Goal: Information Seeking & Learning: Learn about a topic

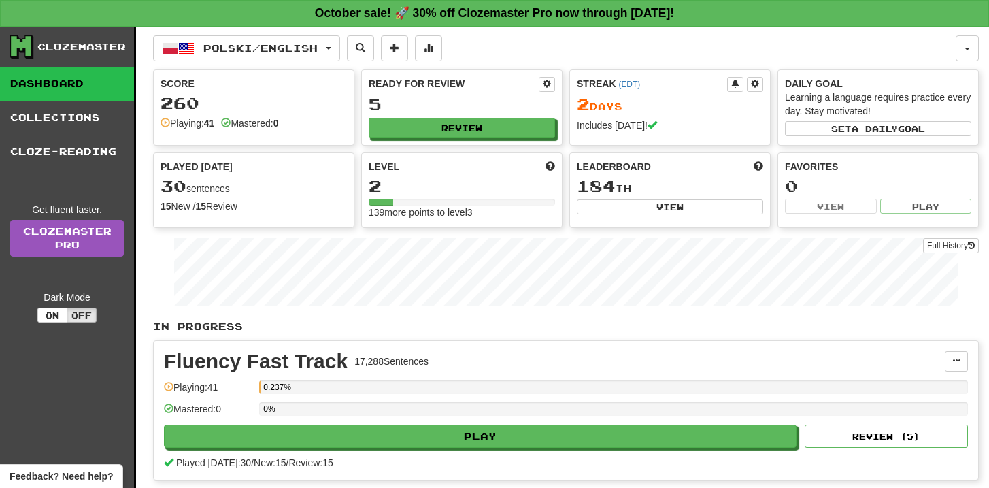
scroll to position [126, 0]
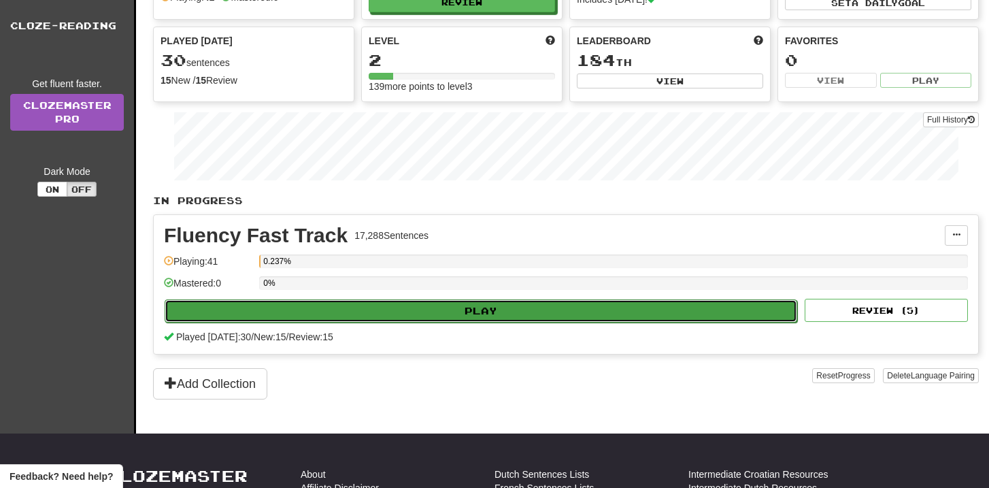
click at [612, 313] on button "Play" at bounding box center [481, 310] width 633 height 23
select select "**"
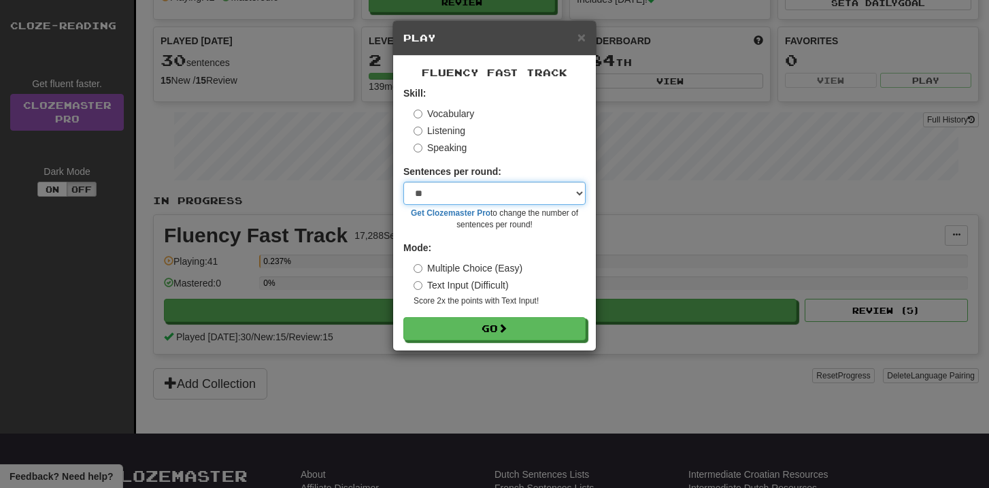
click at [576, 189] on select "* ** ** ** ** ** *** ********" at bounding box center [494, 193] width 182 height 23
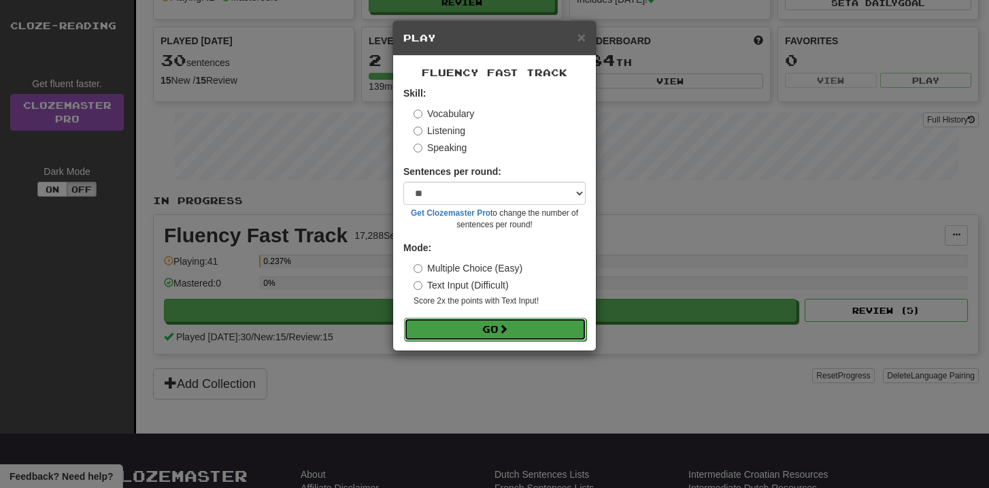
click at [546, 327] on button "Go" at bounding box center [495, 329] width 182 height 23
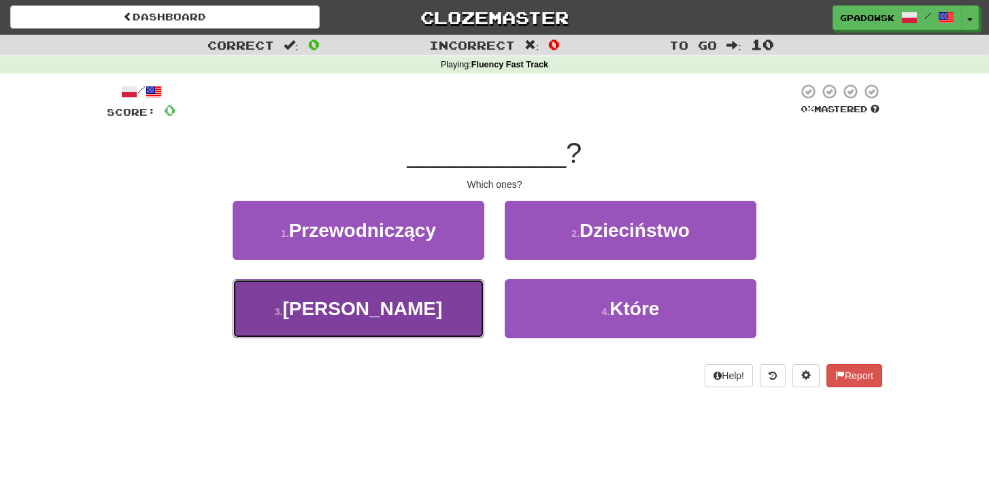
click at [364, 312] on span "Bramę" at bounding box center [362, 308] width 160 height 21
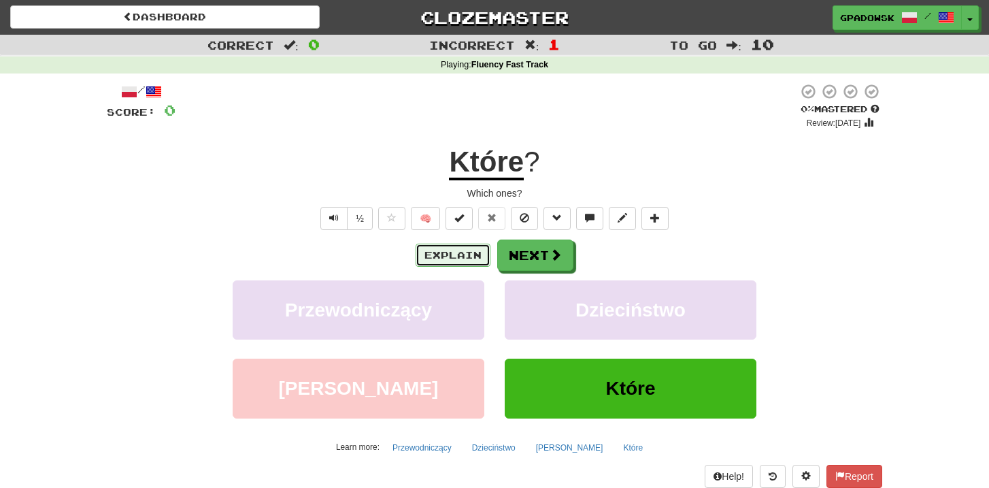
click at [461, 247] on button "Explain" at bounding box center [453, 255] width 75 height 23
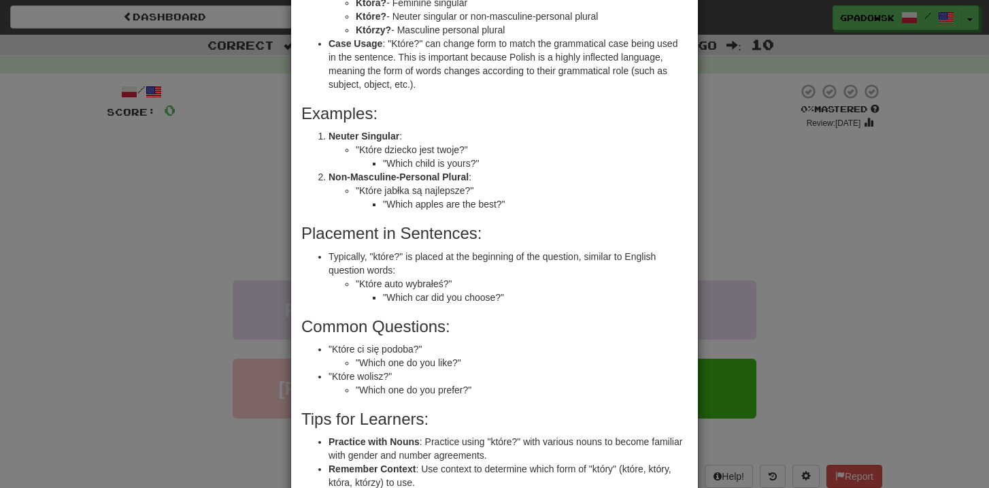
scroll to position [421, 0]
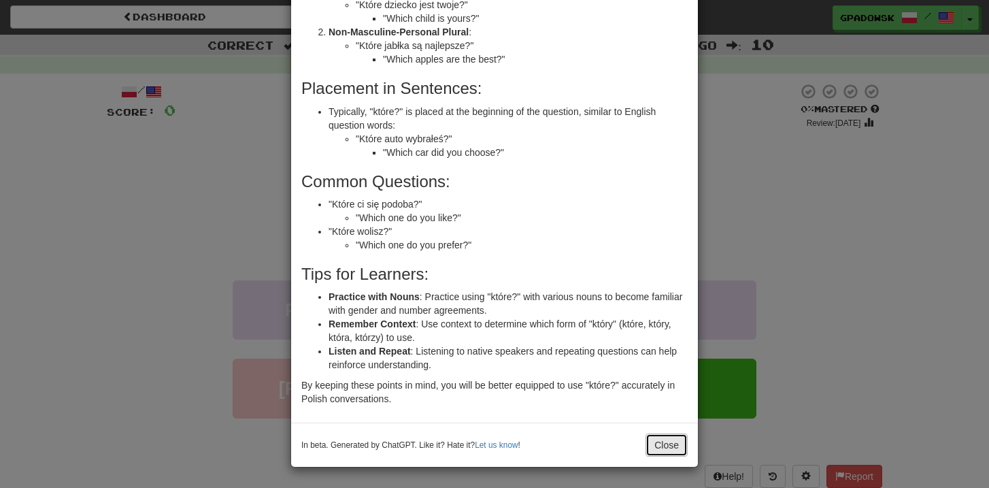
click at [668, 440] on button "Close" at bounding box center [667, 444] width 42 height 23
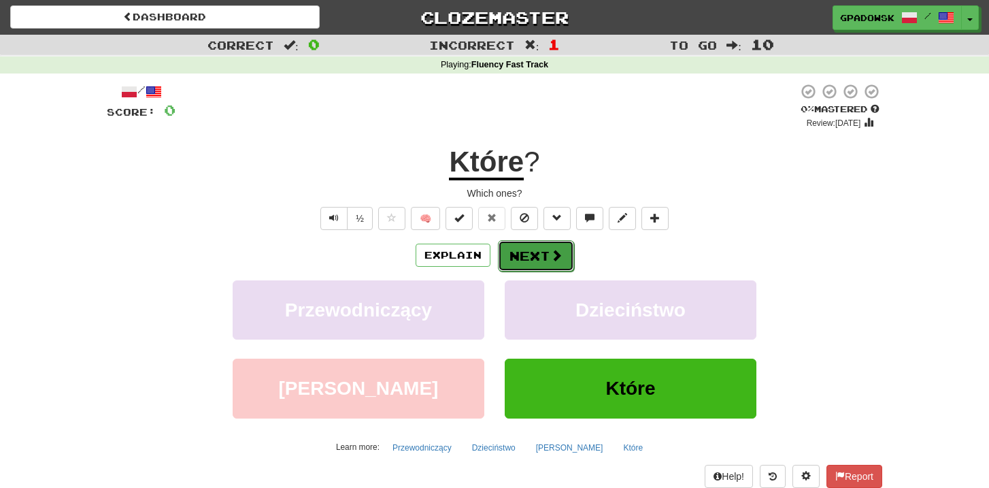
click at [552, 253] on span at bounding box center [556, 255] width 12 height 12
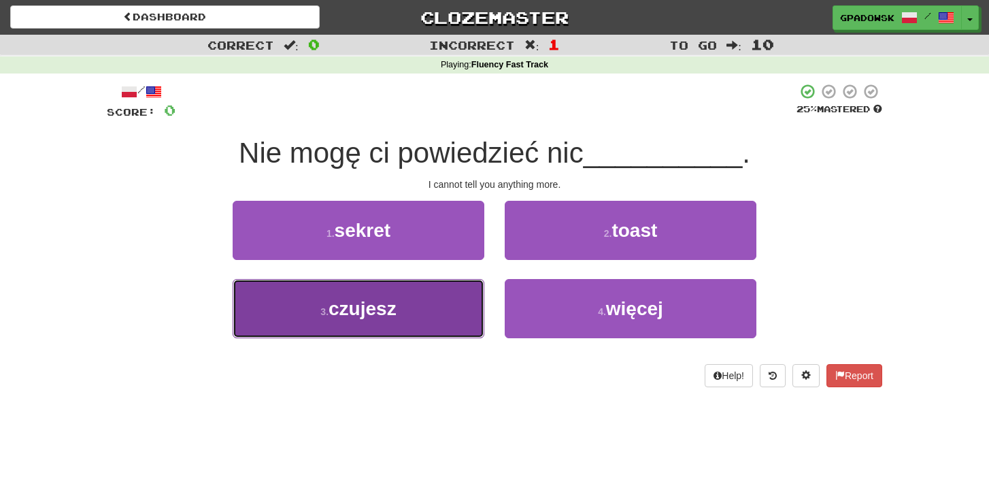
click at [376, 316] on span "czujesz" at bounding box center [363, 308] width 68 height 21
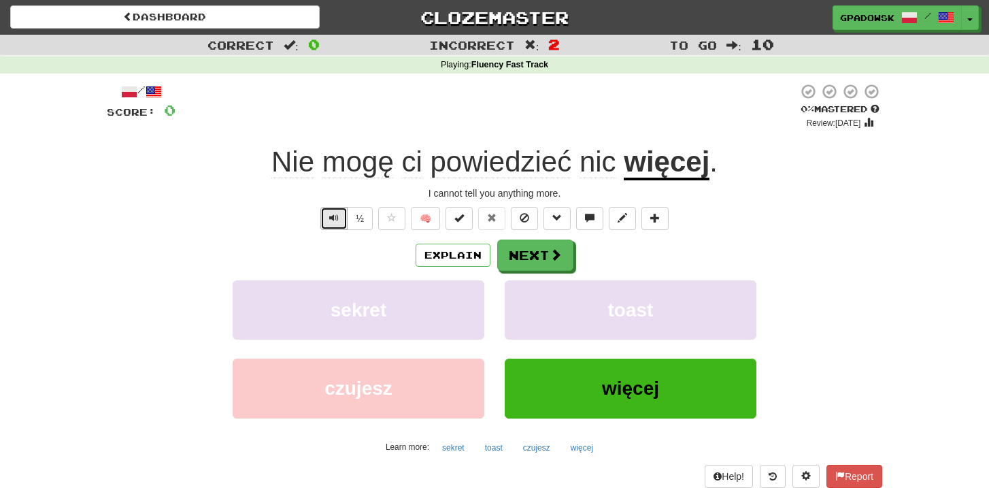
click at [331, 213] on span "Text-to-speech controls" at bounding box center [334, 218] width 10 height 10
click at [330, 222] on span "Text-to-speech controls" at bounding box center [334, 218] width 10 height 10
click at [547, 258] on button "Next" at bounding box center [536, 255] width 76 height 31
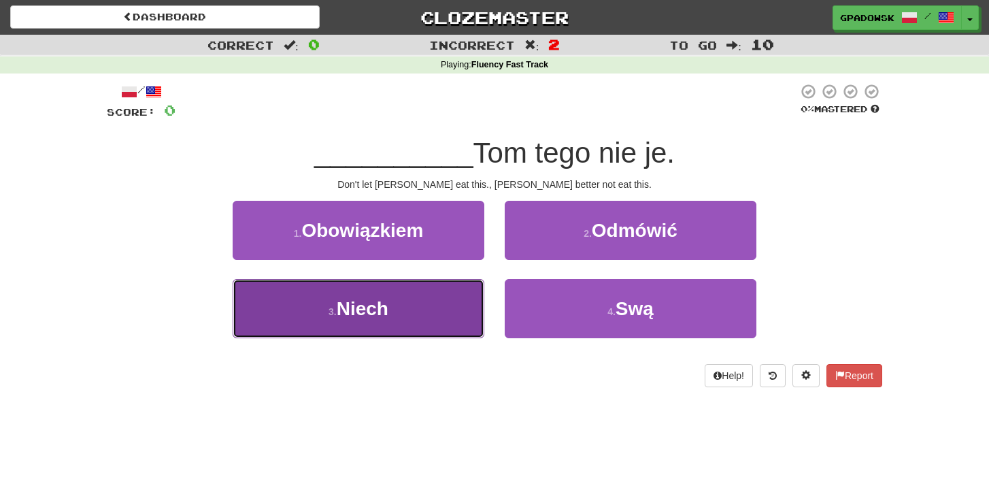
click at [413, 307] on button "3 . Niech" at bounding box center [359, 308] width 252 height 59
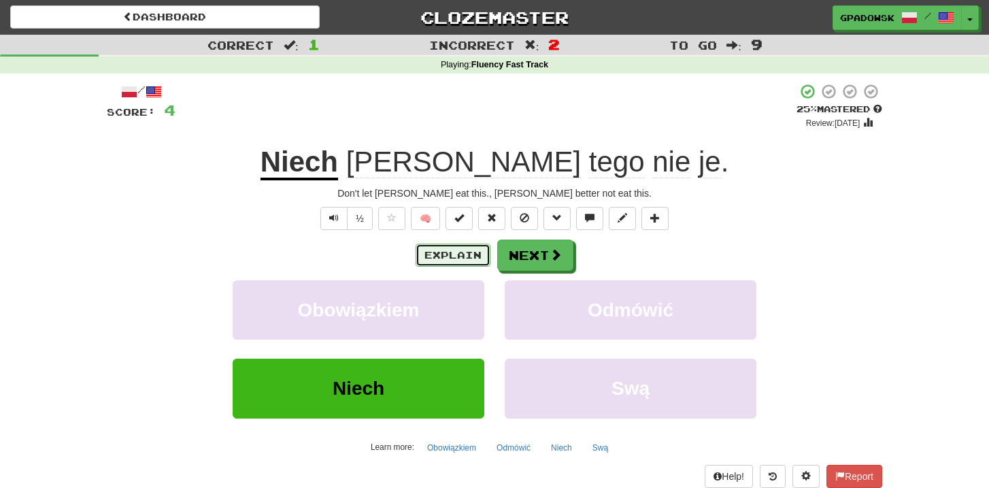
click at [453, 261] on button "Explain" at bounding box center [453, 255] width 75 height 23
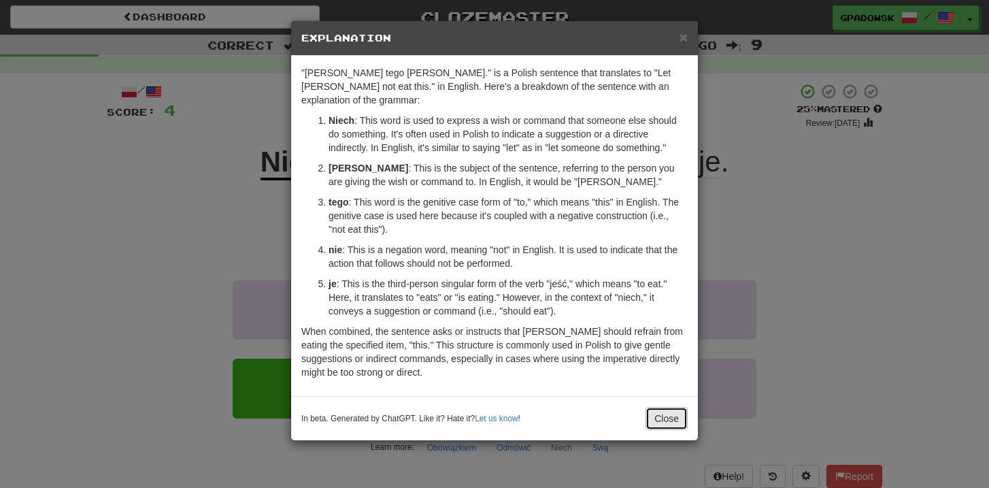
click at [668, 407] on button "Close" at bounding box center [667, 418] width 42 height 23
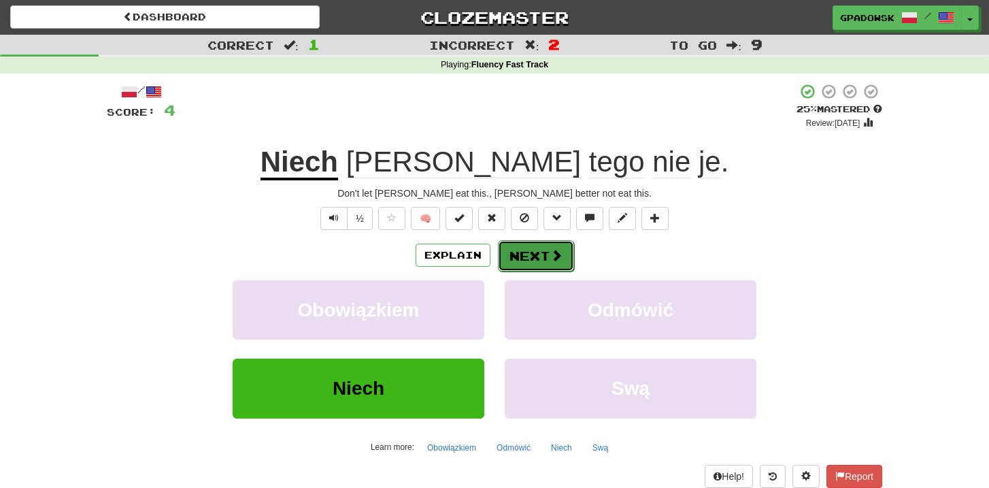
click at [546, 256] on button "Next" at bounding box center [536, 255] width 76 height 31
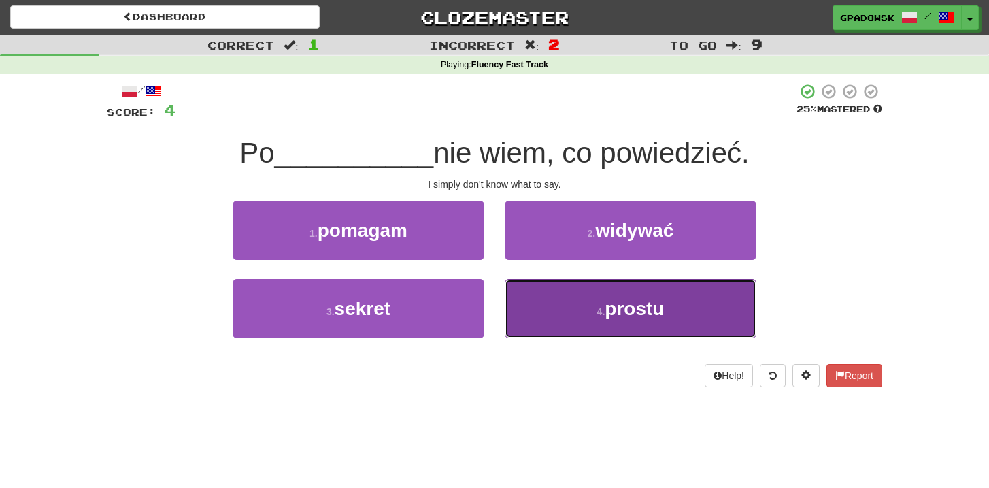
click at [611, 309] on span "prostu" at bounding box center [634, 308] width 59 height 21
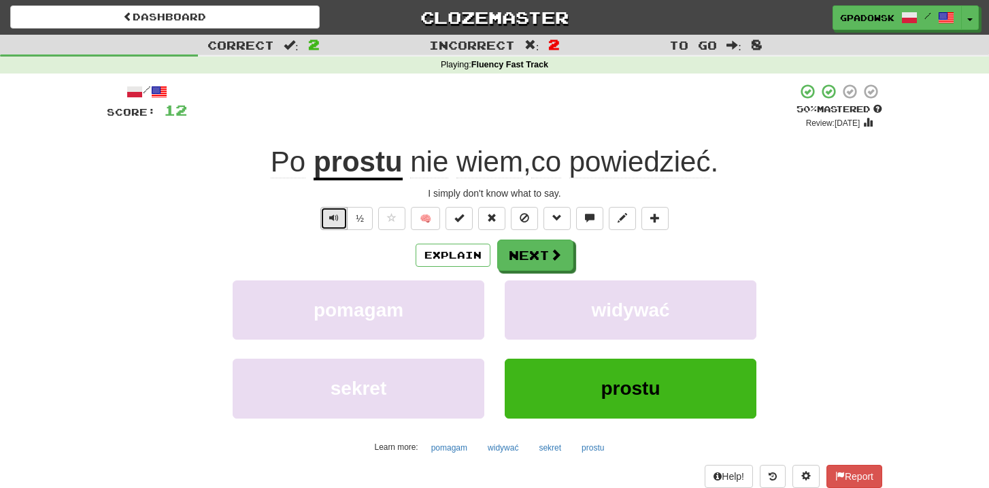
click at [332, 209] on button "Text-to-speech controls" at bounding box center [333, 218] width 27 height 23
click at [533, 259] on button "Next" at bounding box center [536, 255] width 76 height 31
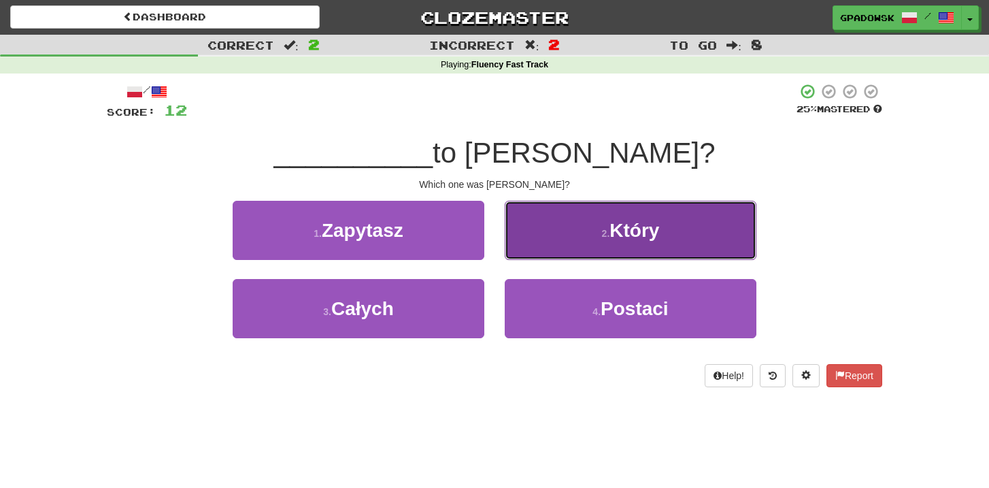
click at [588, 234] on button "2 . Który" at bounding box center [631, 230] width 252 height 59
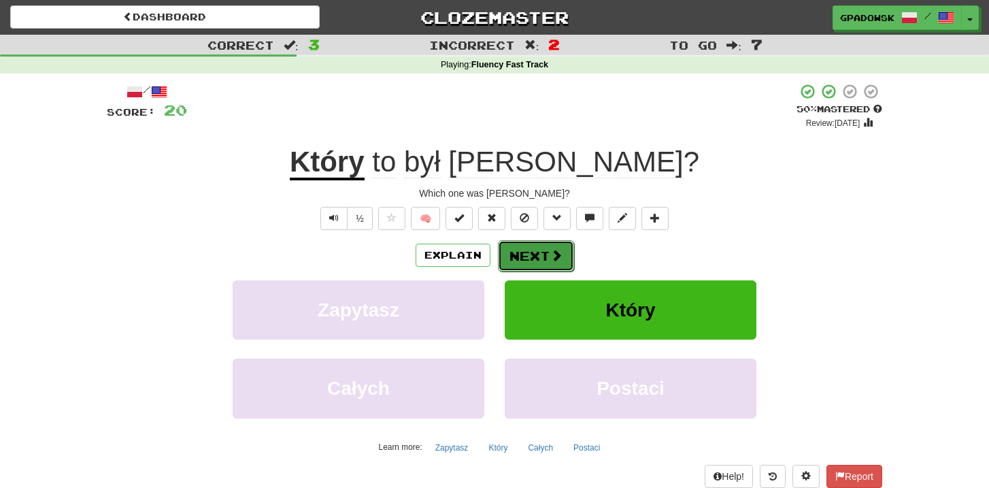
click at [538, 259] on button "Next" at bounding box center [536, 255] width 76 height 31
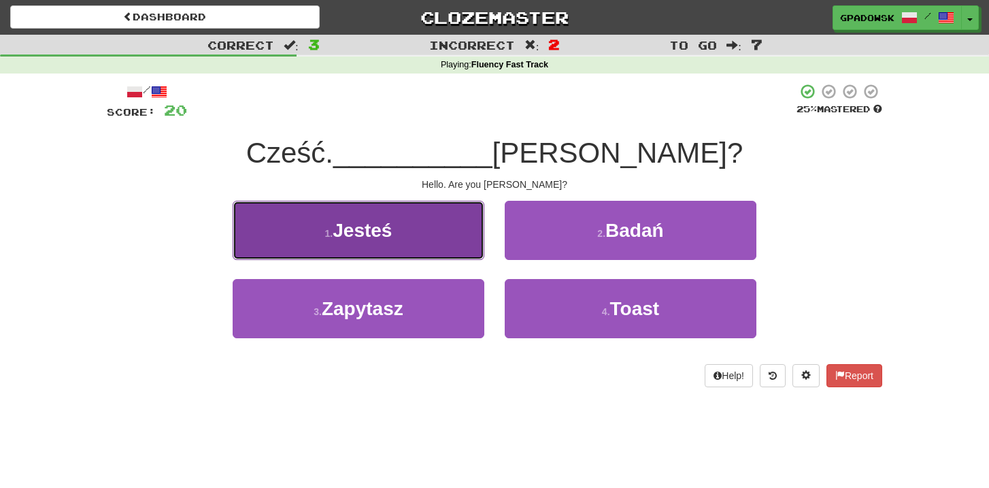
click at [410, 229] on button "1 . Jesteś" at bounding box center [359, 230] width 252 height 59
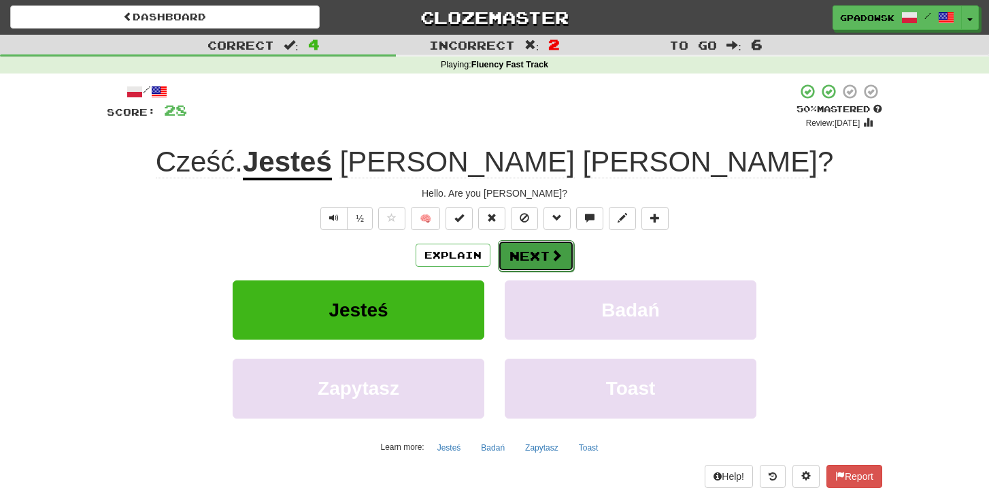
click at [543, 257] on button "Next" at bounding box center [536, 255] width 76 height 31
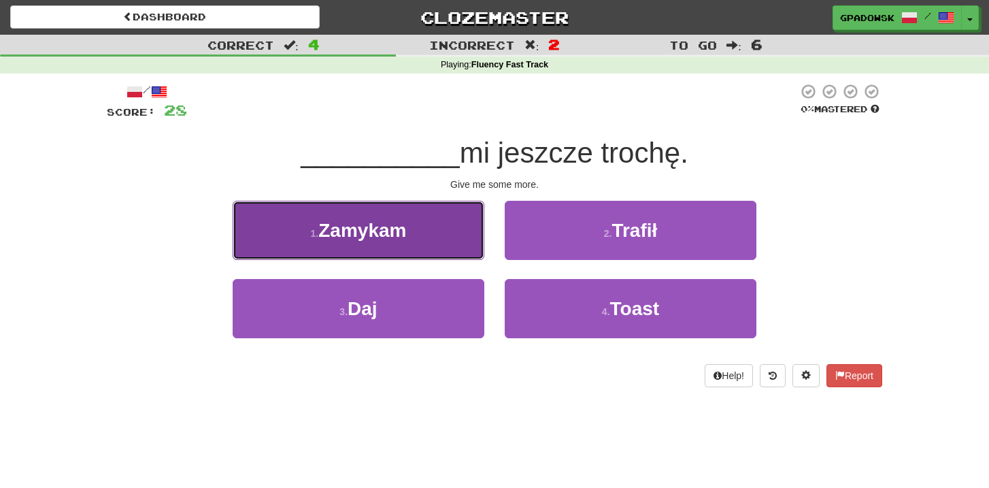
click at [439, 220] on button "1 . Zamykam" at bounding box center [359, 230] width 252 height 59
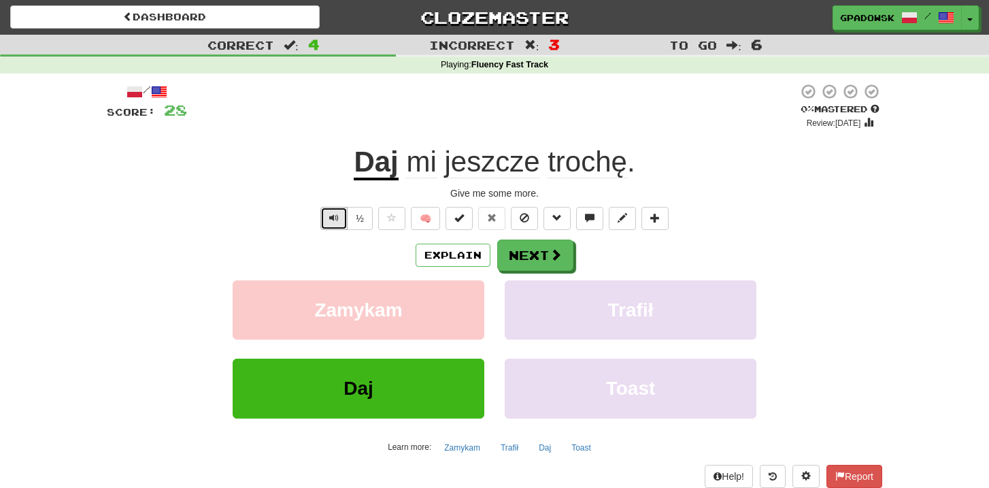
click at [331, 222] on span "Text-to-speech controls" at bounding box center [334, 218] width 10 height 10
click at [448, 256] on button "Explain" at bounding box center [453, 255] width 75 height 23
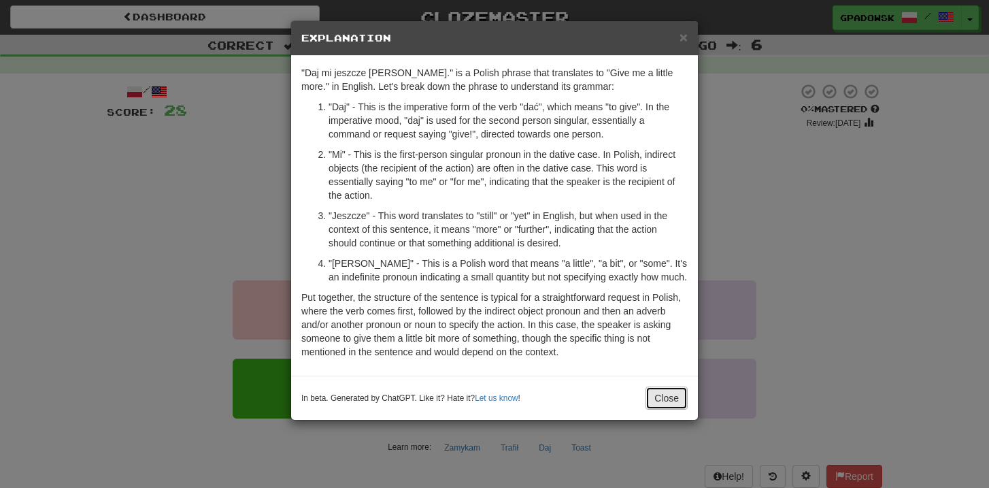
click at [672, 399] on button "Close" at bounding box center [667, 397] width 42 height 23
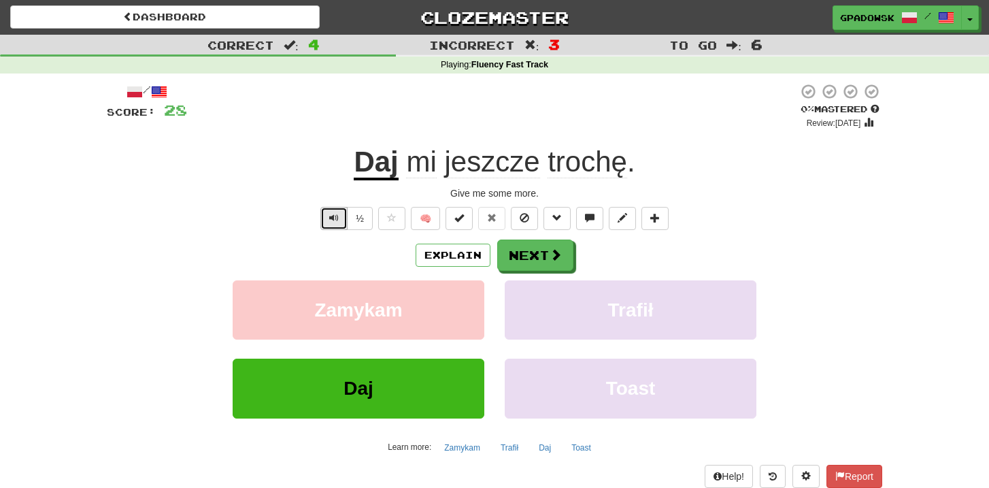
click at [337, 225] on button "Text-to-speech controls" at bounding box center [333, 218] width 27 height 23
click at [554, 253] on span at bounding box center [556, 255] width 12 height 12
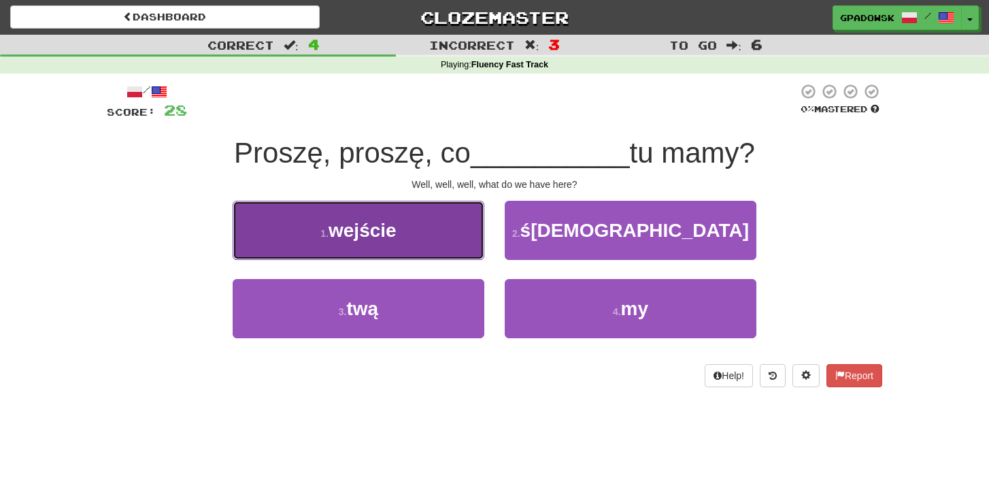
click at [444, 247] on button "1 . wejście" at bounding box center [359, 230] width 252 height 59
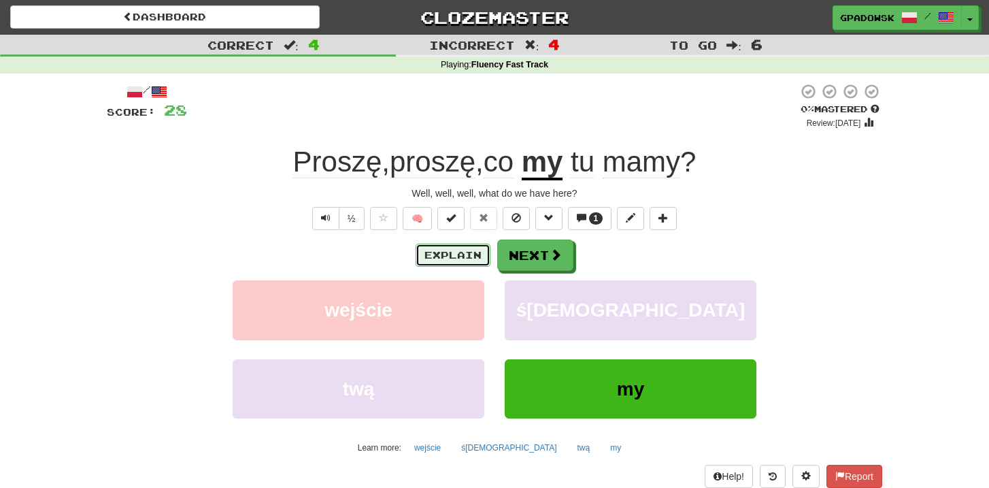
click at [459, 258] on button "Explain" at bounding box center [453, 255] width 75 height 23
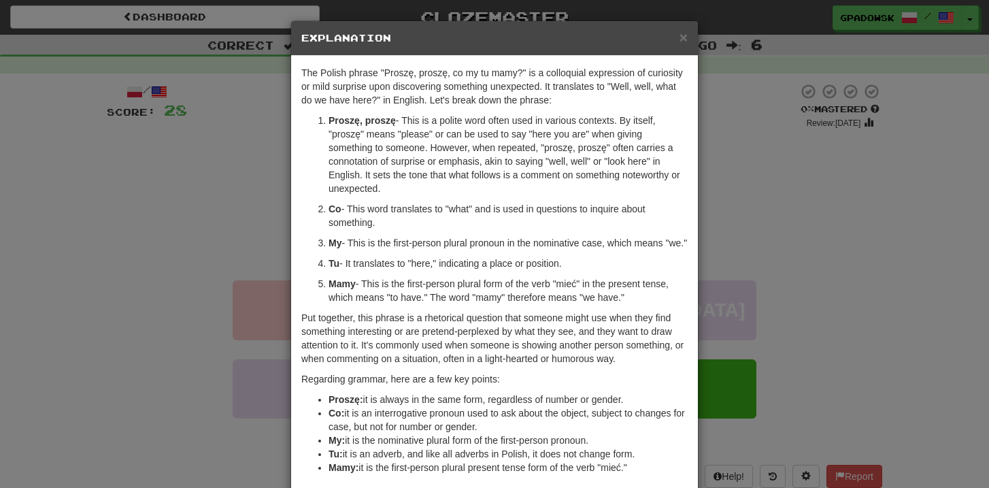
scroll to position [82, 0]
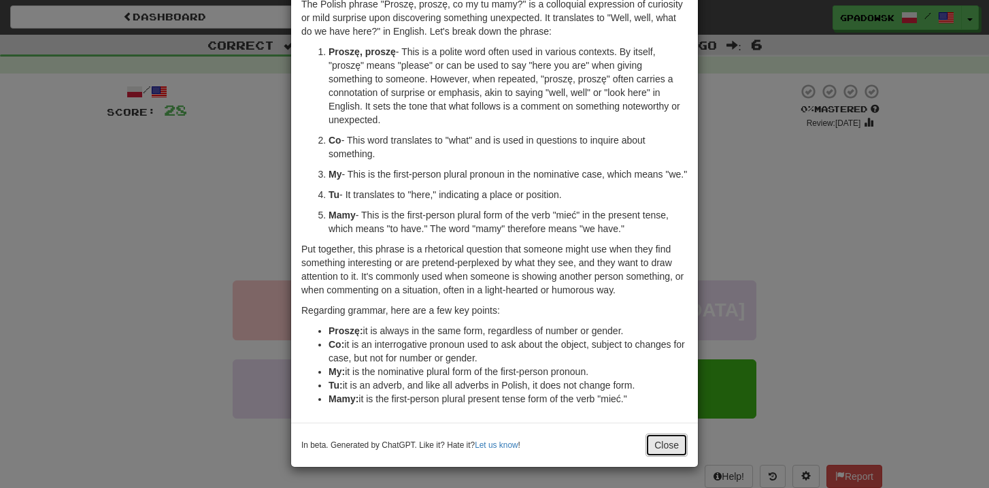
click at [664, 446] on button "Close" at bounding box center [667, 444] width 42 height 23
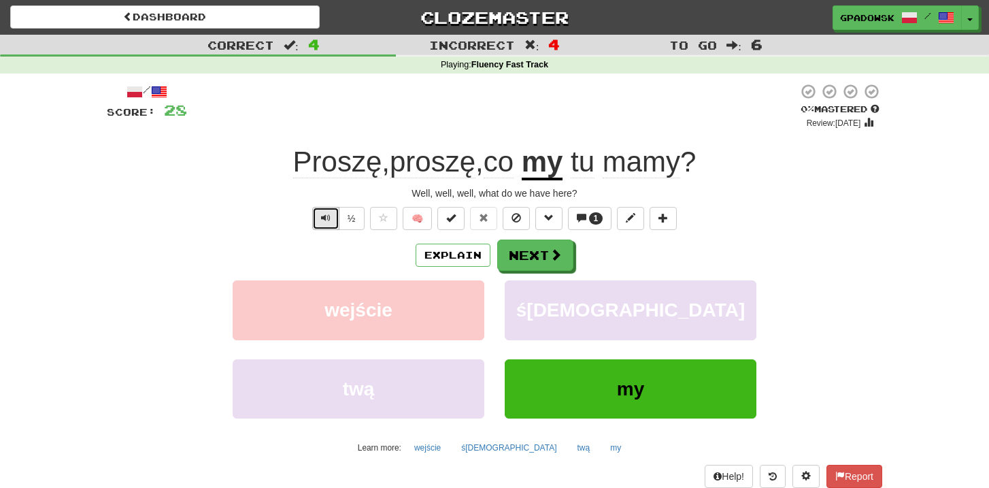
click at [322, 216] on span "Text-to-speech controls" at bounding box center [326, 218] width 10 height 10
click at [329, 222] on span "Text-to-speech controls" at bounding box center [326, 218] width 10 height 10
click at [539, 255] on button "Next" at bounding box center [536, 255] width 76 height 31
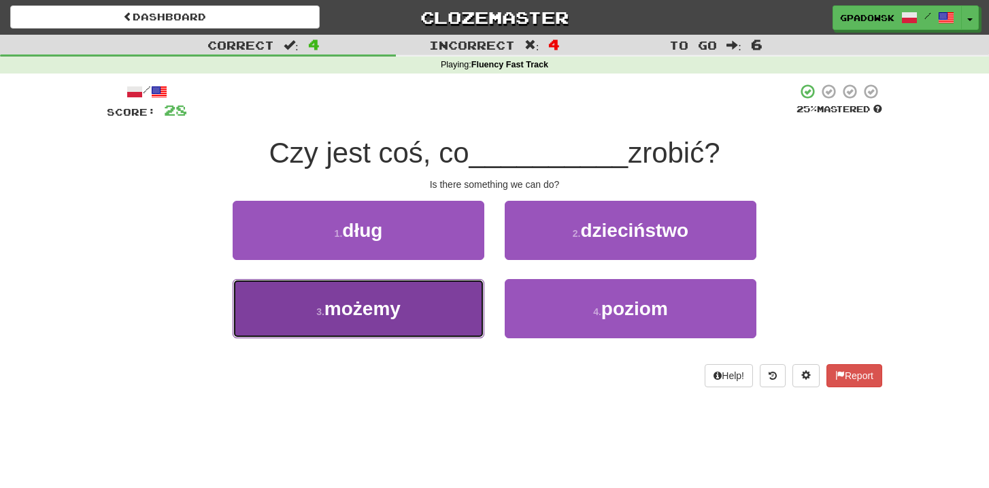
click at [401, 315] on span "możemy" at bounding box center [362, 308] width 76 height 21
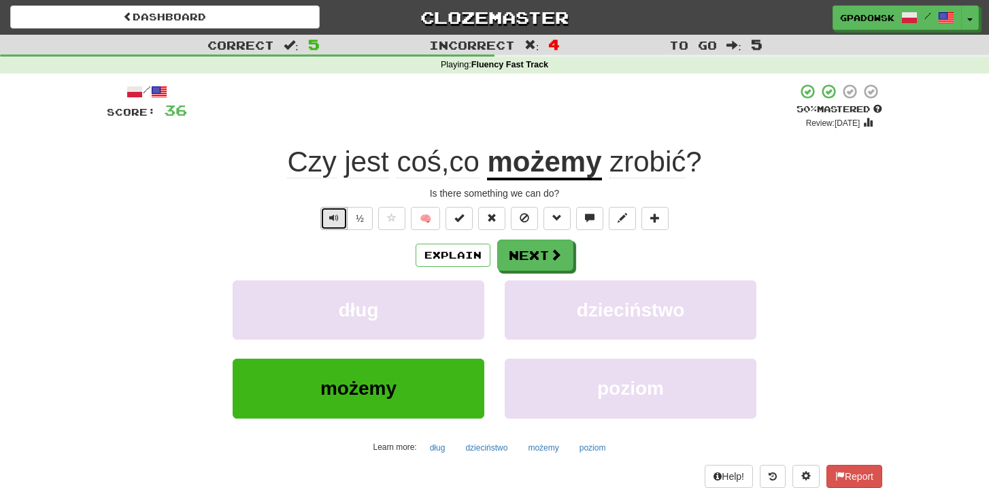
click at [331, 220] on span "Text-to-speech controls" at bounding box center [334, 218] width 10 height 10
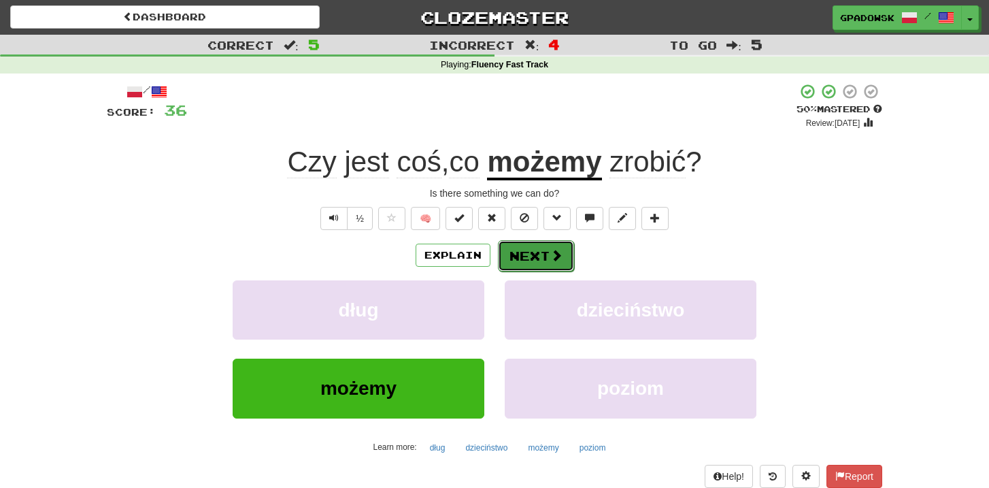
click at [552, 256] on span at bounding box center [556, 255] width 12 height 12
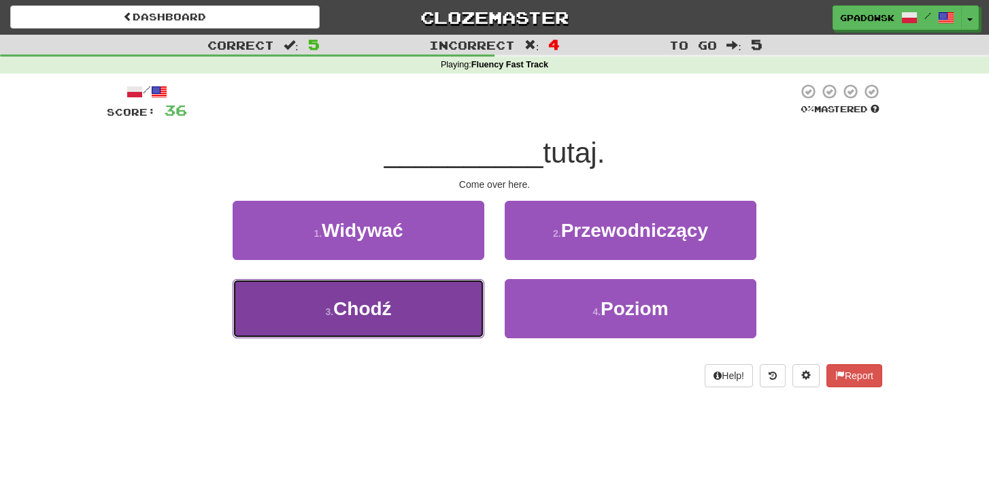
click at [386, 324] on button "3 . Chodź" at bounding box center [359, 308] width 252 height 59
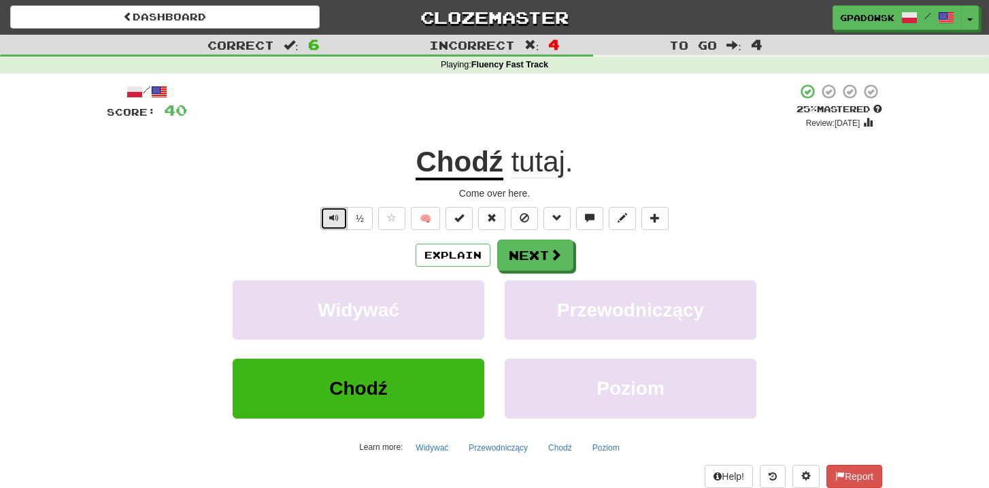
click at [339, 220] on span "Text-to-speech controls" at bounding box center [334, 218] width 10 height 10
click at [536, 257] on button "Next" at bounding box center [536, 255] width 76 height 31
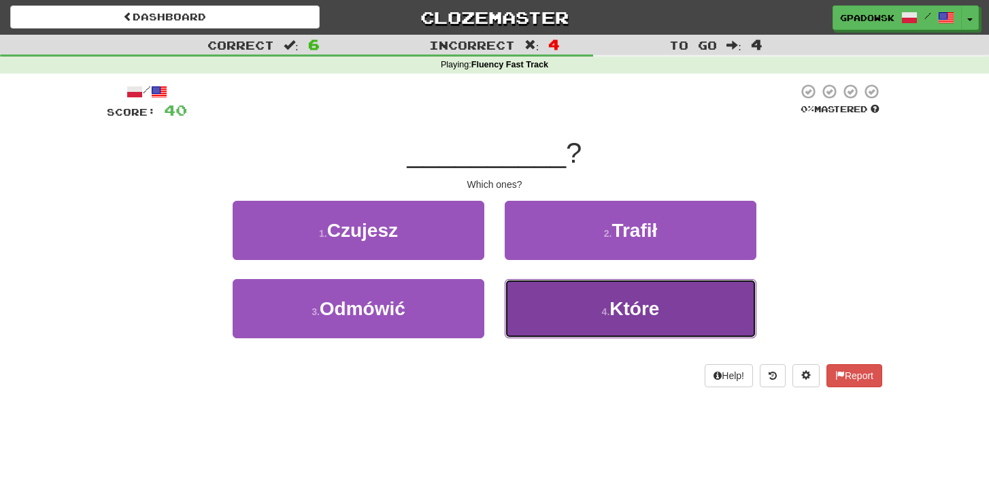
click at [592, 322] on button "4 . Które" at bounding box center [631, 308] width 252 height 59
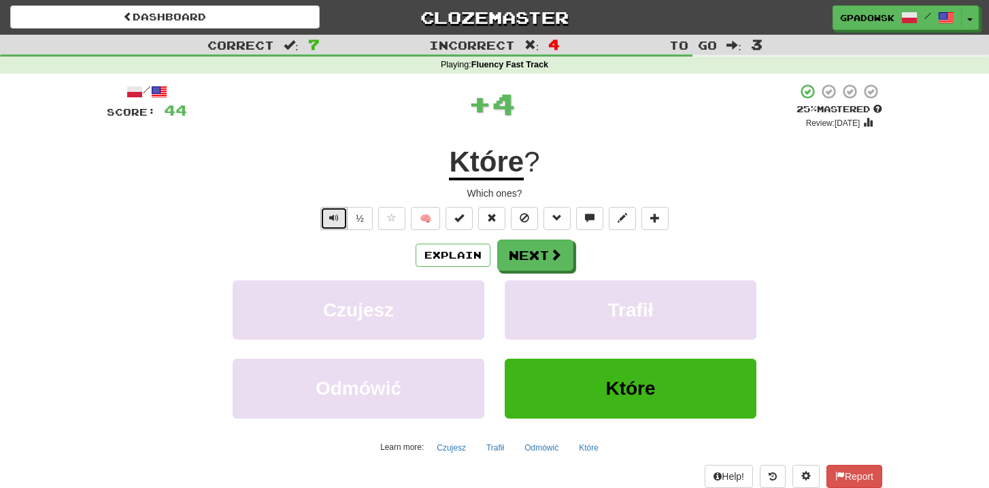
click at [330, 217] on span "Text-to-speech controls" at bounding box center [334, 218] width 10 height 10
click at [536, 254] on button "Next" at bounding box center [536, 255] width 76 height 31
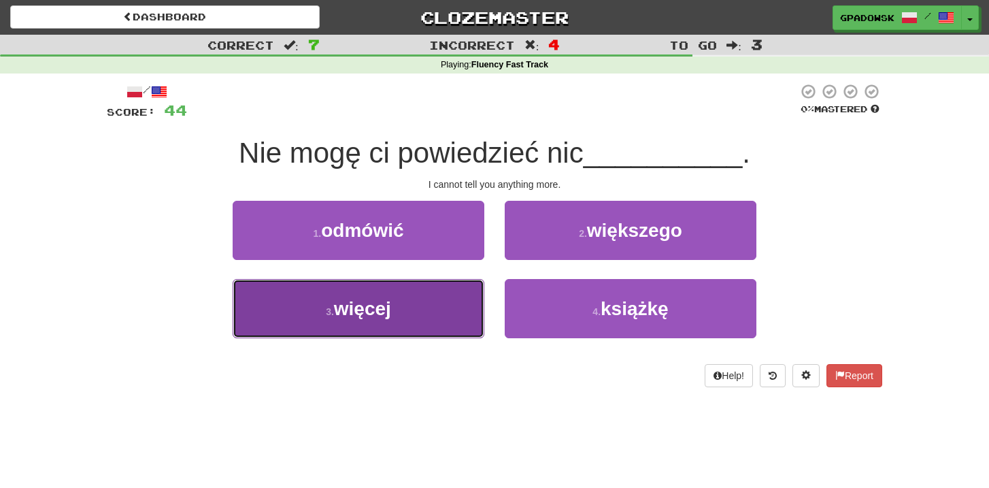
click at [406, 322] on button "3 . więcej" at bounding box center [359, 308] width 252 height 59
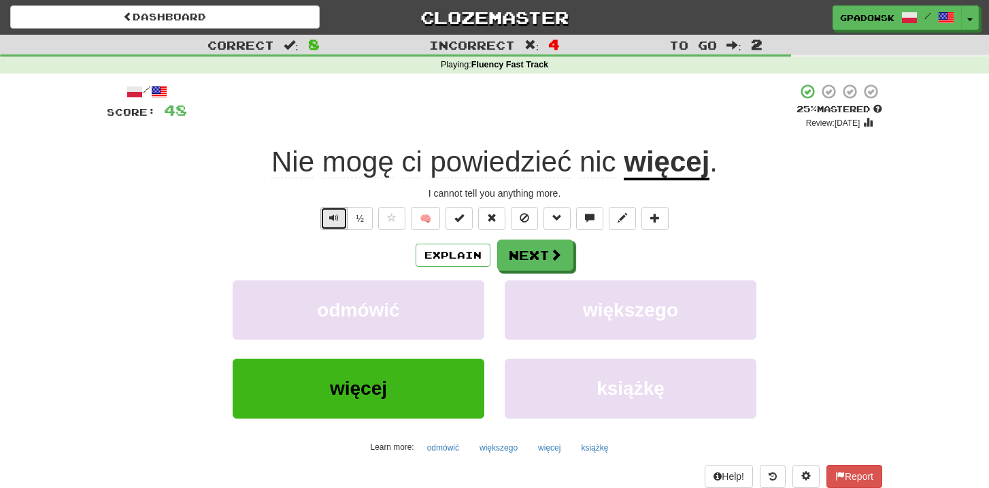
click at [333, 220] on span "Text-to-speech controls" at bounding box center [334, 218] width 10 height 10
click at [332, 219] on span "Text-to-speech controls" at bounding box center [334, 218] width 10 height 10
click at [540, 261] on button "Next" at bounding box center [536, 255] width 76 height 31
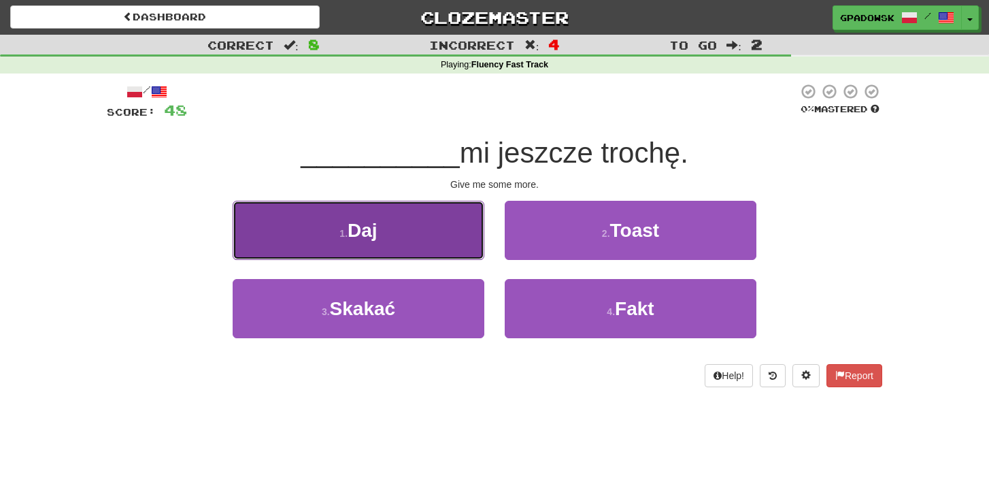
click at [319, 236] on button "1 . Daj" at bounding box center [359, 230] width 252 height 59
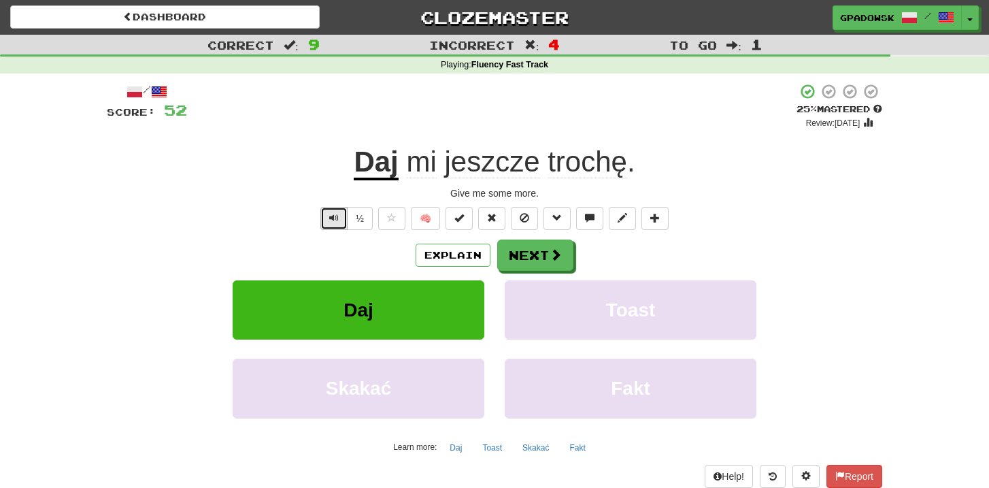
click at [335, 222] on span "Text-to-speech controls" at bounding box center [334, 218] width 10 height 10
click at [537, 256] on button "Next" at bounding box center [536, 255] width 76 height 31
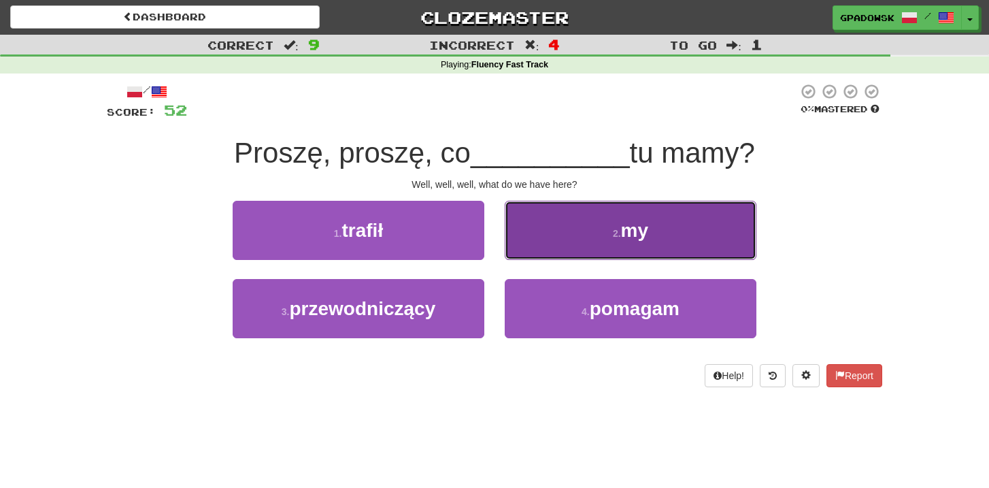
click at [584, 235] on button "2 . my" at bounding box center [631, 230] width 252 height 59
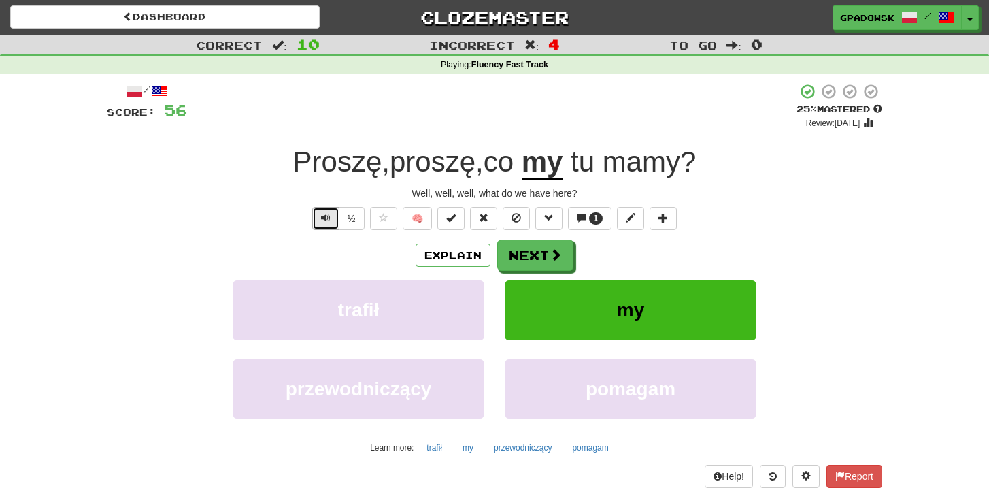
click at [328, 218] on span "Text-to-speech controls" at bounding box center [326, 218] width 10 height 10
click at [527, 259] on button "Next" at bounding box center [536, 255] width 76 height 31
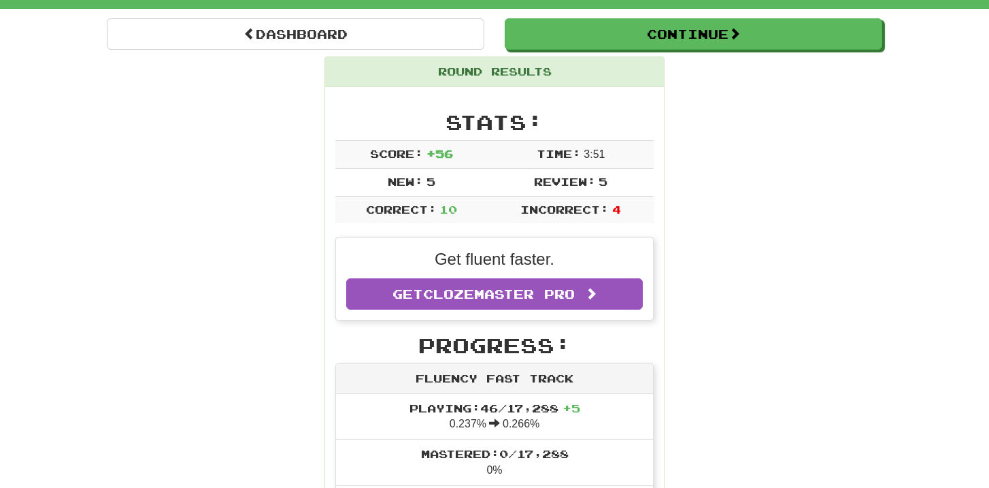
scroll to position [0, 0]
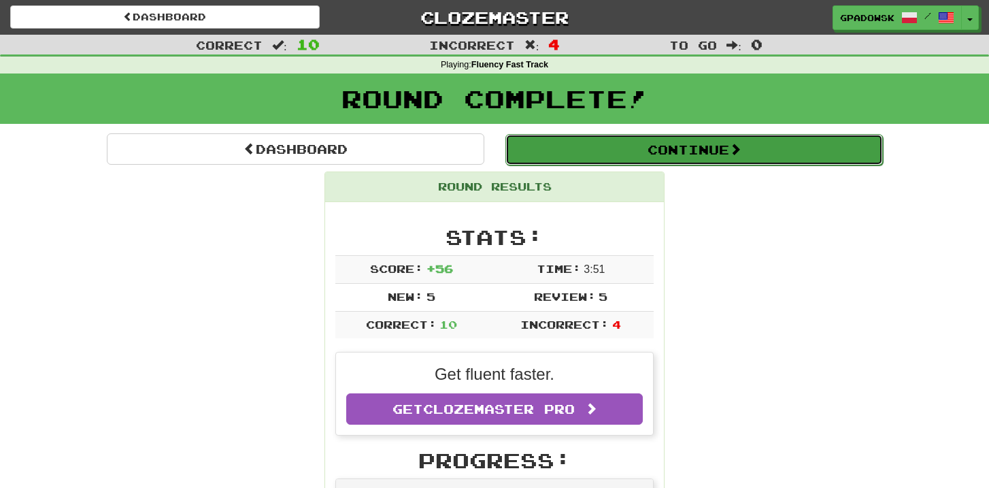
click at [641, 146] on button "Continue" at bounding box center [694, 149] width 378 height 31
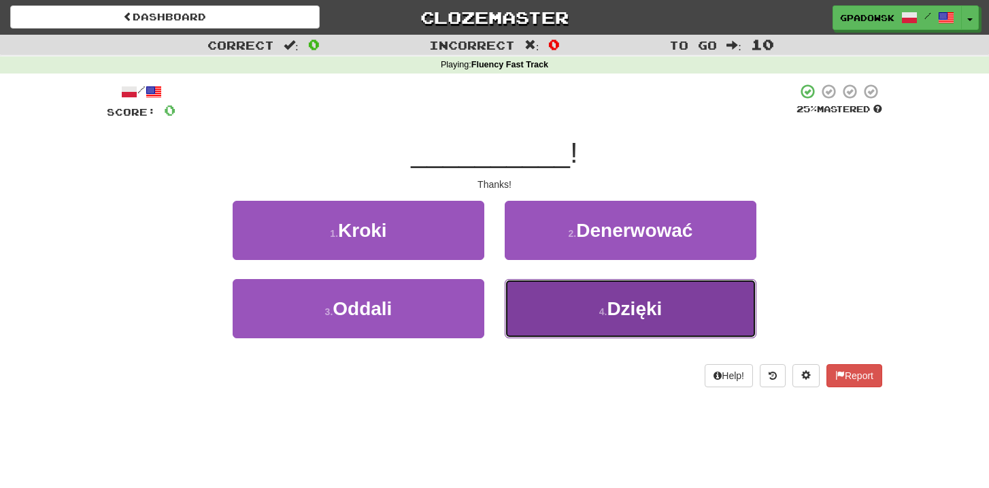
click at [612, 314] on span "Dzięki" at bounding box center [634, 308] width 55 height 21
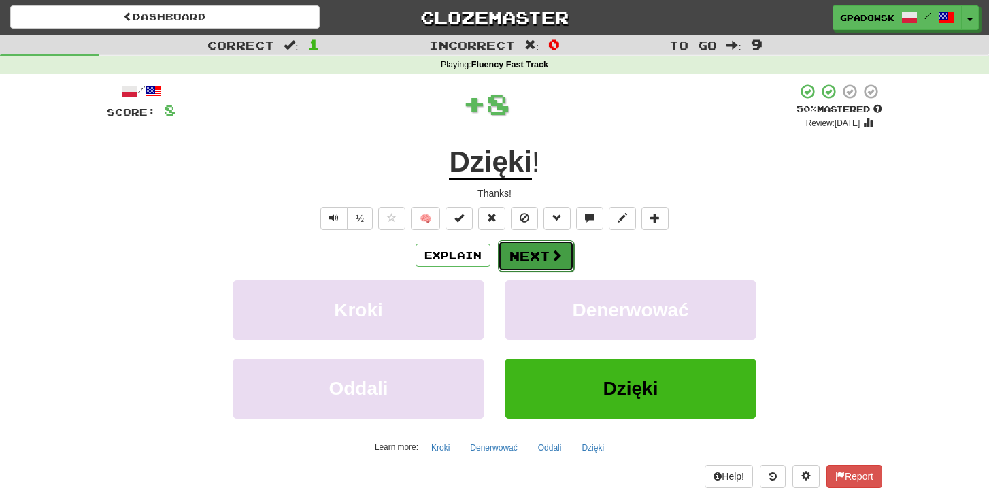
click at [522, 257] on button "Next" at bounding box center [536, 255] width 76 height 31
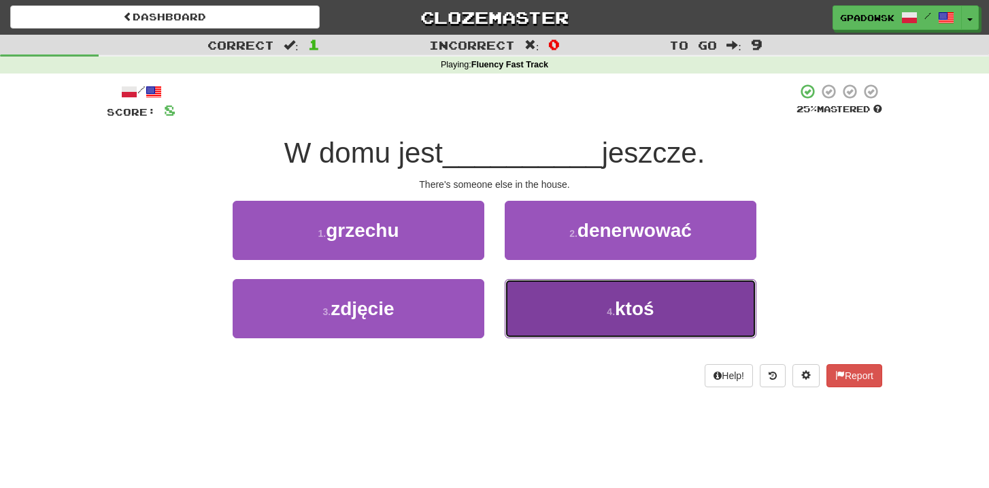
click at [578, 320] on button "4 . ktoś" at bounding box center [631, 308] width 252 height 59
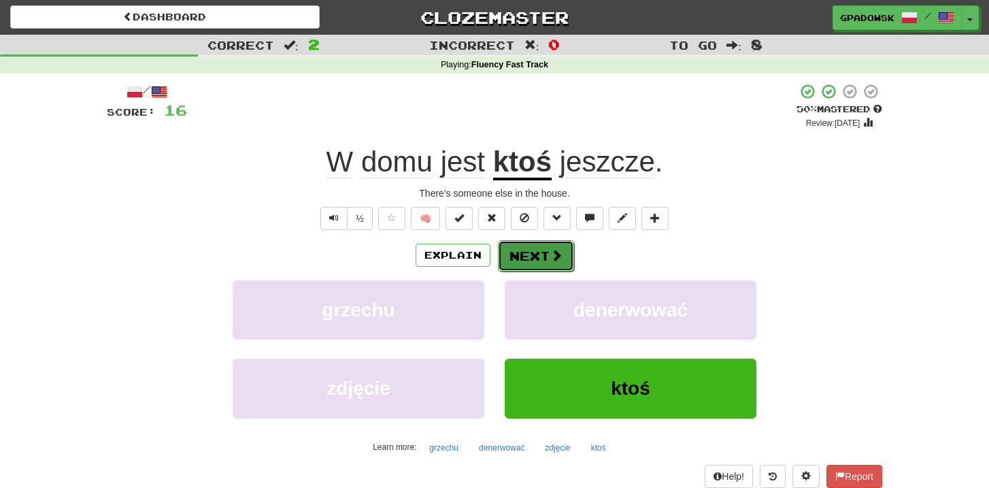
click at [538, 257] on button "Next" at bounding box center [536, 255] width 76 height 31
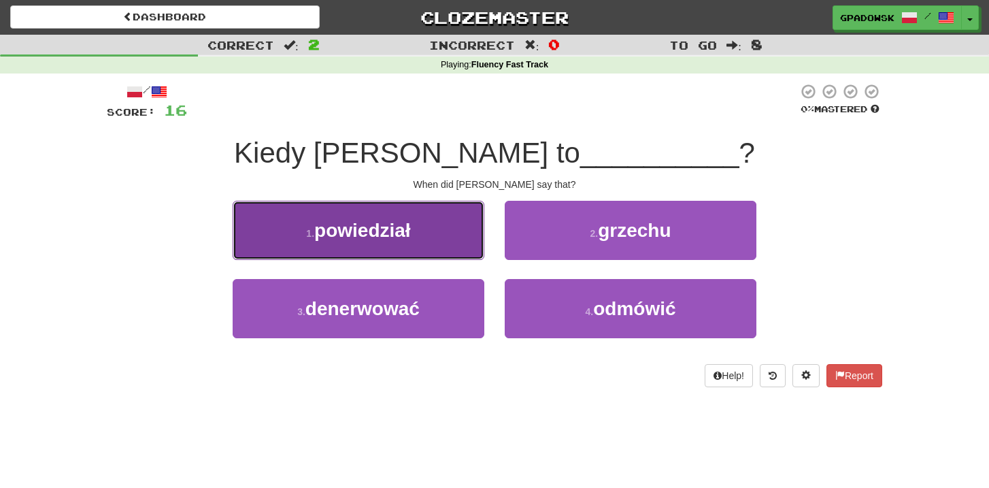
click at [407, 239] on span "powiedział" at bounding box center [362, 230] width 97 height 21
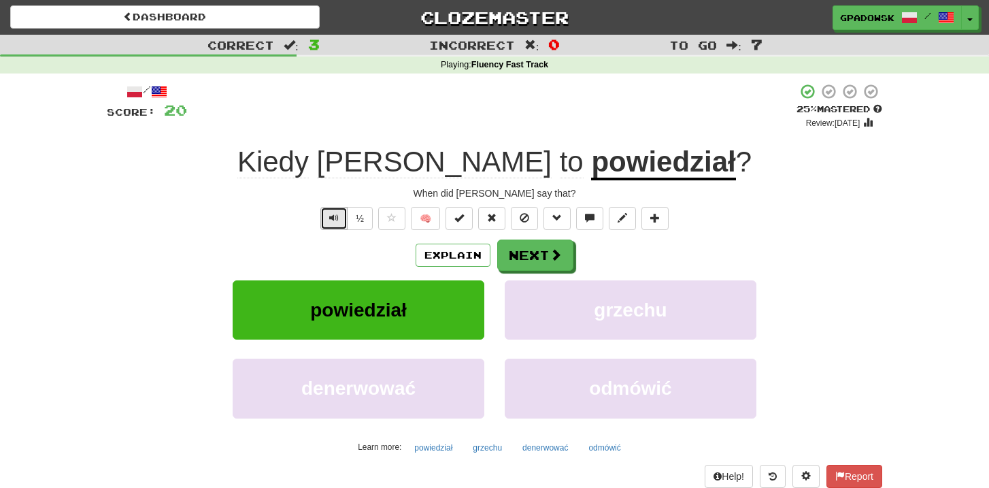
click at [325, 218] on button "Text-to-speech controls" at bounding box center [333, 218] width 27 height 23
click at [448, 250] on button "Explain" at bounding box center [453, 255] width 75 height 23
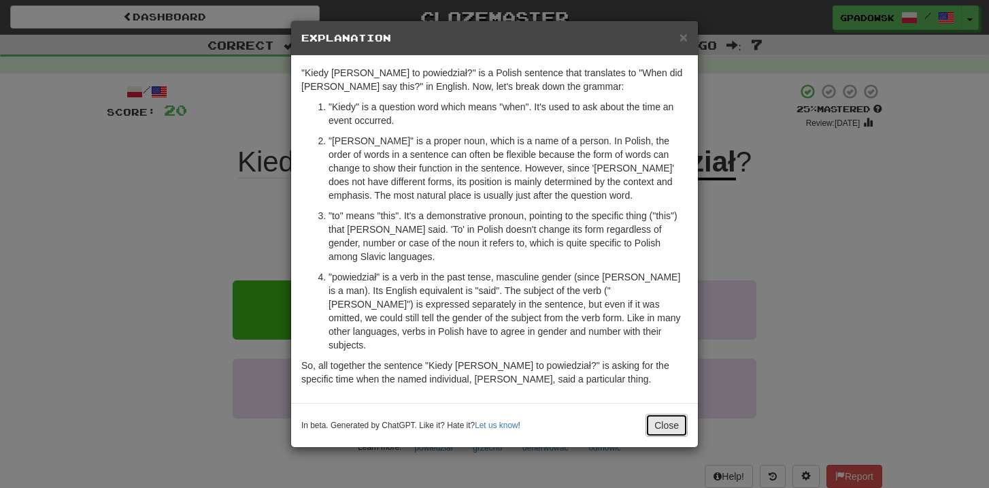
click at [674, 416] on button "Close" at bounding box center [667, 425] width 42 height 23
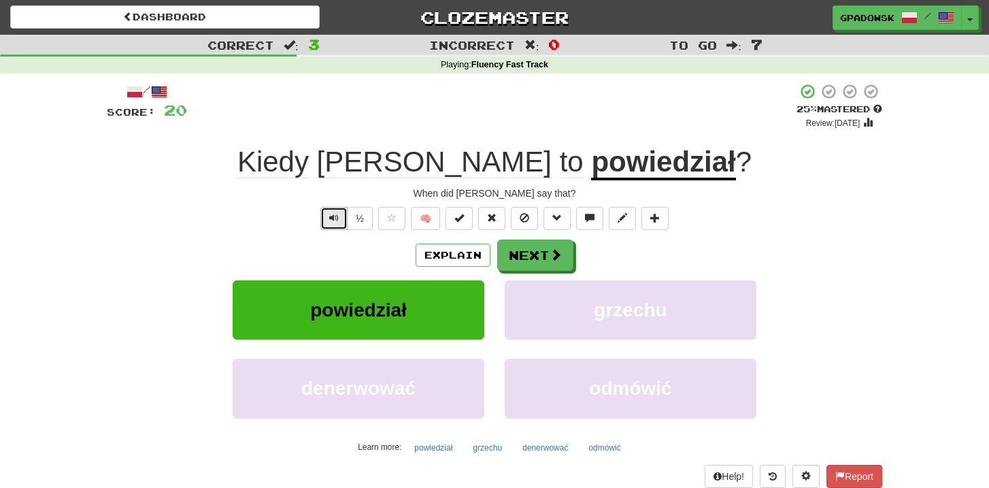
click at [335, 220] on span "Text-to-speech controls" at bounding box center [334, 218] width 10 height 10
click at [540, 261] on button "Next" at bounding box center [536, 255] width 76 height 31
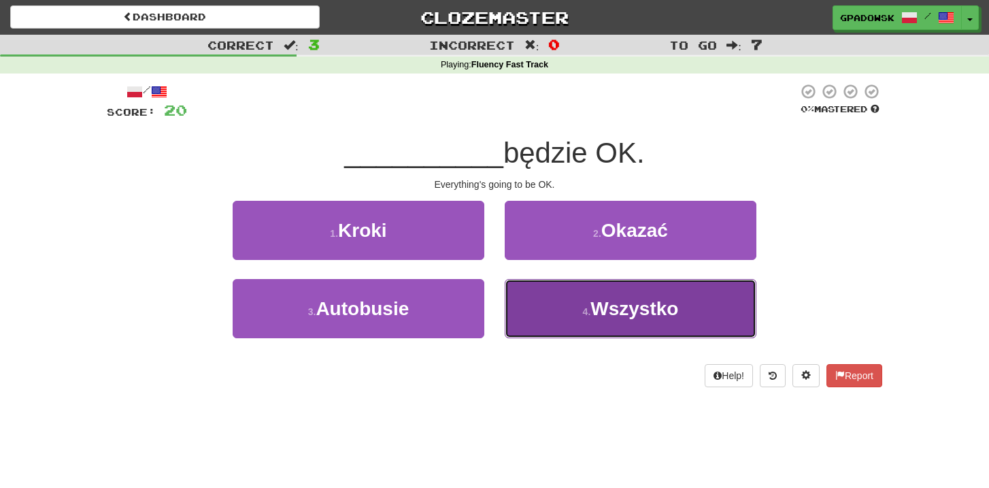
click at [575, 312] on button "4 . Wszystko" at bounding box center [631, 308] width 252 height 59
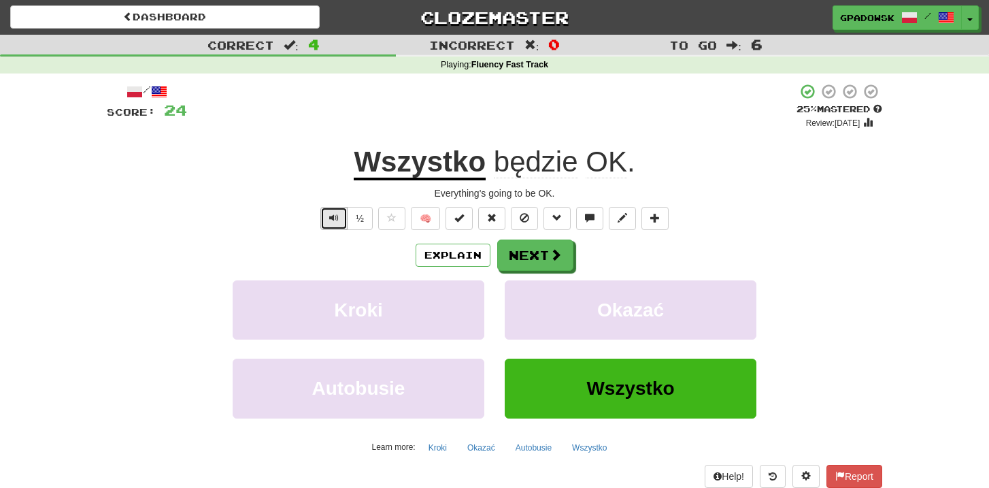
click at [333, 210] on button "Text-to-speech controls" at bounding box center [333, 218] width 27 height 23
click at [452, 259] on button "Explain" at bounding box center [453, 255] width 75 height 23
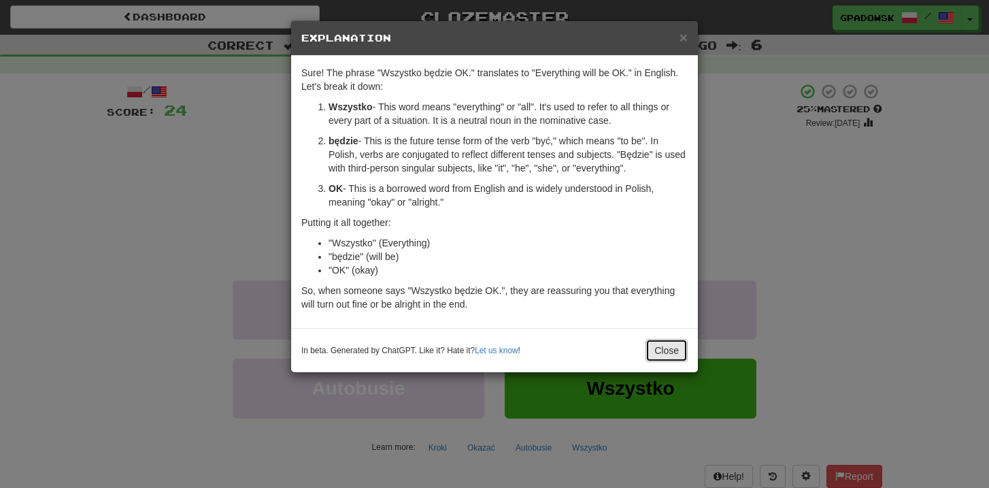
click at [665, 348] on button "Close" at bounding box center [667, 350] width 42 height 23
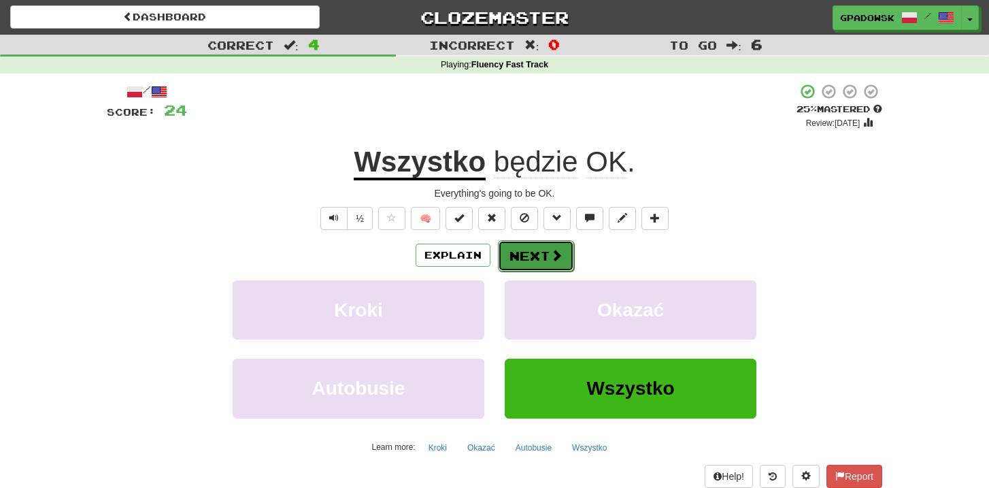
click at [551, 257] on span at bounding box center [556, 255] width 12 height 12
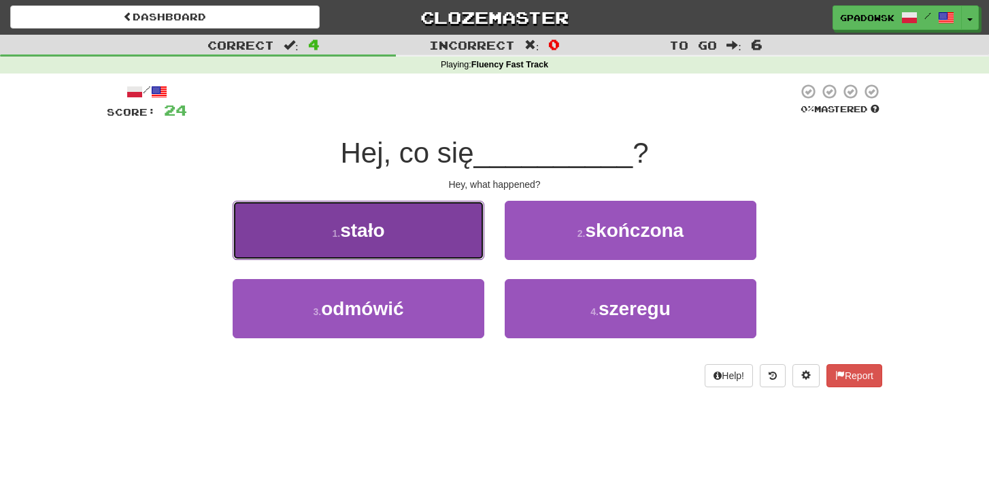
click at [400, 237] on button "1 . stało" at bounding box center [359, 230] width 252 height 59
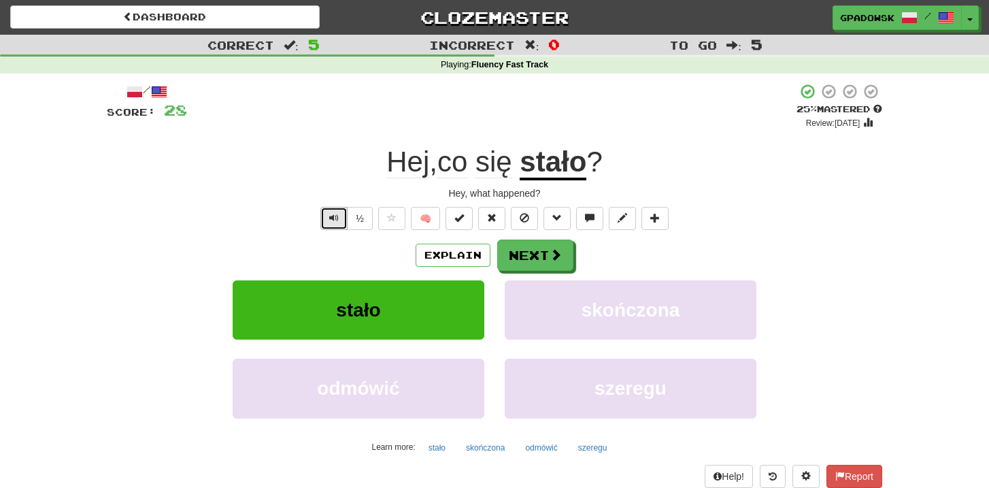
click at [335, 224] on button "Text-to-speech controls" at bounding box center [333, 218] width 27 height 23
click at [456, 256] on button "Explain" at bounding box center [453, 255] width 75 height 23
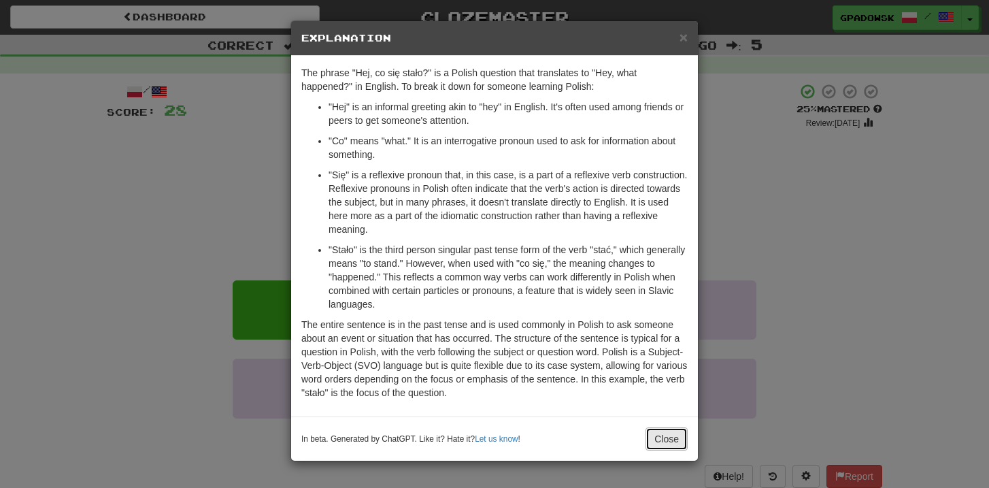
click at [670, 442] on button "Close" at bounding box center [667, 438] width 42 height 23
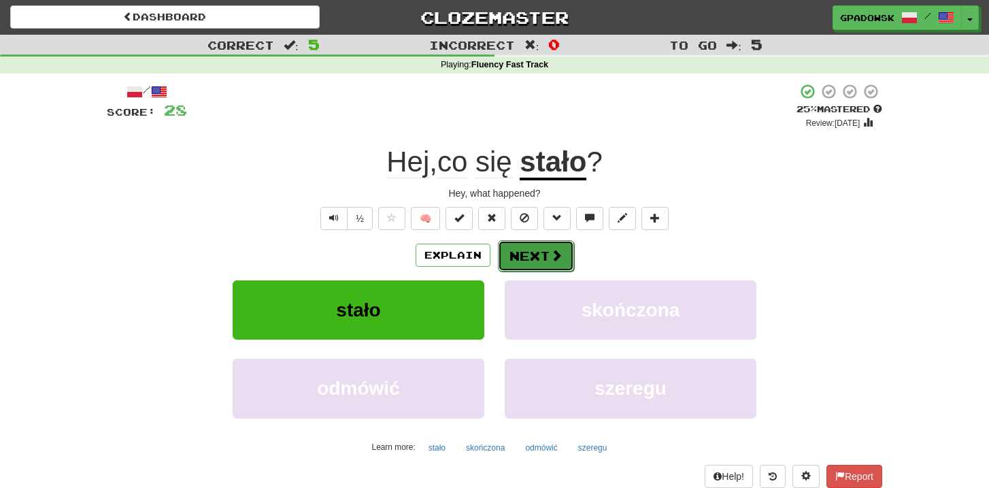
click at [550, 250] on span at bounding box center [556, 255] width 12 height 12
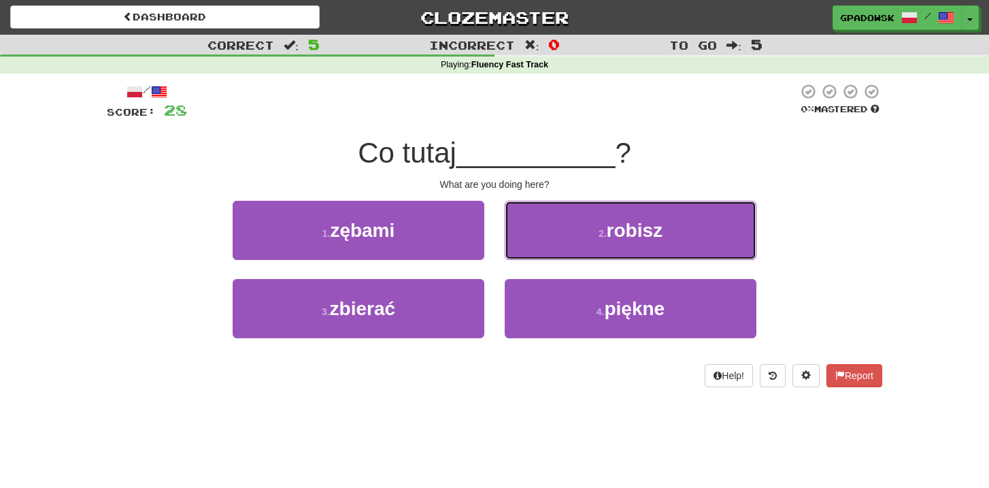
click at [550, 250] on button "2 . robisz" at bounding box center [631, 230] width 252 height 59
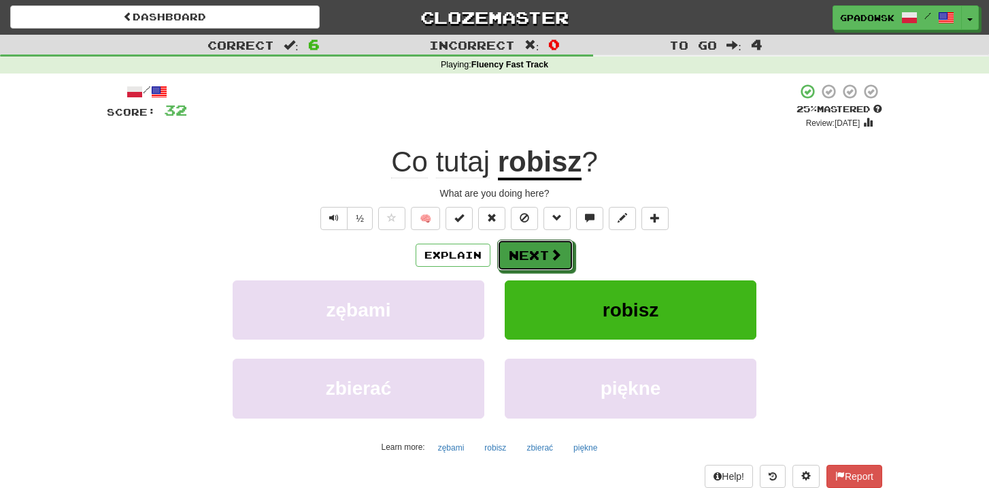
click at [550, 250] on span at bounding box center [556, 254] width 12 height 12
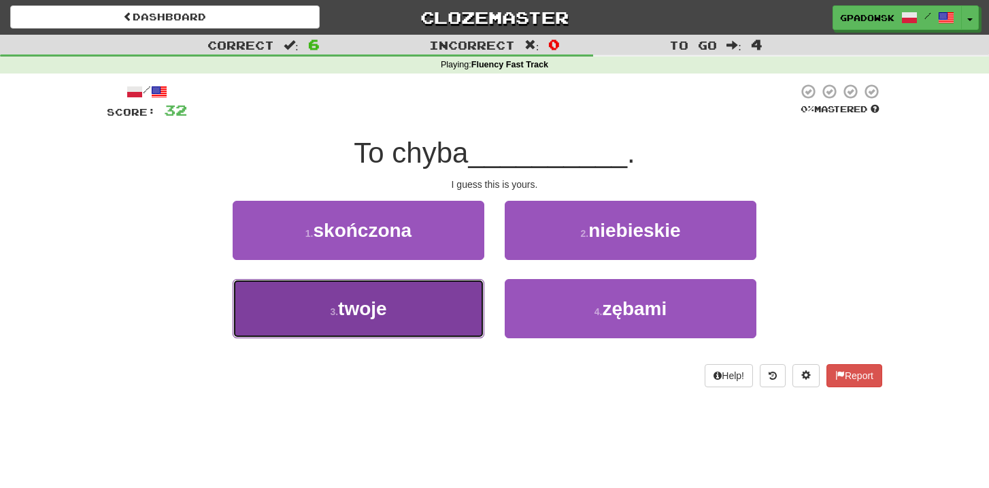
click at [372, 314] on span "twoje" at bounding box center [362, 308] width 49 height 21
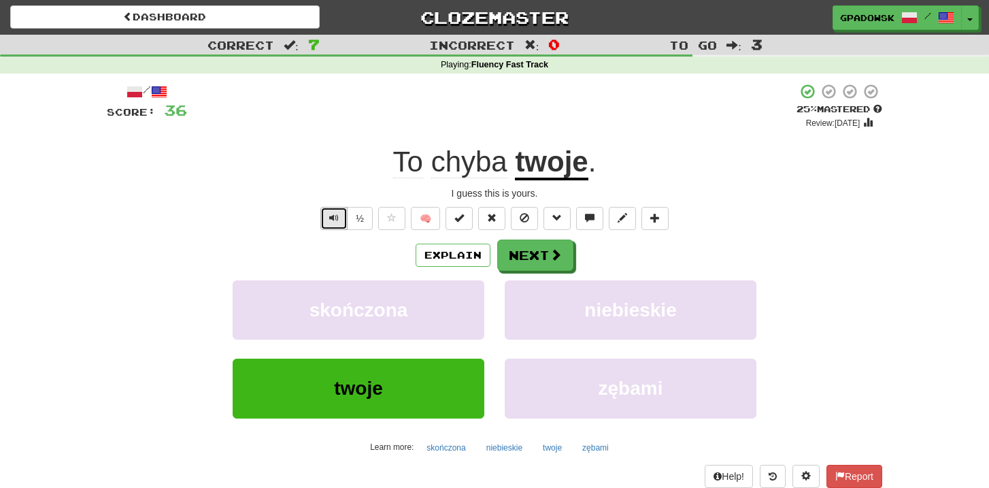
click at [331, 222] on span "Text-to-speech controls" at bounding box center [334, 218] width 10 height 10
click at [331, 221] on span "Text-to-speech controls" at bounding box center [334, 218] width 10 height 10
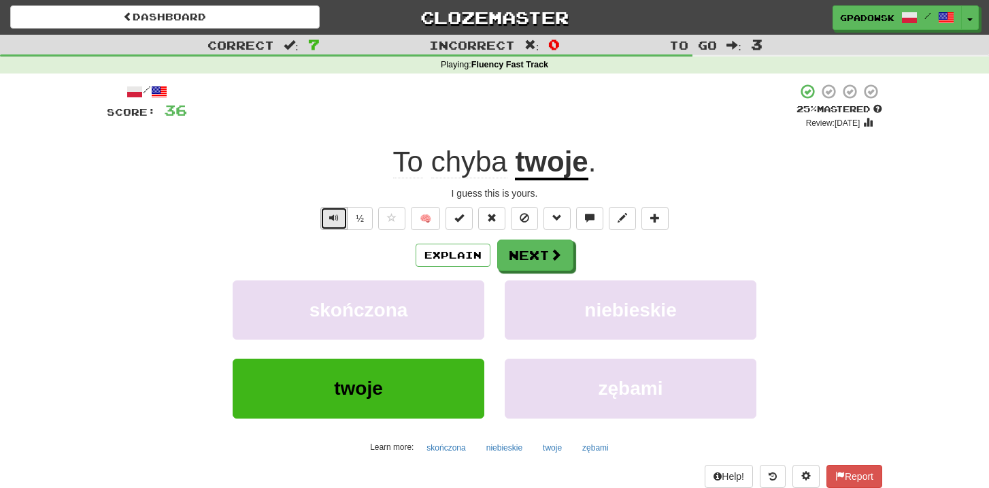
click at [331, 221] on span "Text-to-speech controls" at bounding box center [334, 218] width 10 height 10
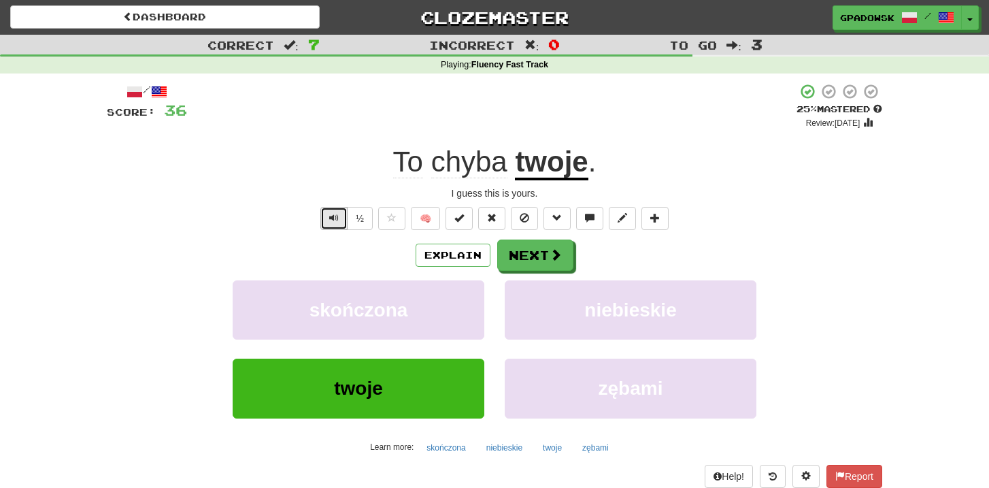
click at [331, 221] on span "Text-to-speech controls" at bounding box center [334, 218] width 10 height 10
click at [458, 252] on button "Explain" at bounding box center [453, 255] width 75 height 23
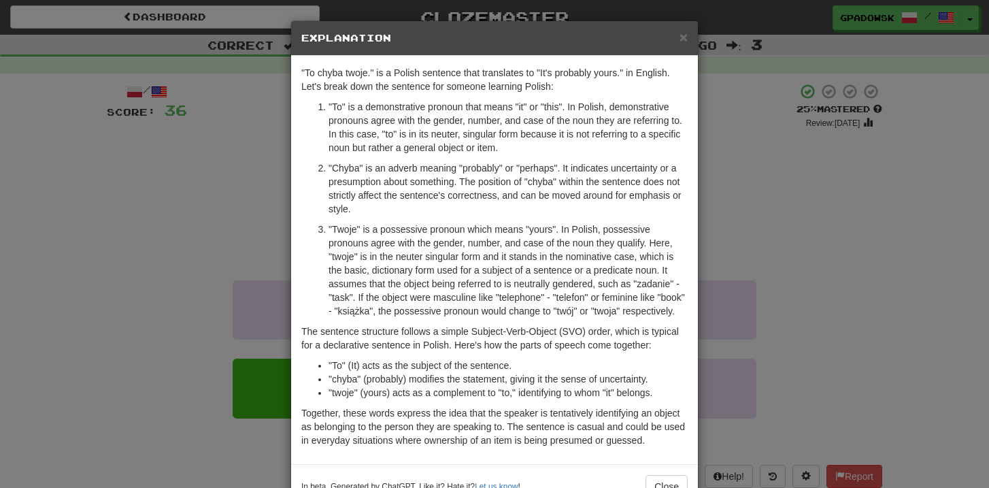
scroll to position [55, 0]
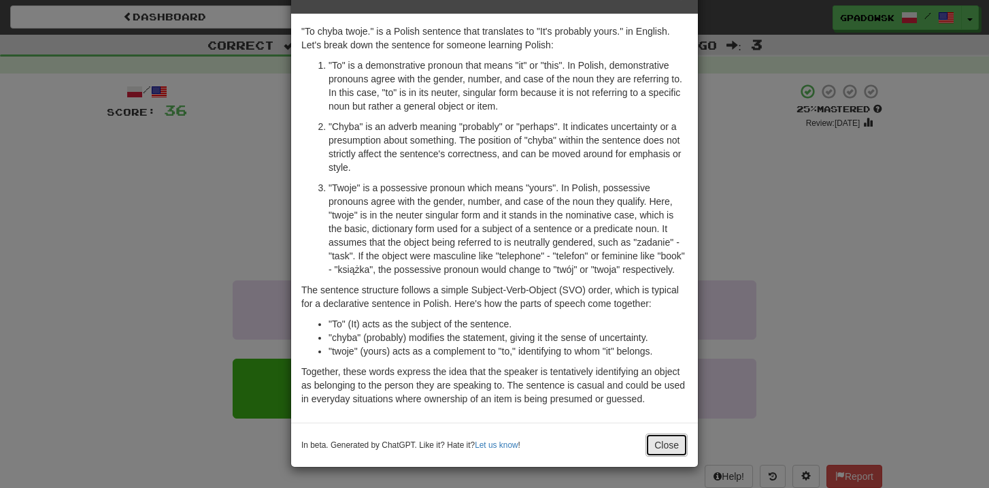
click at [675, 446] on button "Close" at bounding box center [667, 444] width 42 height 23
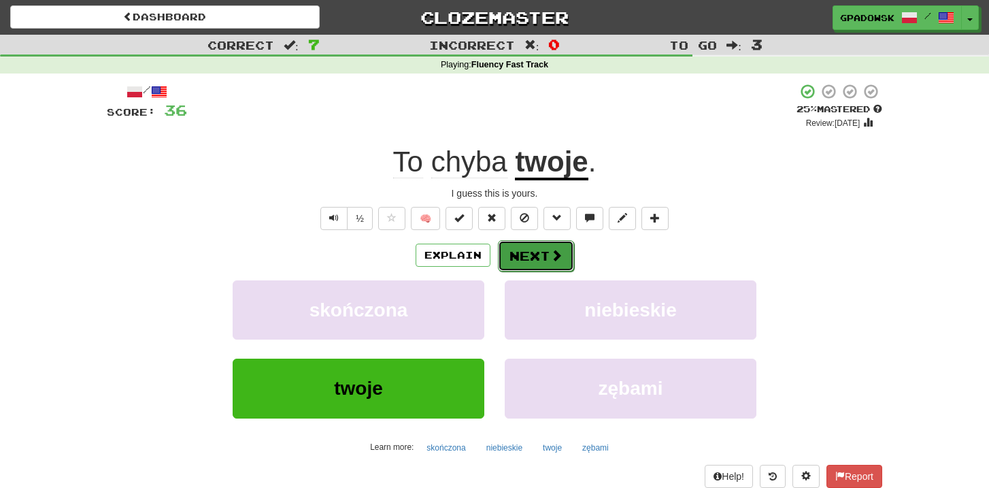
click at [544, 259] on button "Next" at bounding box center [536, 255] width 76 height 31
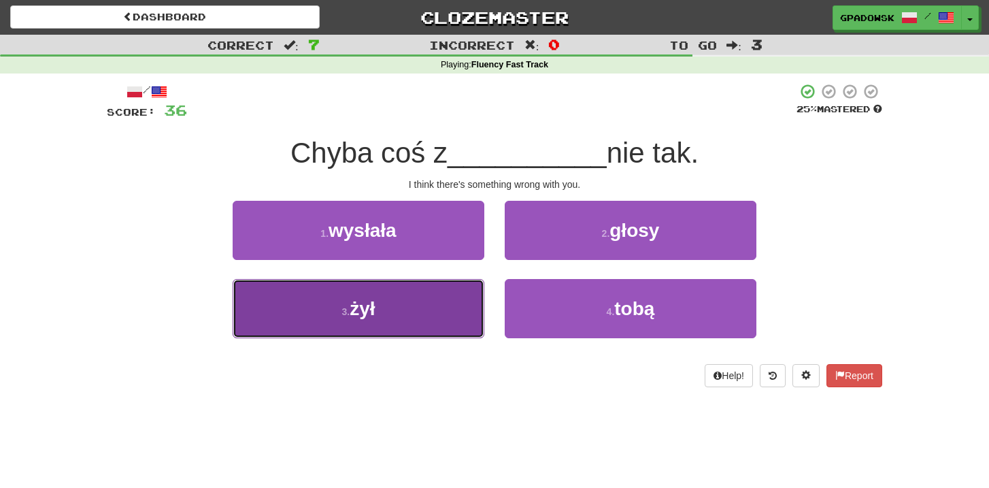
click at [392, 314] on button "3 . żył" at bounding box center [359, 308] width 252 height 59
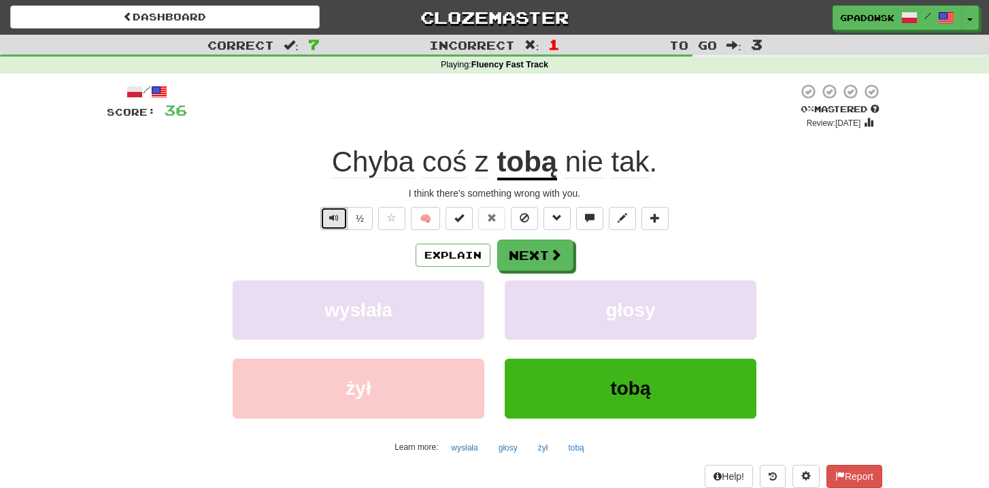
click at [337, 213] on span "Text-to-speech controls" at bounding box center [334, 218] width 10 height 10
click at [335, 224] on button "Text-to-speech controls" at bounding box center [333, 218] width 27 height 23
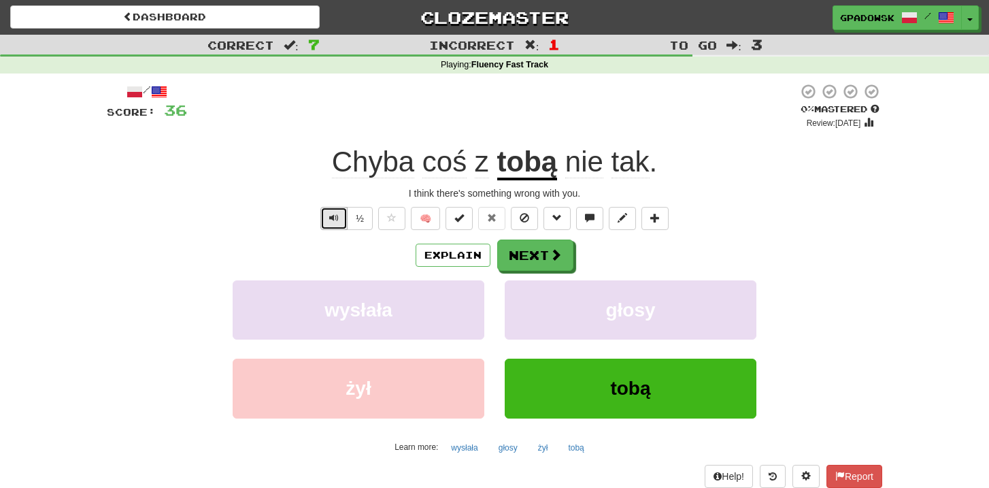
click at [335, 224] on button "Text-to-speech controls" at bounding box center [333, 218] width 27 height 23
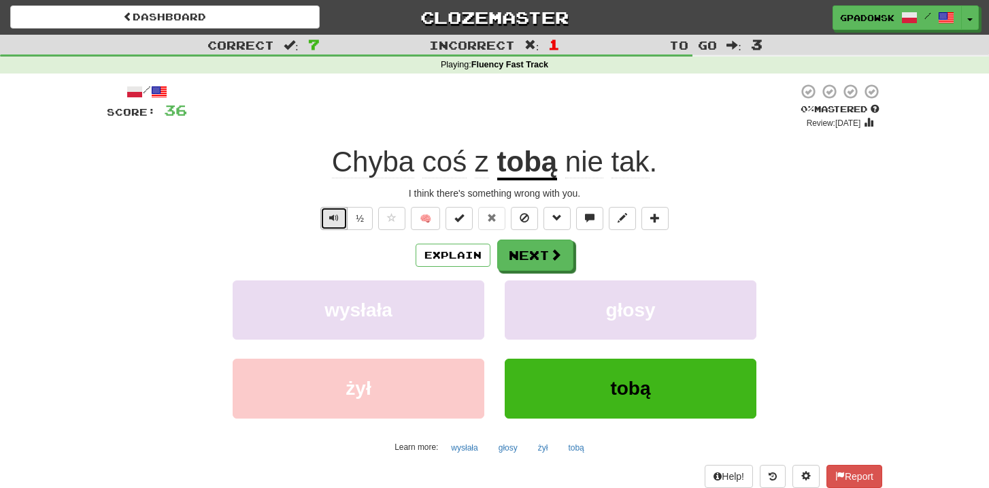
click at [335, 224] on button "Text-to-speech controls" at bounding box center [333, 218] width 27 height 23
click at [447, 252] on button "Explain" at bounding box center [453, 255] width 75 height 23
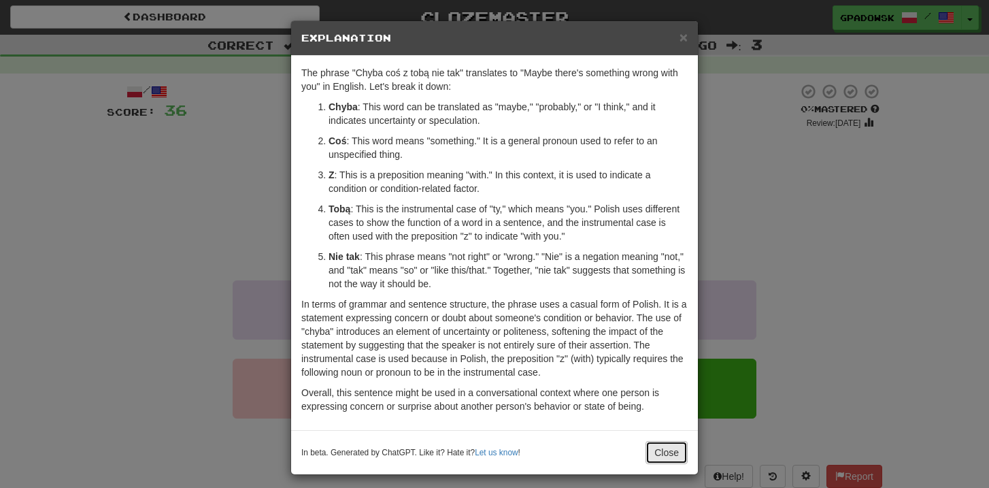
click at [650, 454] on button "Close" at bounding box center [667, 452] width 42 height 23
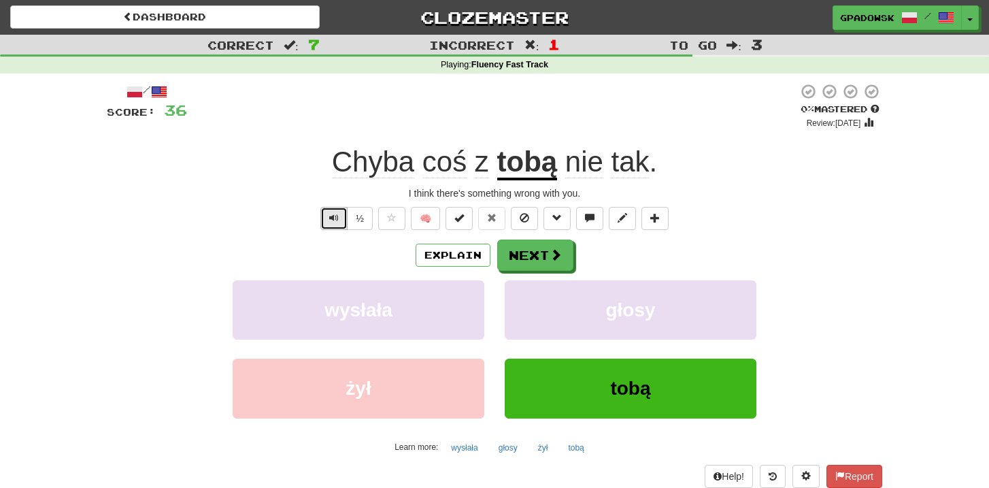
click at [331, 228] on button "Text-to-speech controls" at bounding box center [333, 218] width 27 height 23
click at [328, 218] on button "Text-to-speech controls" at bounding box center [333, 218] width 27 height 23
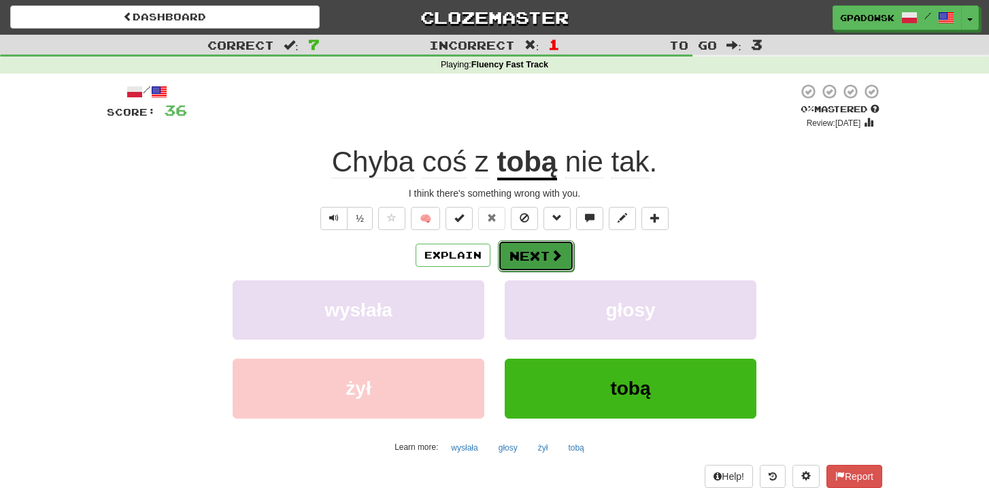
click at [541, 250] on button "Next" at bounding box center [536, 255] width 76 height 31
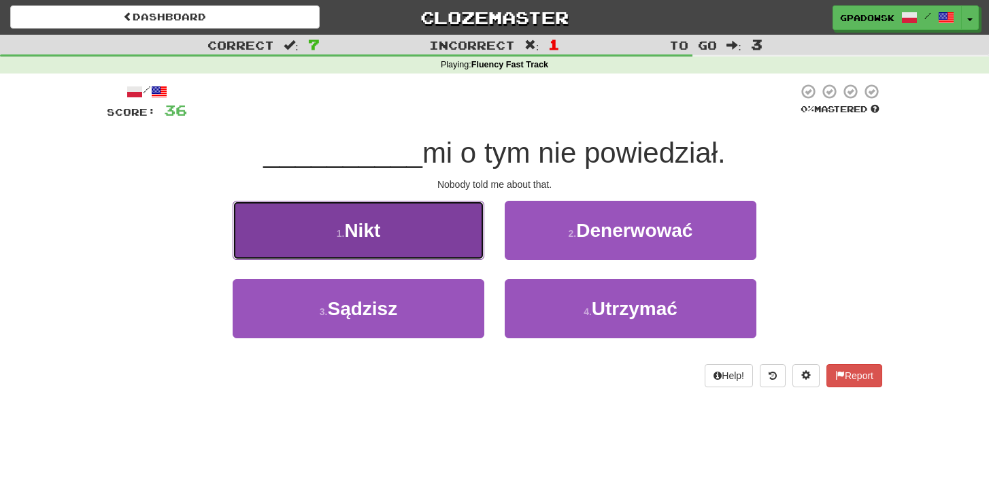
click at [409, 233] on button "1 . Nikt" at bounding box center [359, 230] width 252 height 59
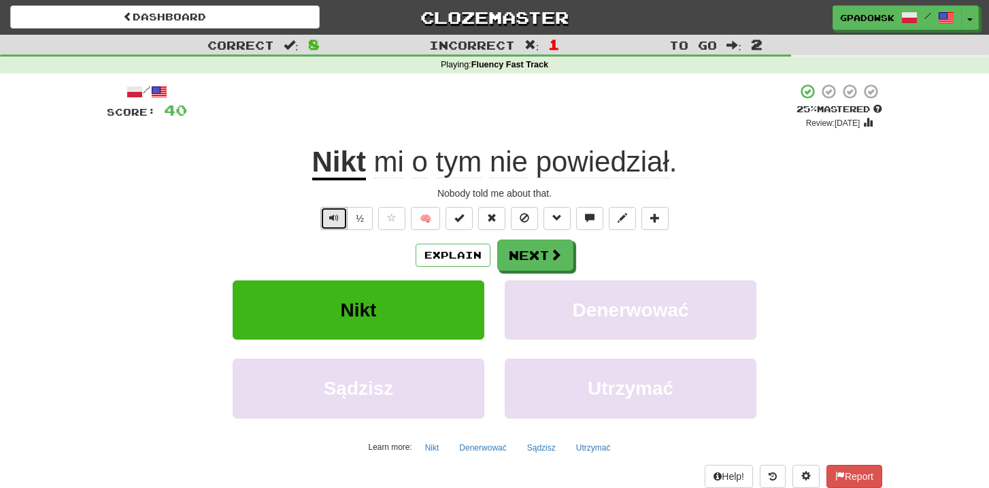
click at [333, 222] on span "Text-to-speech controls" at bounding box center [334, 218] width 10 height 10
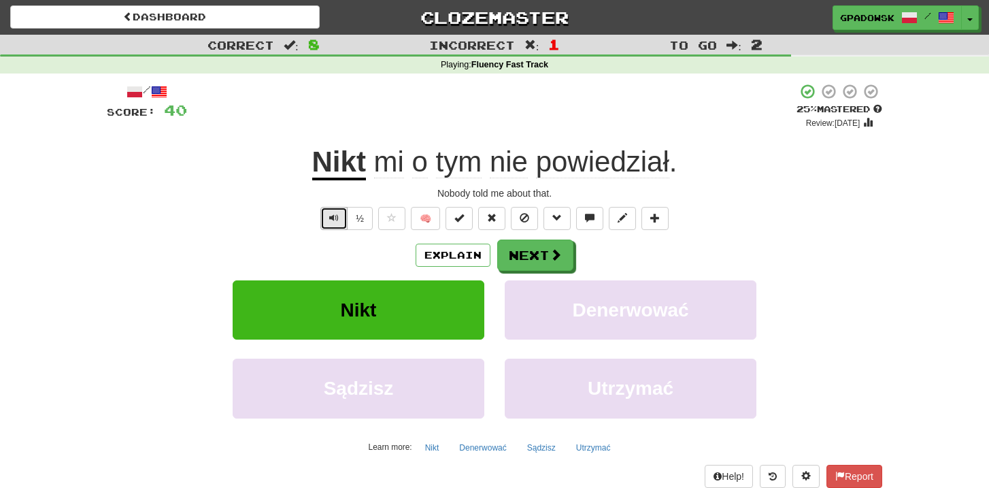
click at [333, 222] on span "Text-to-speech controls" at bounding box center [334, 218] width 10 height 10
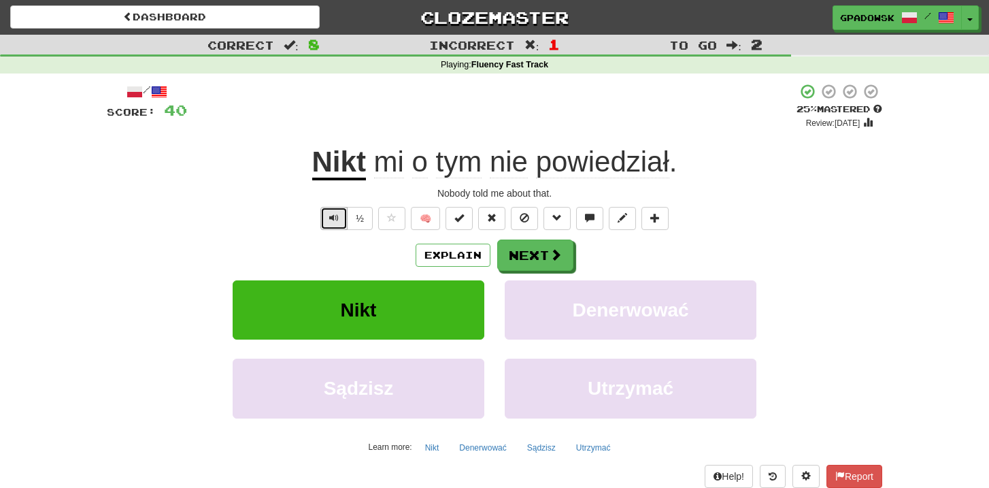
click at [333, 222] on span "Text-to-speech controls" at bounding box center [334, 218] width 10 height 10
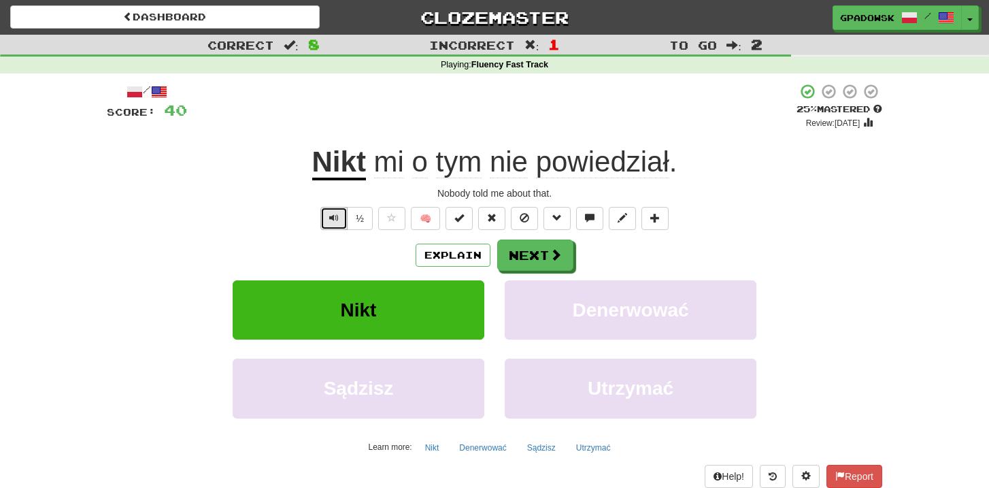
click at [333, 222] on span "Text-to-speech controls" at bounding box center [334, 218] width 10 height 10
click at [456, 257] on button "Explain" at bounding box center [453, 255] width 75 height 23
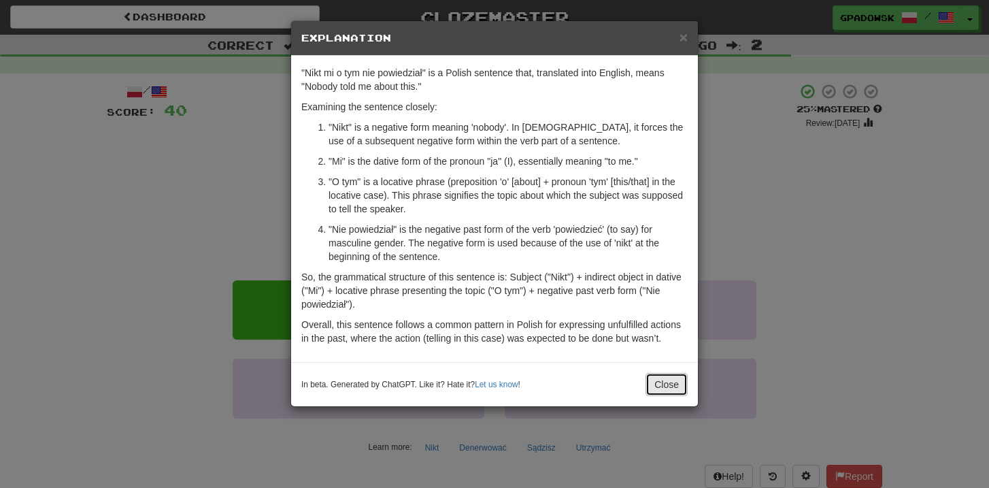
click at [666, 384] on button "Close" at bounding box center [667, 384] width 42 height 23
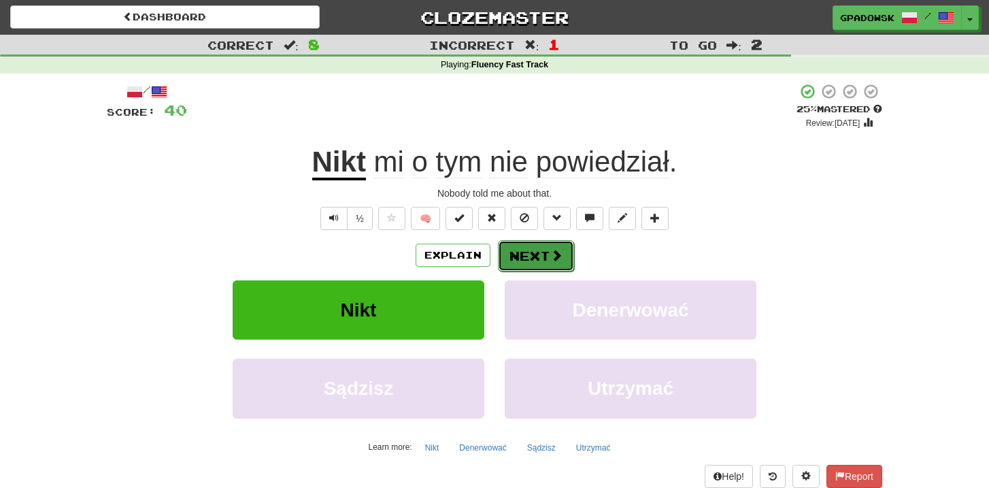
click at [537, 254] on button "Next" at bounding box center [536, 255] width 76 height 31
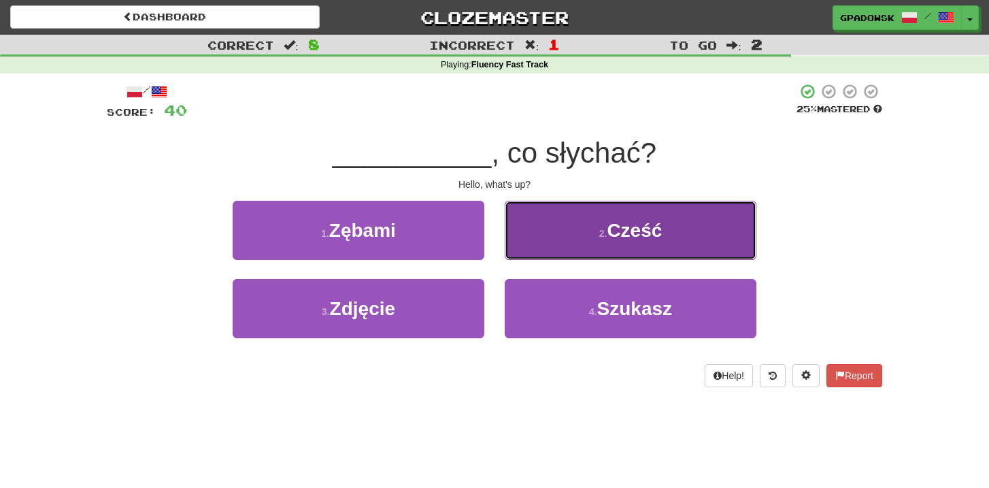
click at [575, 244] on button "2 . Cześć" at bounding box center [631, 230] width 252 height 59
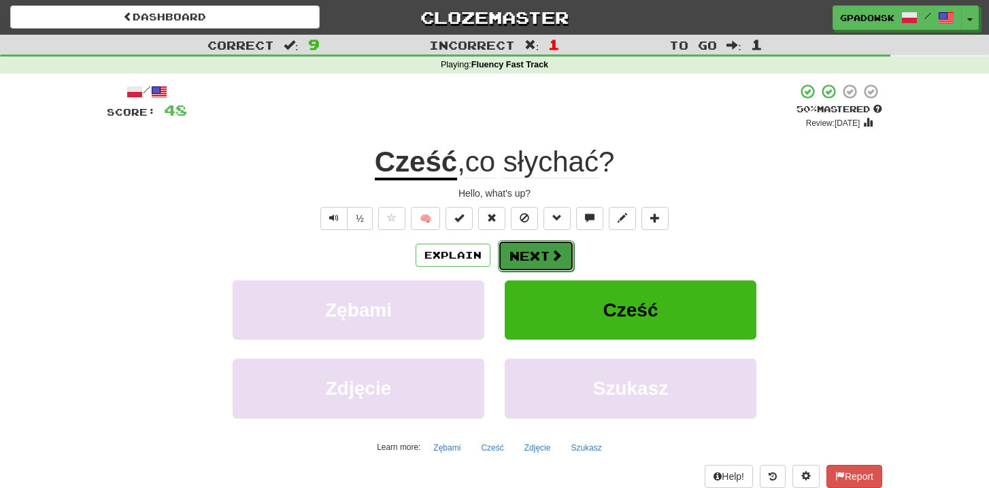
click at [547, 256] on button "Next" at bounding box center [536, 255] width 76 height 31
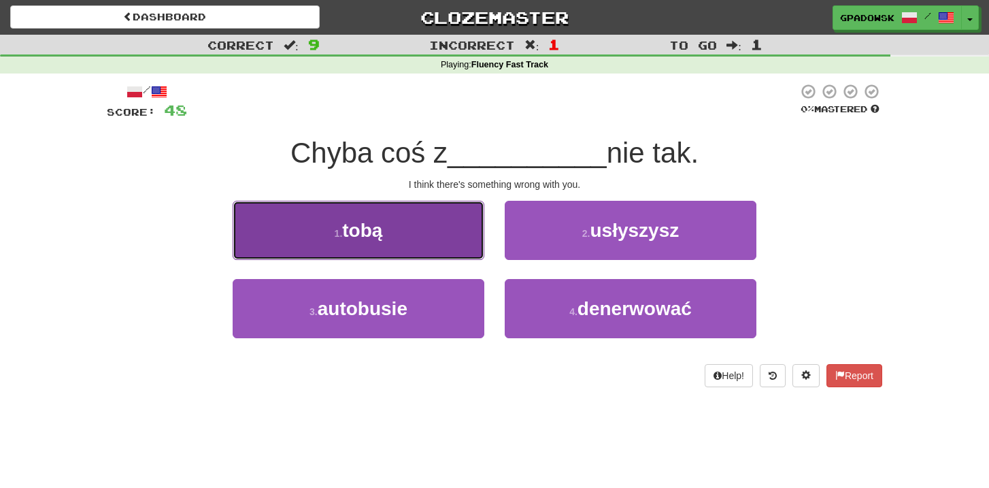
click at [405, 241] on button "1 . tobą" at bounding box center [359, 230] width 252 height 59
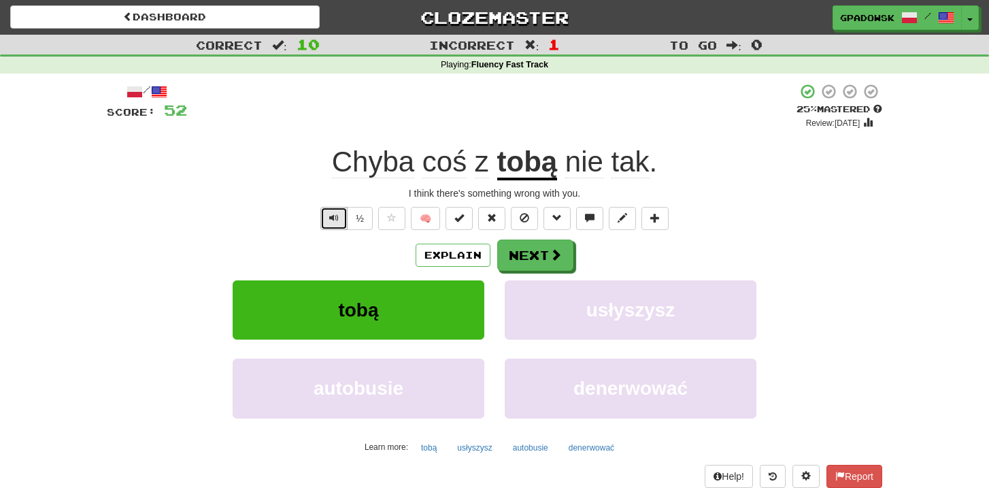
click at [340, 220] on button "Text-to-speech controls" at bounding box center [333, 218] width 27 height 23
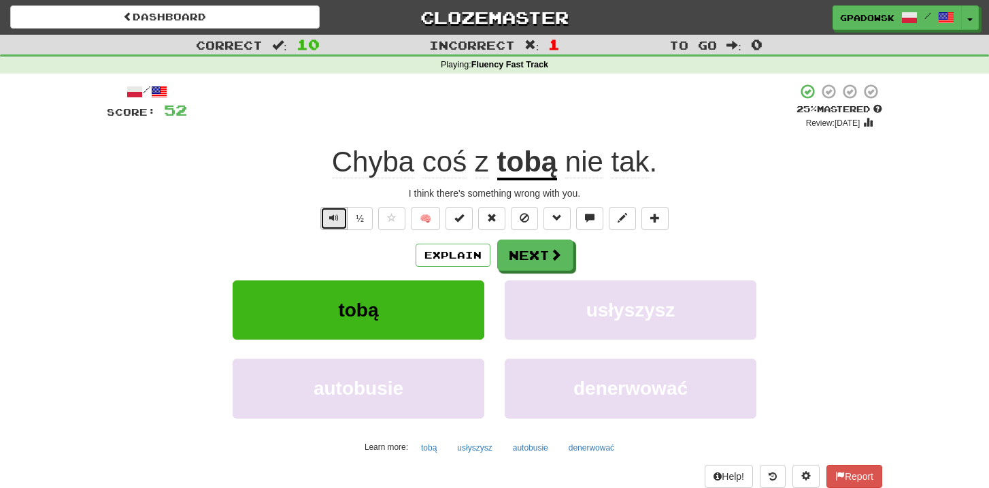
click at [340, 220] on button "Text-to-speech controls" at bounding box center [333, 218] width 27 height 23
click at [523, 256] on button "Next" at bounding box center [536, 255] width 76 height 31
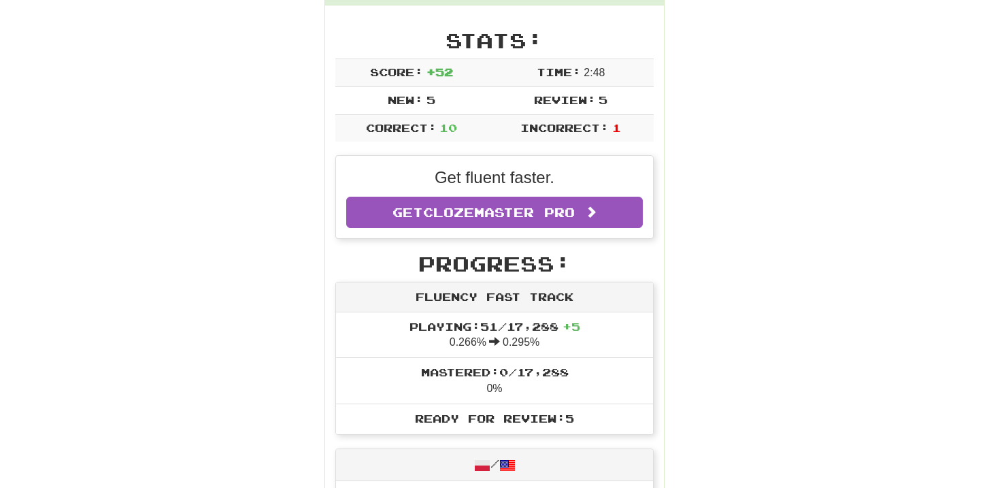
scroll to position [0, 0]
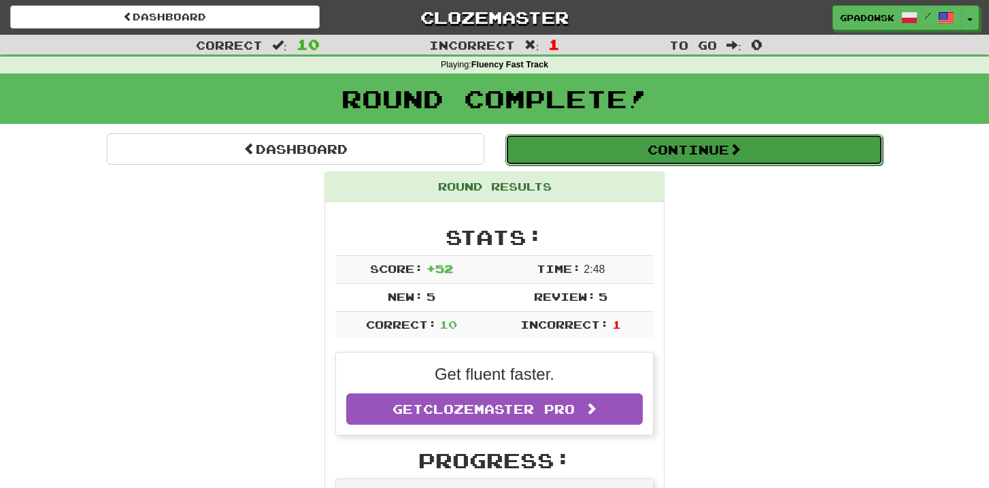
click at [626, 150] on button "Continue" at bounding box center [694, 149] width 378 height 31
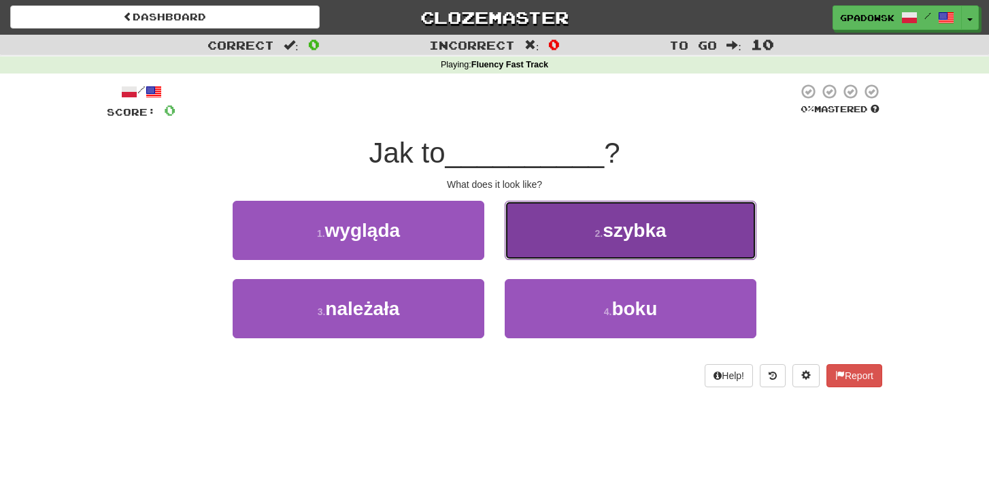
click at [601, 250] on button "2 . szybka" at bounding box center [631, 230] width 252 height 59
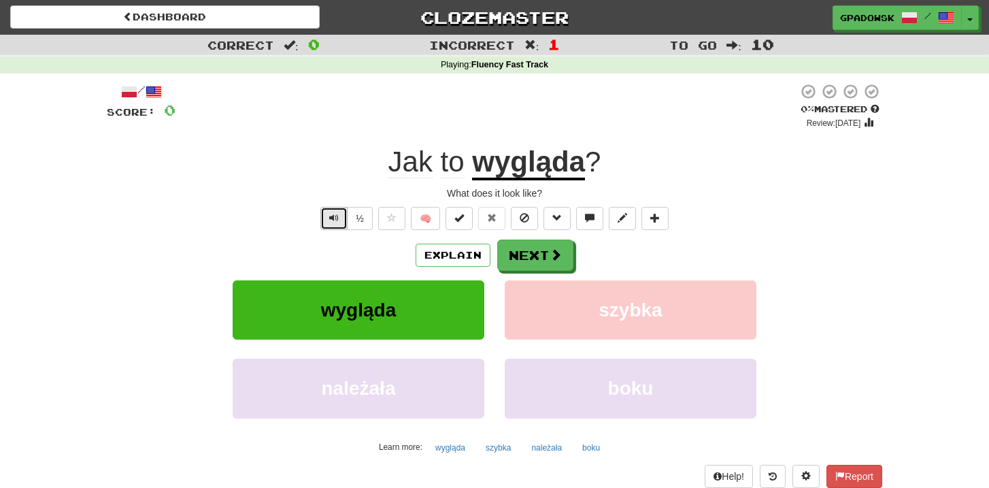
click at [337, 224] on button "Text-to-speech controls" at bounding box center [333, 218] width 27 height 23
click at [435, 252] on button "Explain" at bounding box center [453, 255] width 75 height 23
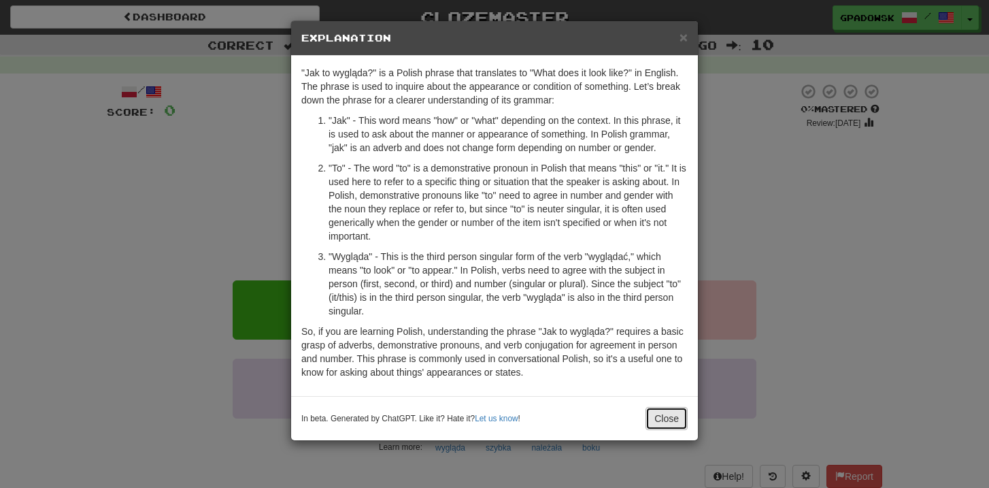
click at [665, 424] on button "Close" at bounding box center [667, 418] width 42 height 23
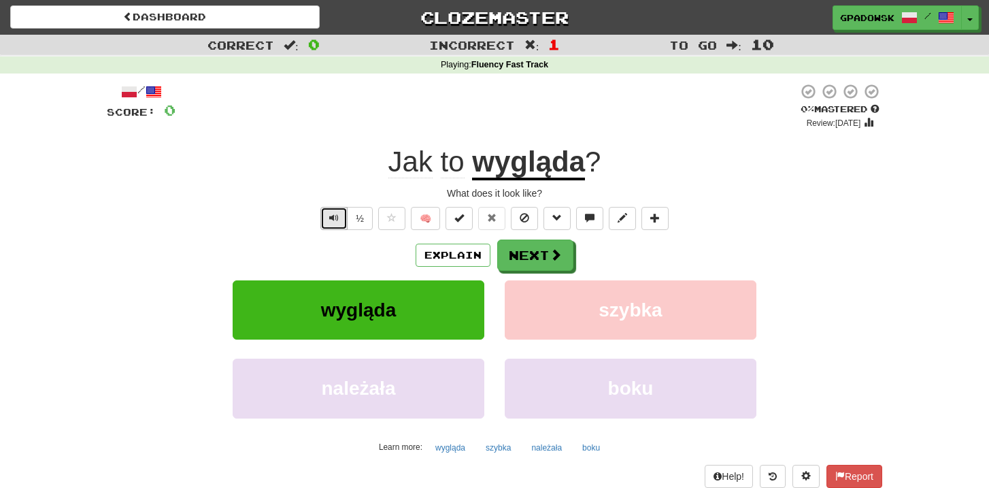
click at [328, 214] on button "Text-to-speech controls" at bounding box center [333, 218] width 27 height 23
click at [550, 259] on span at bounding box center [556, 255] width 12 height 12
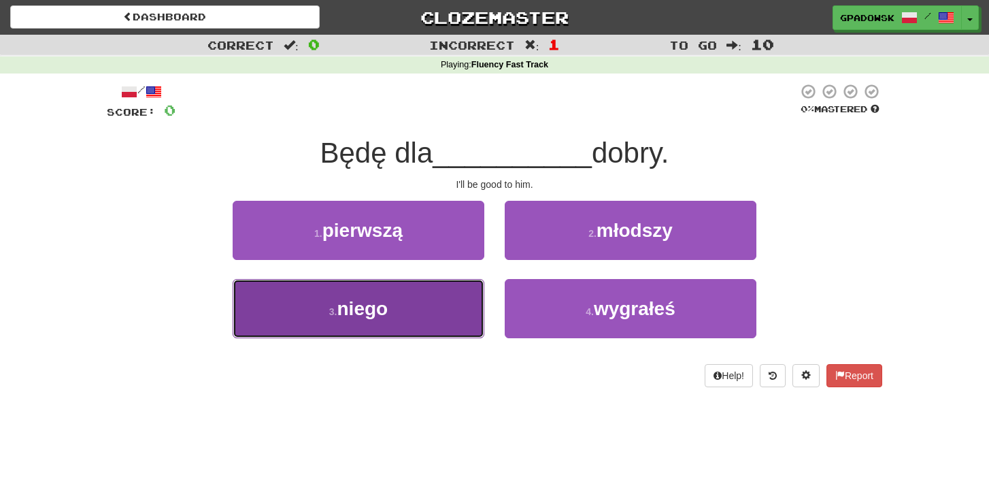
click at [394, 318] on button "3 . niego" at bounding box center [359, 308] width 252 height 59
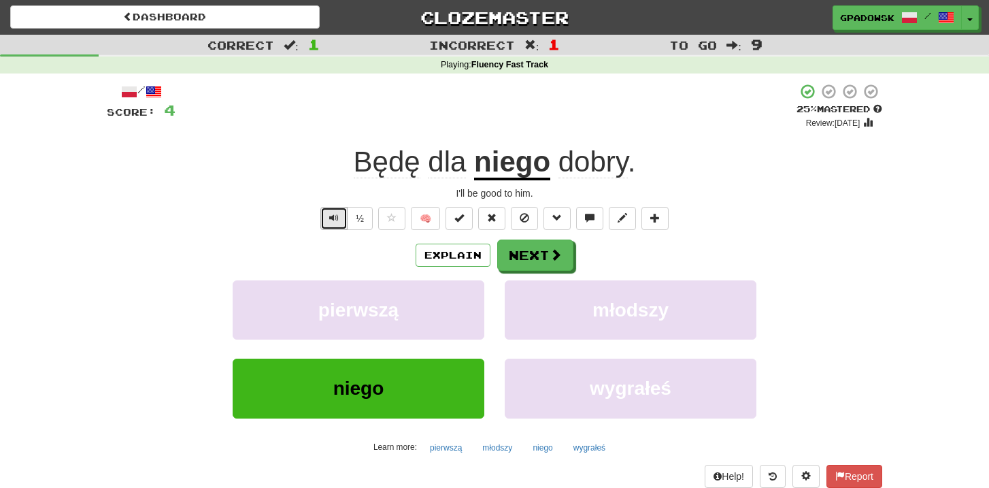
click at [331, 221] on span "Text-to-speech controls" at bounding box center [334, 218] width 10 height 10
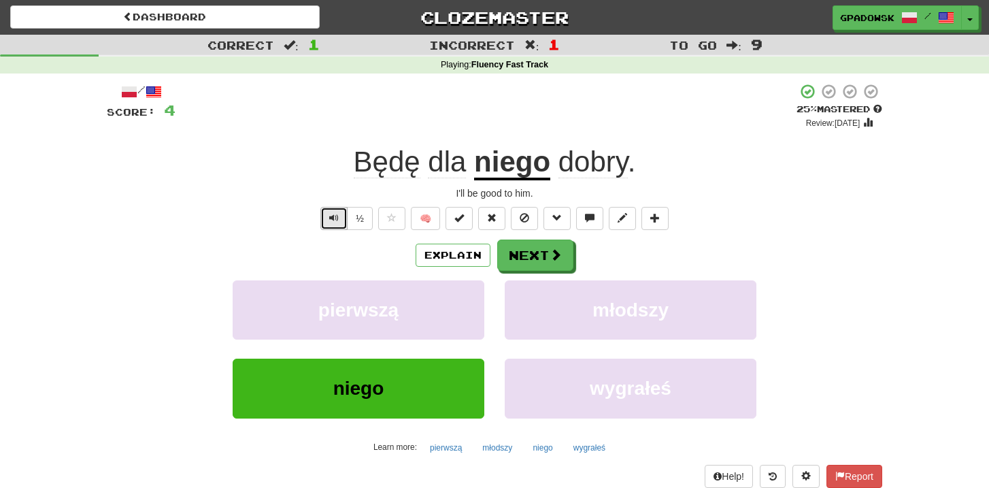
click at [331, 221] on span "Text-to-speech controls" at bounding box center [334, 218] width 10 height 10
click at [444, 263] on button "Explain" at bounding box center [453, 255] width 75 height 23
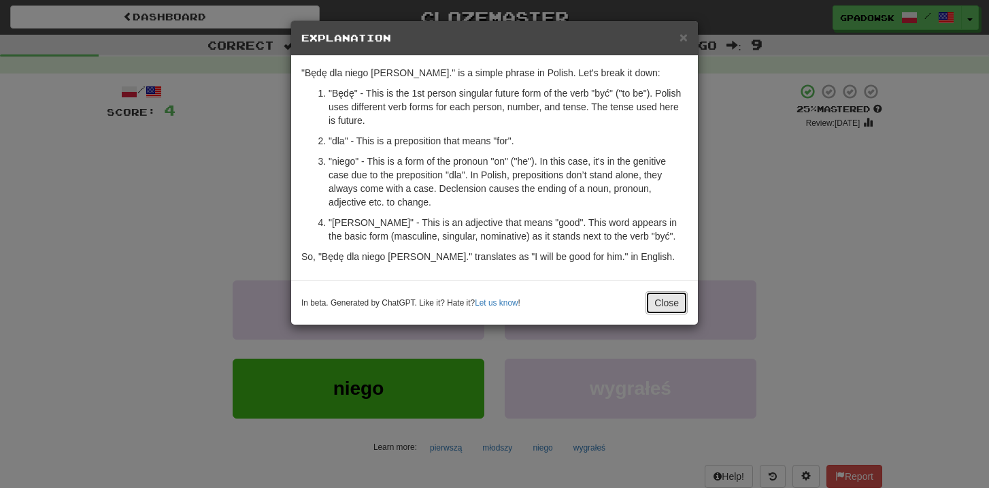
click at [671, 299] on button "Close" at bounding box center [667, 302] width 42 height 23
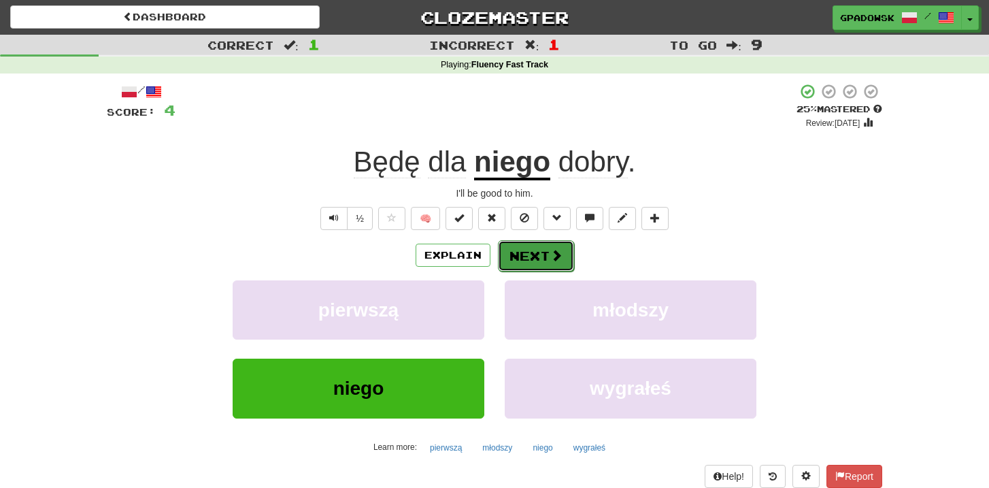
click at [550, 256] on span at bounding box center [556, 255] width 12 height 12
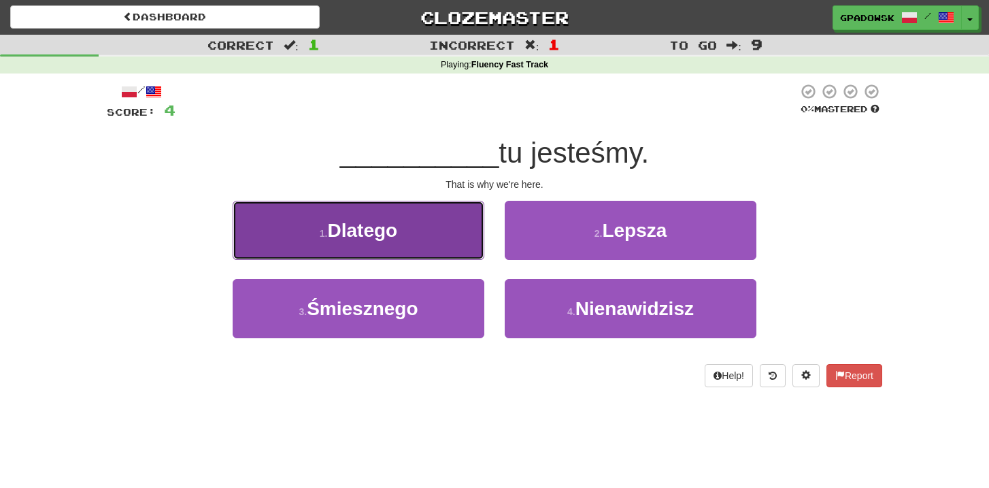
click at [424, 240] on button "1 . Dlatego" at bounding box center [359, 230] width 252 height 59
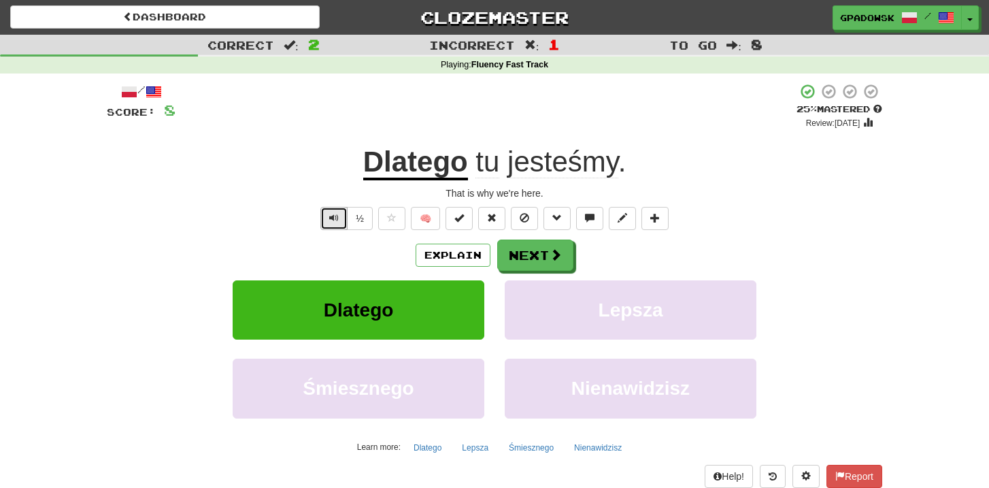
click at [332, 219] on span "Text-to-speech controls" at bounding box center [334, 218] width 10 height 10
click at [439, 251] on button "Explain" at bounding box center [453, 255] width 75 height 23
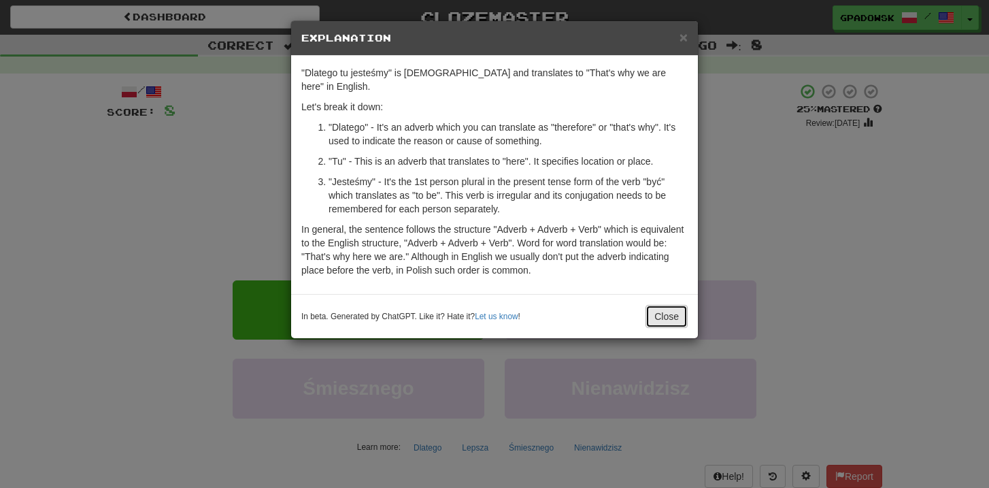
click at [663, 305] on button "Close" at bounding box center [667, 316] width 42 height 23
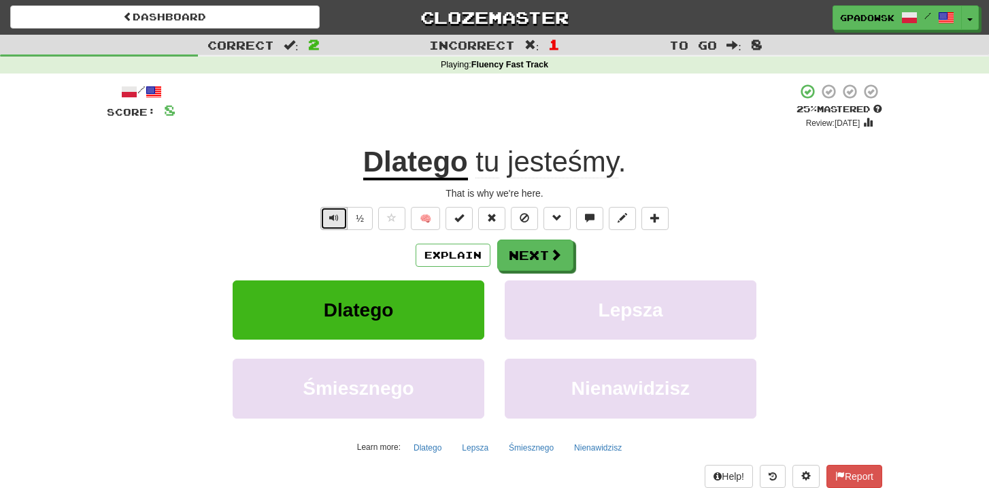
click at [337, 222] on span "Text-to-speech controls" at bounding box center [334, 218] width 10 height 10
click at [548, 252] on button "Next" at bounding box center [536, 255] width 76 height 31
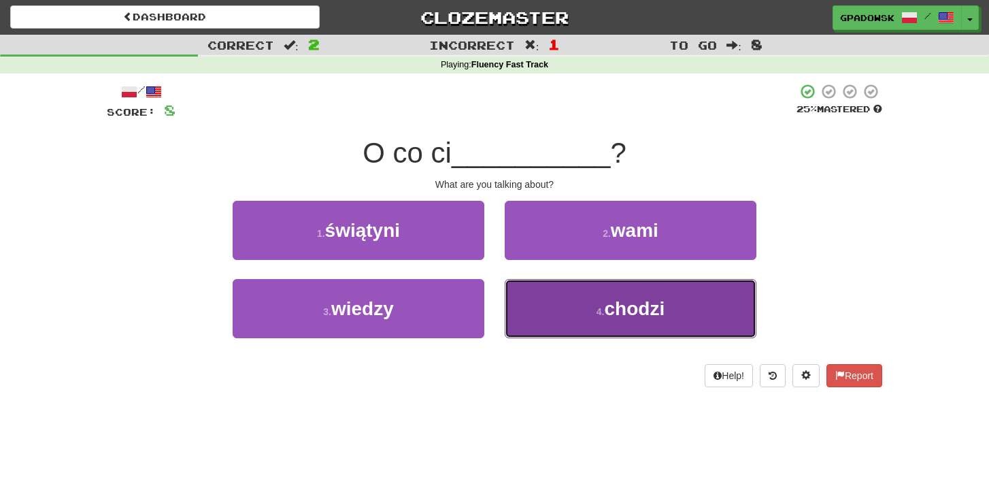
click at [588, 320] on button "4 . chodzi" at bounding box center [631, 308] width 252 height 59
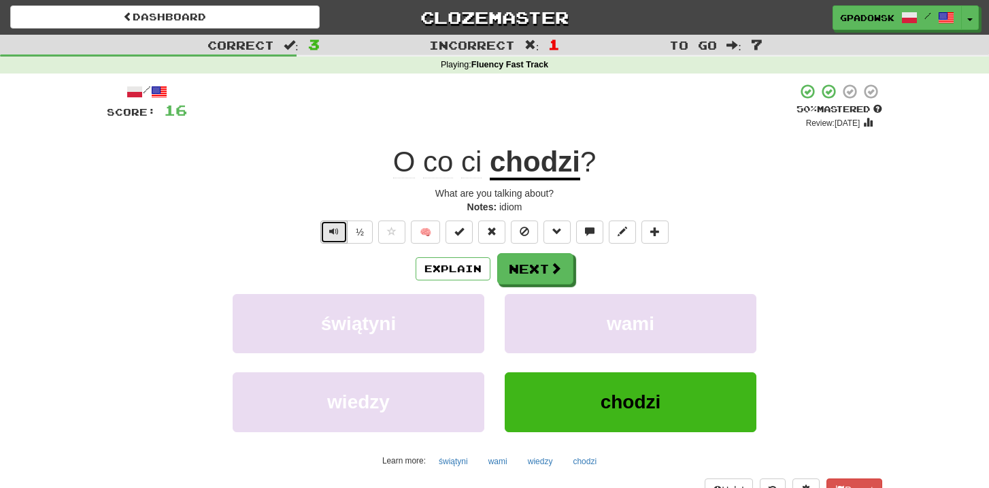
click at [332, 236] on span "Text-to-speech controls" at bounding box center [334, 232] width 10 height 10
click at [453, 266] on button "Explain" at bounding box center [453, 268] width 75 height 23
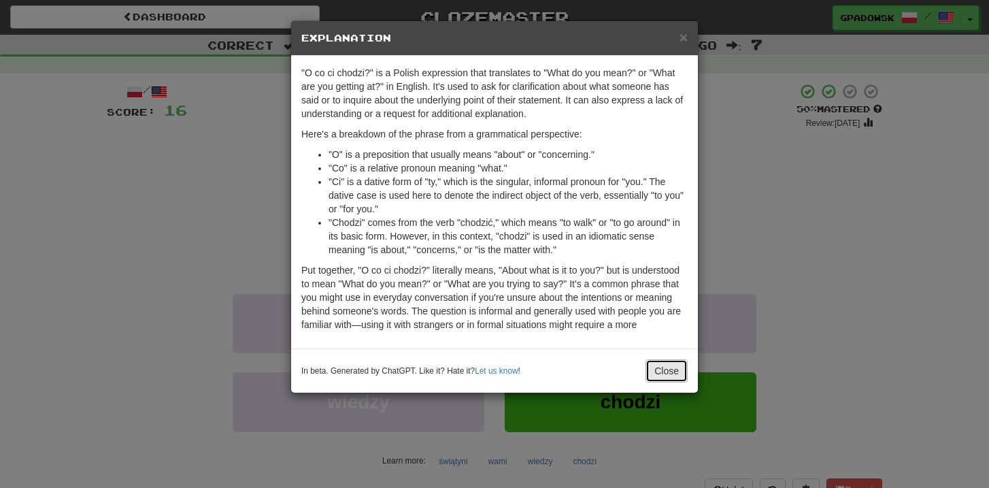
click at [657, 382] on button "Close" at bounding box center [667, 370] width 42 height 23
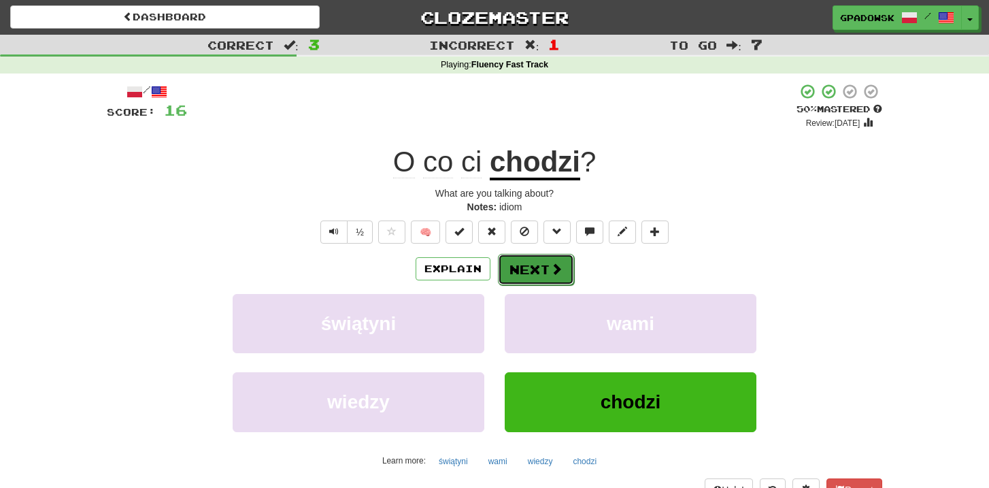
click at [543, 264] on button "Next" at bounding box center [536, 269] width 76 height 31
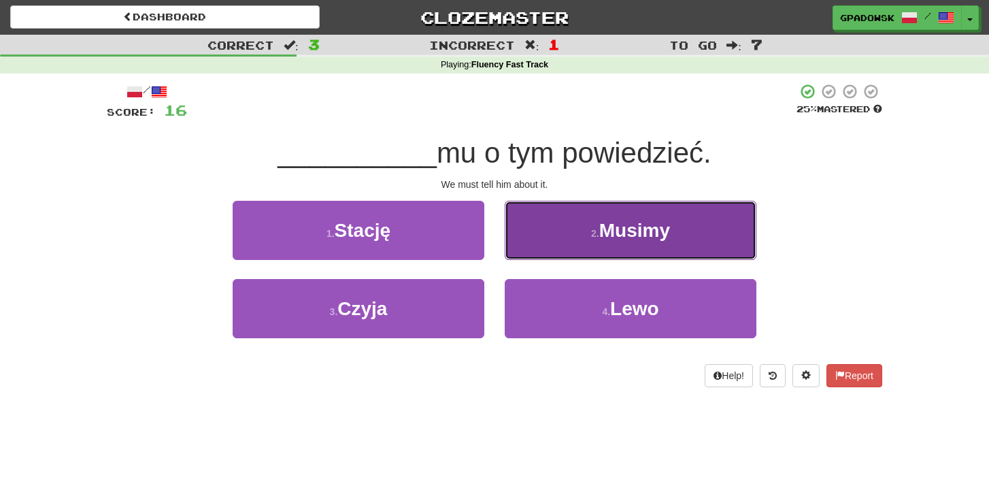
click at [550, 244] on button "2 . Musimy" at bounding box center [631, 230] width 252 height 59
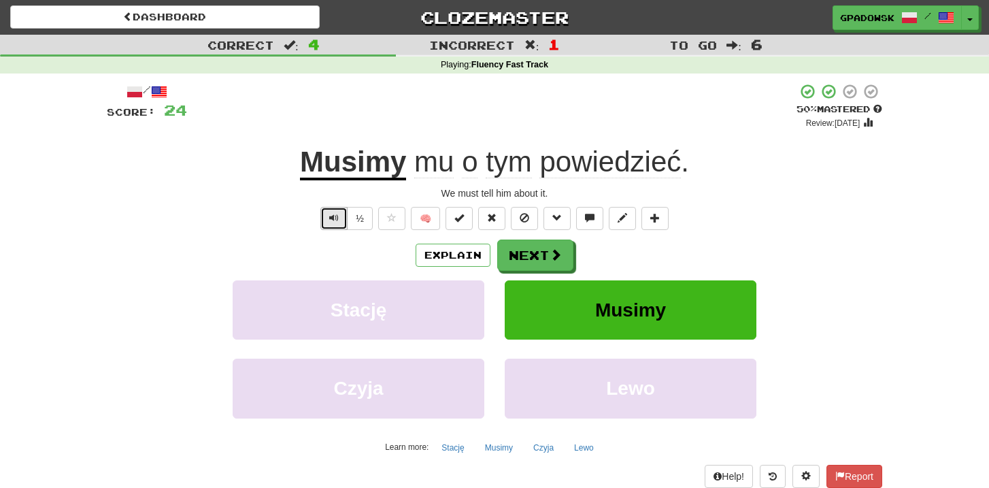
click at [332, 214] on span "Text-to-speech controls" at bounding box center [334, 218] width 10 height 10
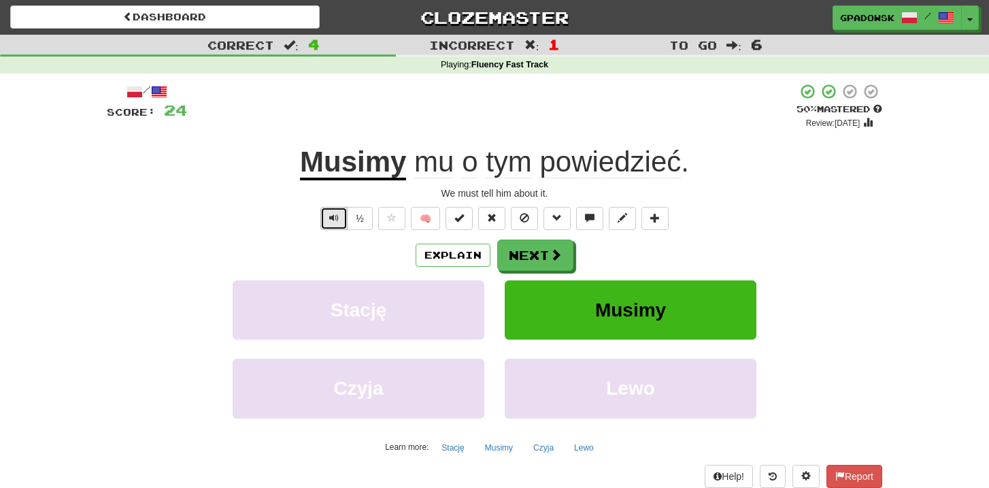
click at [332, 214] on span "Text-to-speech controls" at bounding box center [334, 218] width 10 height 10
click at [458, 261] on button "Explain" at bounding box center [453, 255] width 75 height 23
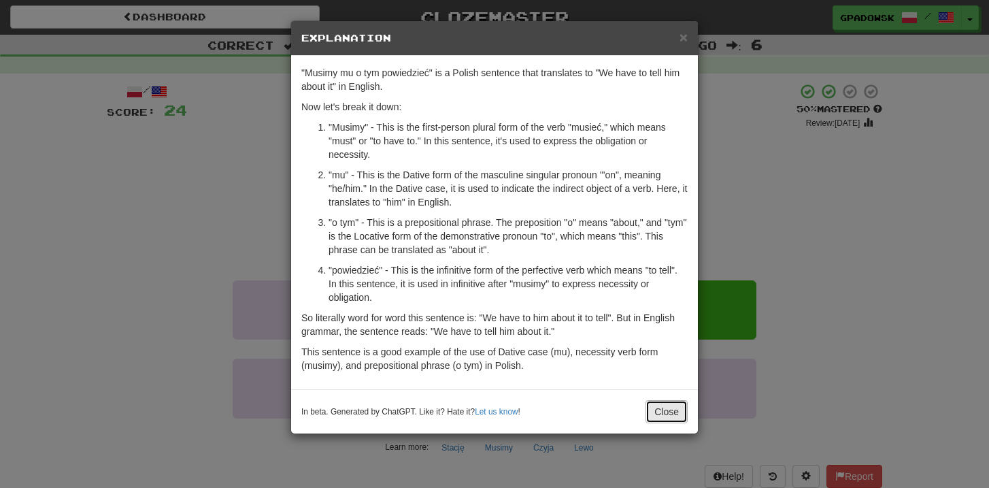
click at [650, 414] on button "Close" at bounding box center [667, 411] width 42 height 23
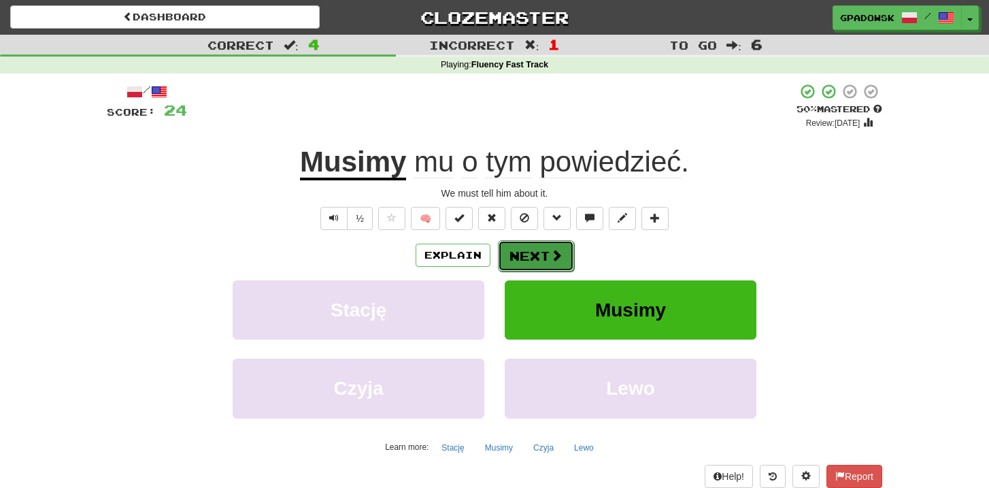
click at [552, 244] on button "Next" at bounding box center [536, 255] width 76 height 31
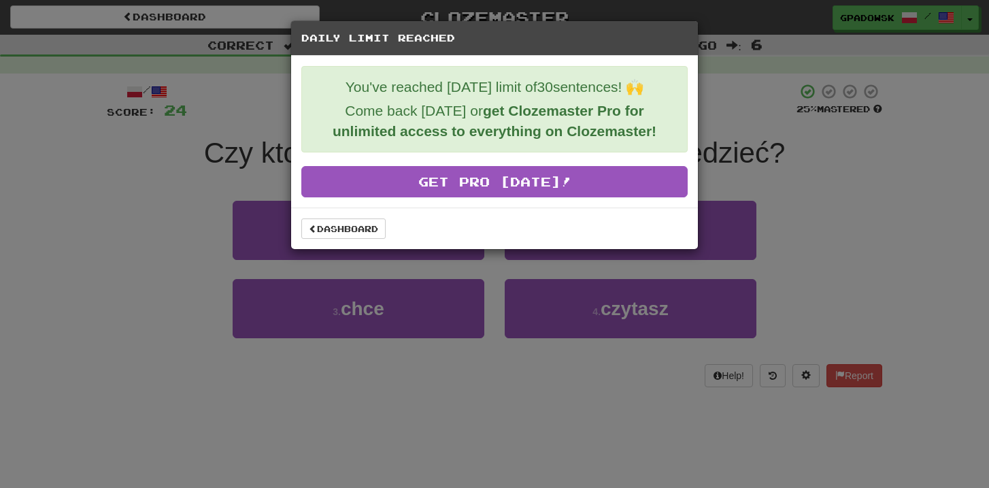
click at [234, 433] on div "Daily Limit Reached You've reached today's limit of 30 sentences! 🙌 Come back t…" at bounding box center [494, 244] width 989 height 488
click at [333, 224] on link "Dashboard" at bounding box center [343, 228] width 84 height 20
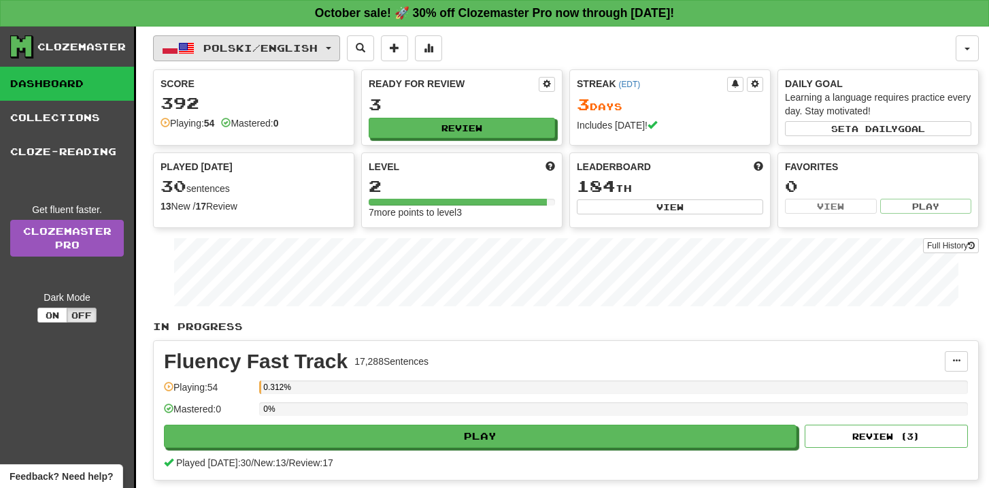
click at [276, 48] on span "Polski / English" at bounding box center [260, 48] width 114 height 12
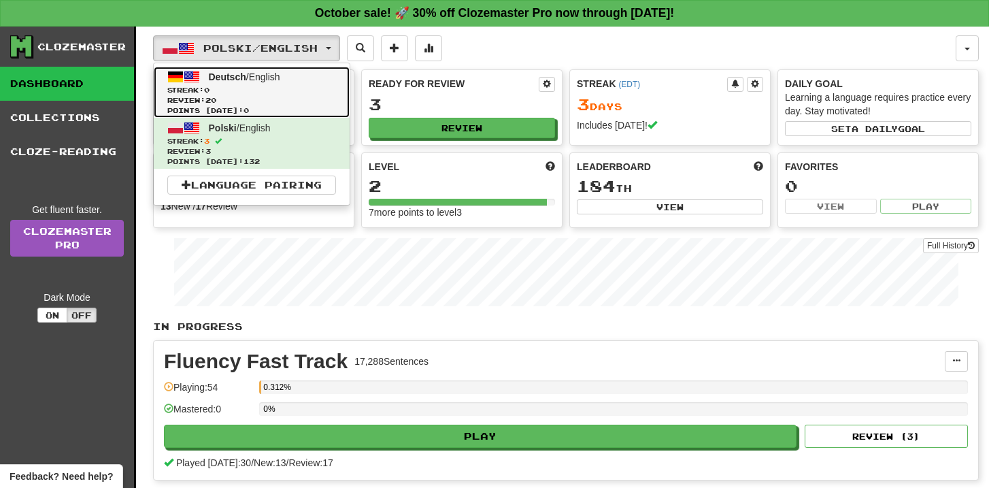
click at [269, 96] on span "Review: 20" at bounding box center [251, 100] width 169 height 10
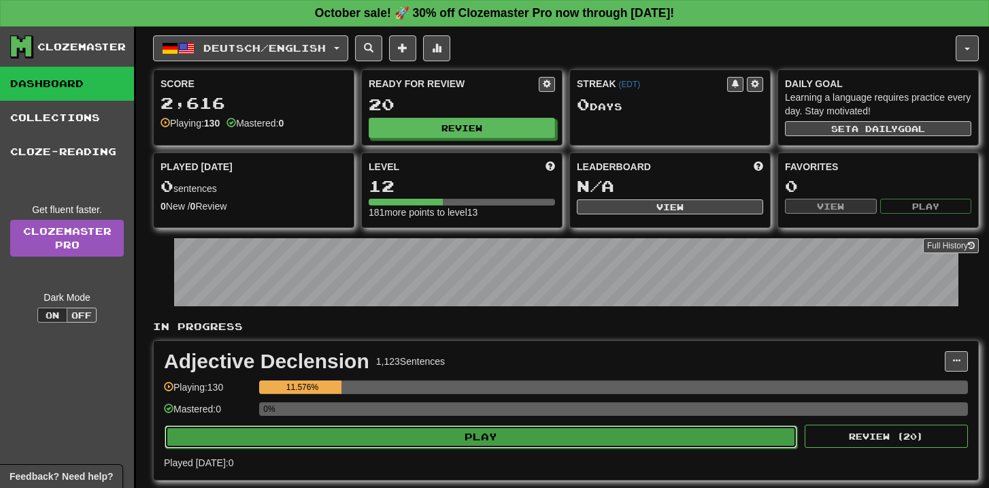
click at [450, 433] on button "Play" at bounding box center [481, 436] width 633 height 23
select select "**"
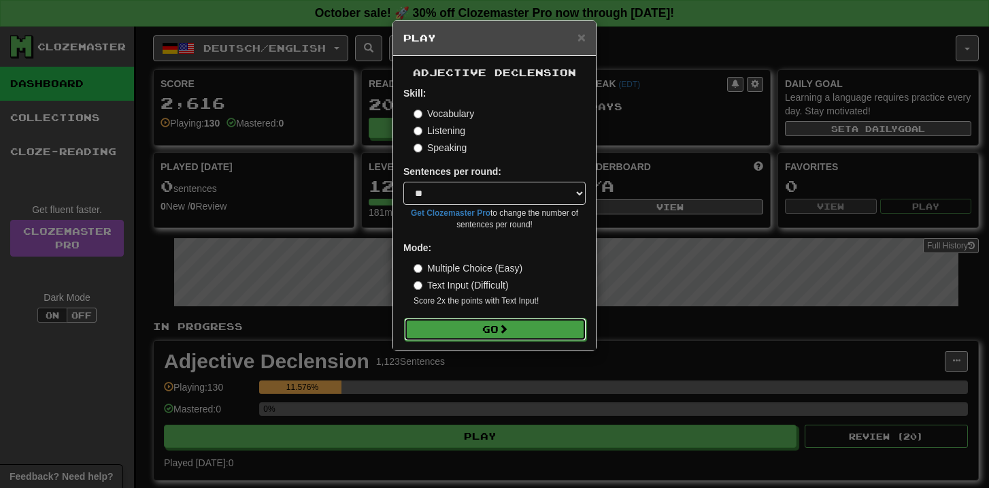
click at [467, 333] on button "Go" at bounding box center [495, 329] width 182 height 23
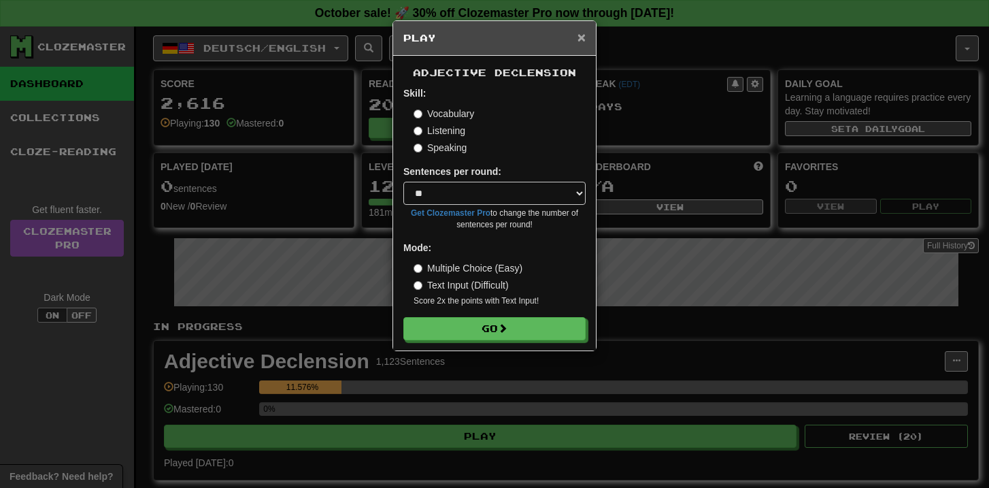
click at [583, 37] on span "×" at bounding box center [582, 37] width 8 height 16
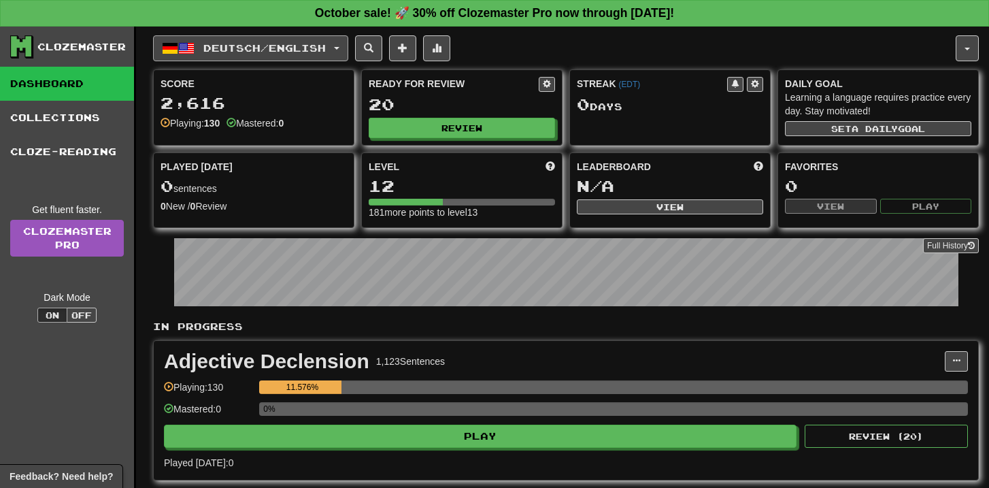
click at [230, 44] on span "Deutsch / English" at bounding box center [264, 48] width 122 height 12
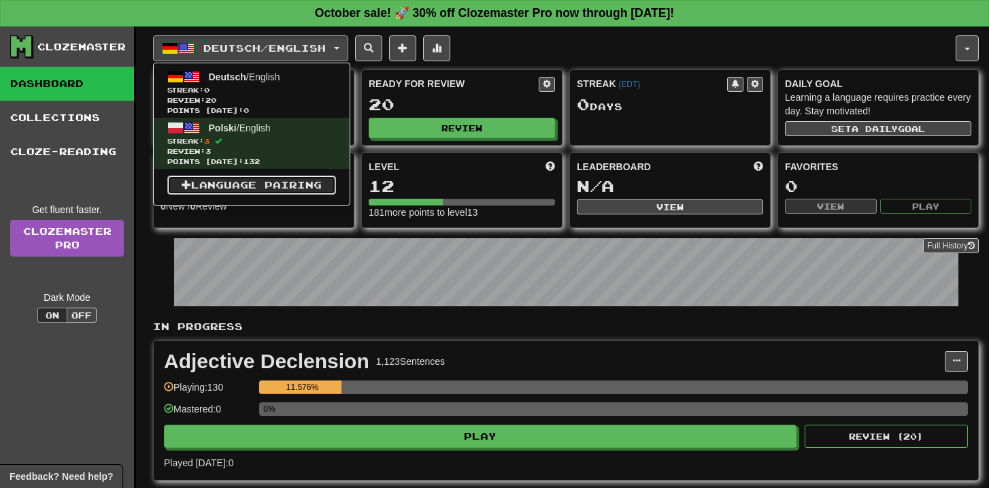
click at [209, 188] on link "Language Pairing" at bounding box center [251, 185] width 169 height 19
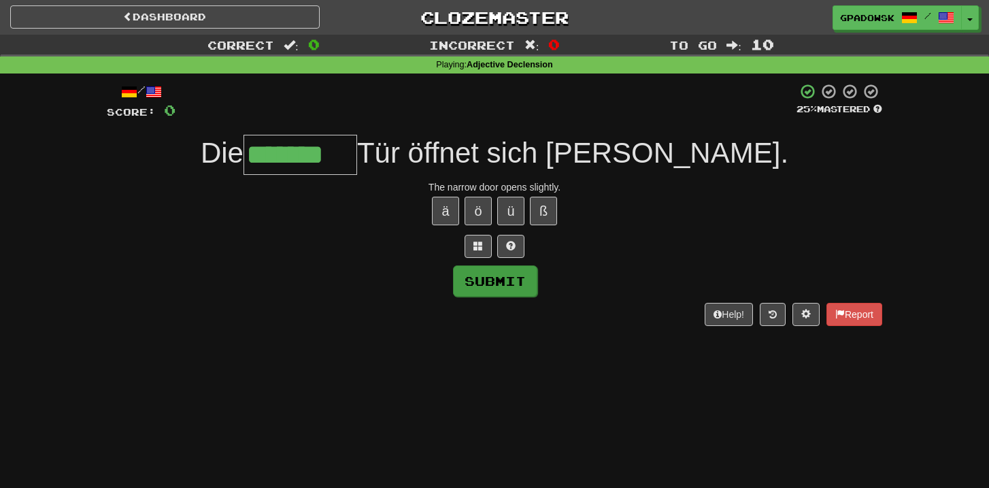
type input "*******"
click at [481, 277] on button "Submit" at bounding box center [495, 280] width 84 height 31
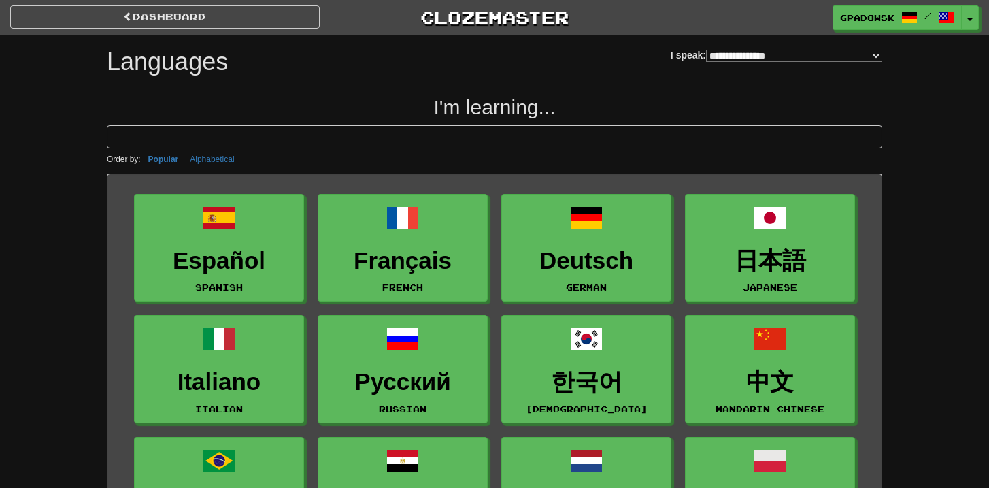
select select "*******"
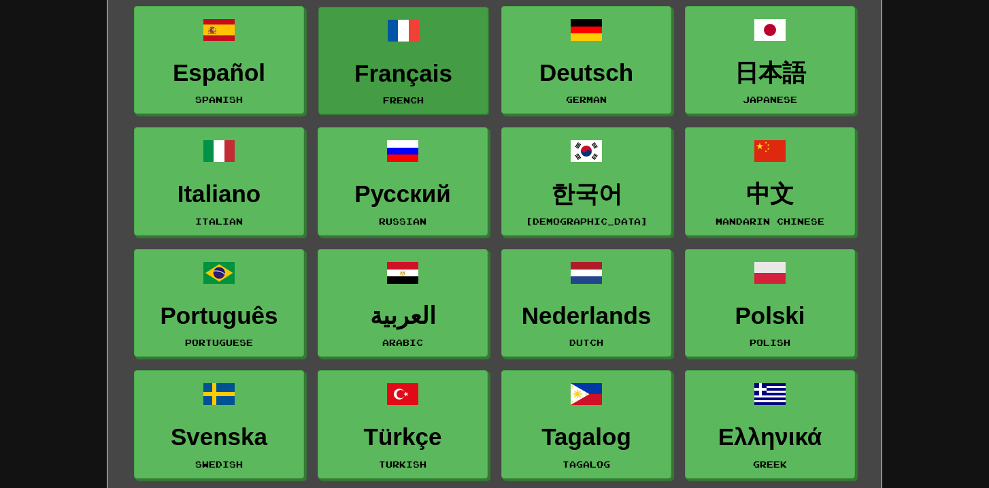
scroll to position [192, 0]
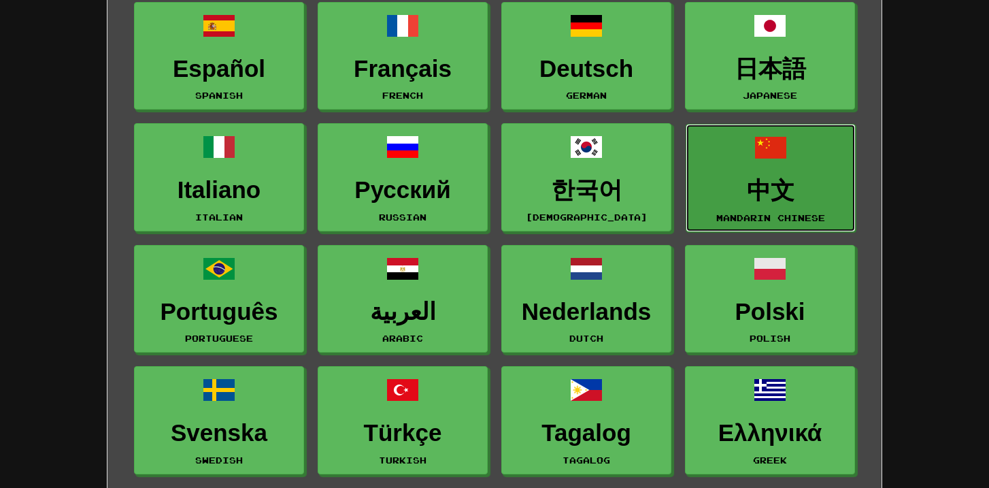
click at [765, 183] on h3 "中文" at bounding box center [770, 191] width 155 height 27
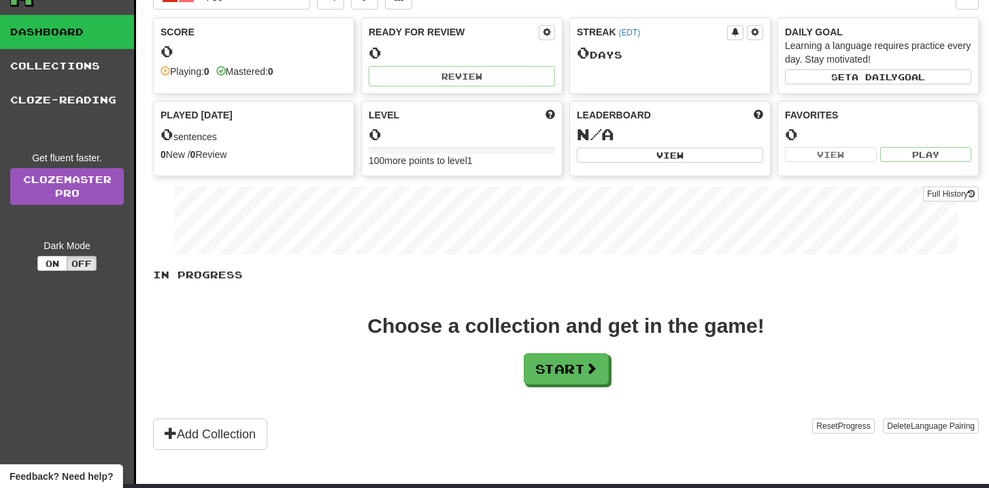
scroll to position [65, 0]
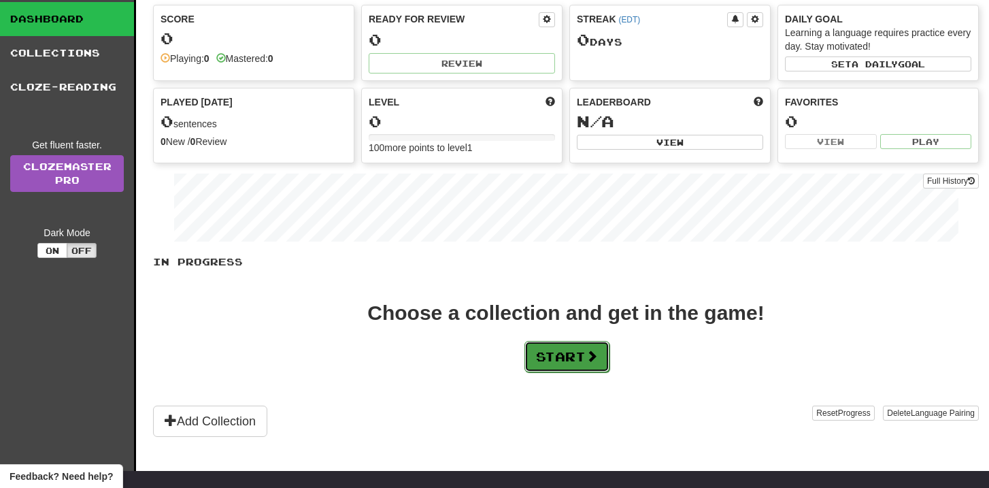
click at [552, 352] on button "Start" at bounding box center [566, 356] width 85 height 31
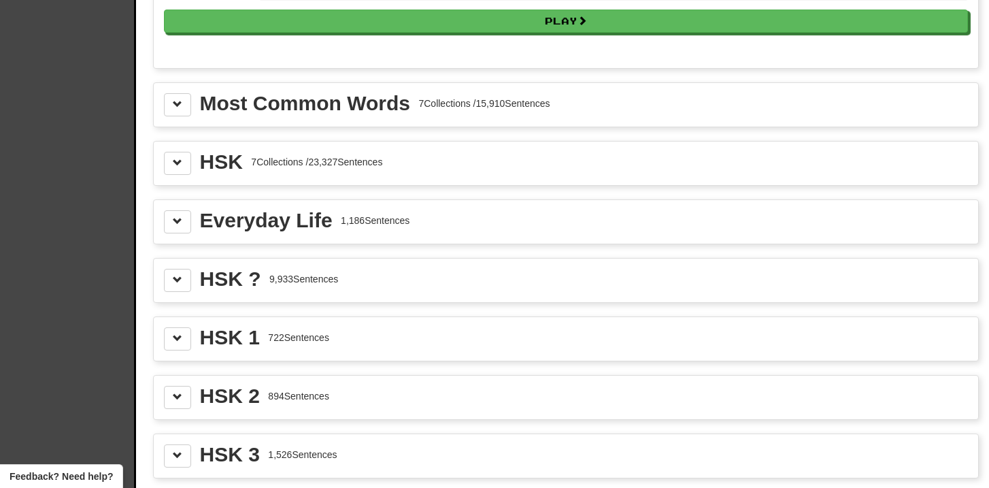
scroll to position [1507, 0]
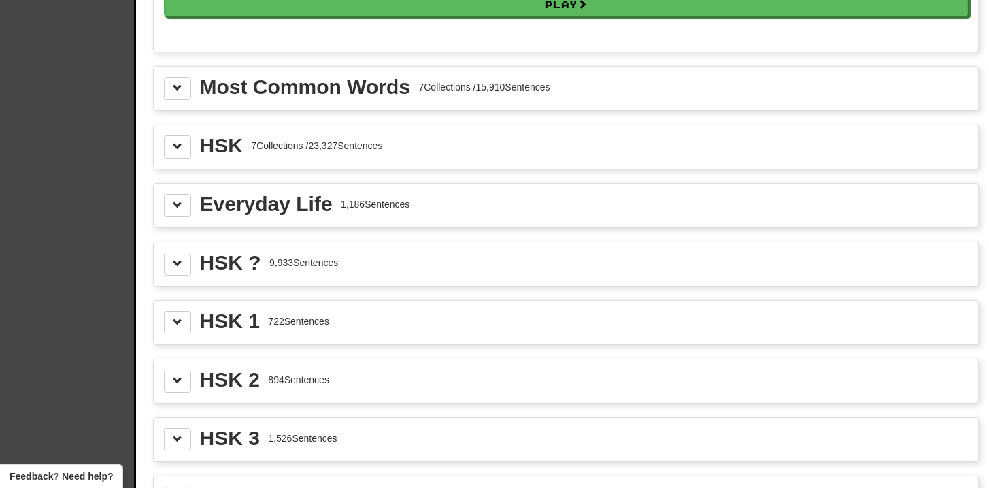
click at [430, 151] on div "HSK 7 Collections / 23,327 Sentences" at bounding box center [566, 146] width 804 height 23
click at [180, 146] on span at bounding box center [178, 146] width 10 height 10
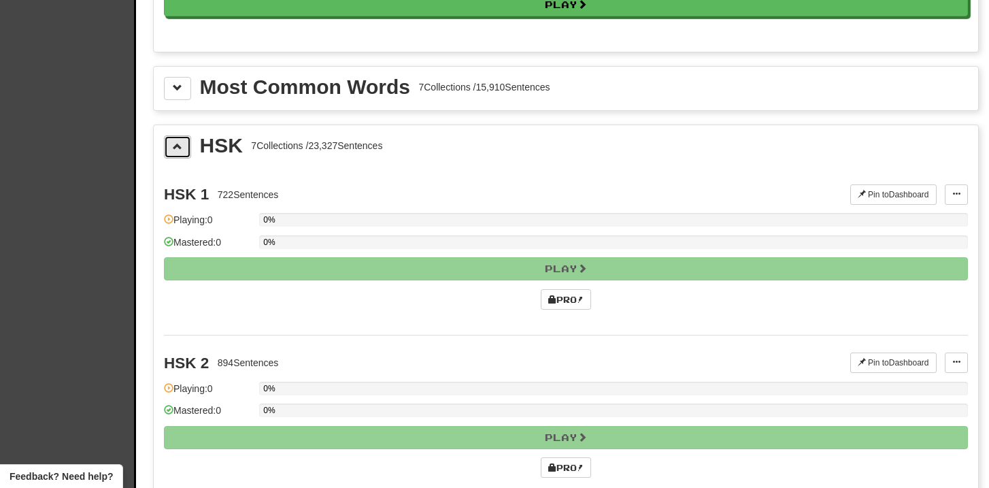
click at [171, 144] on button at bounding box center [177, 146] width 27 height 23
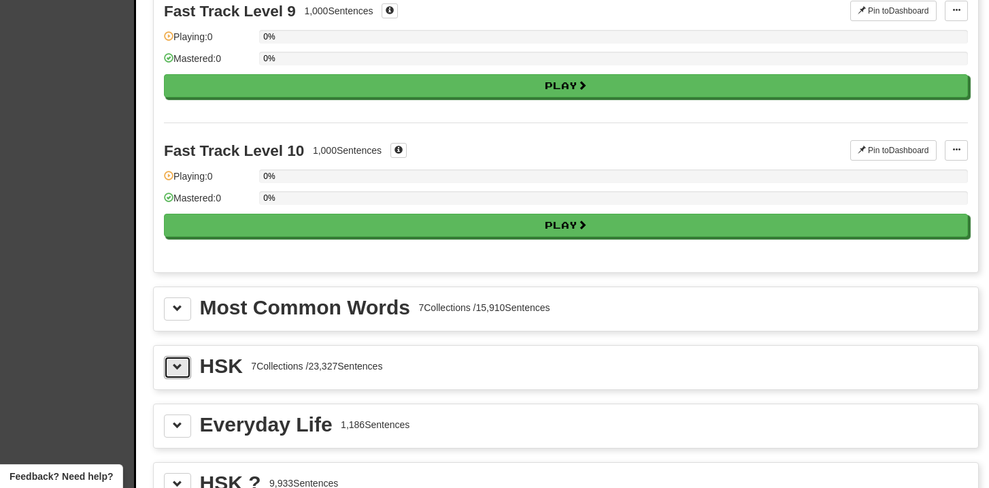
scroll to position [1302, 0]
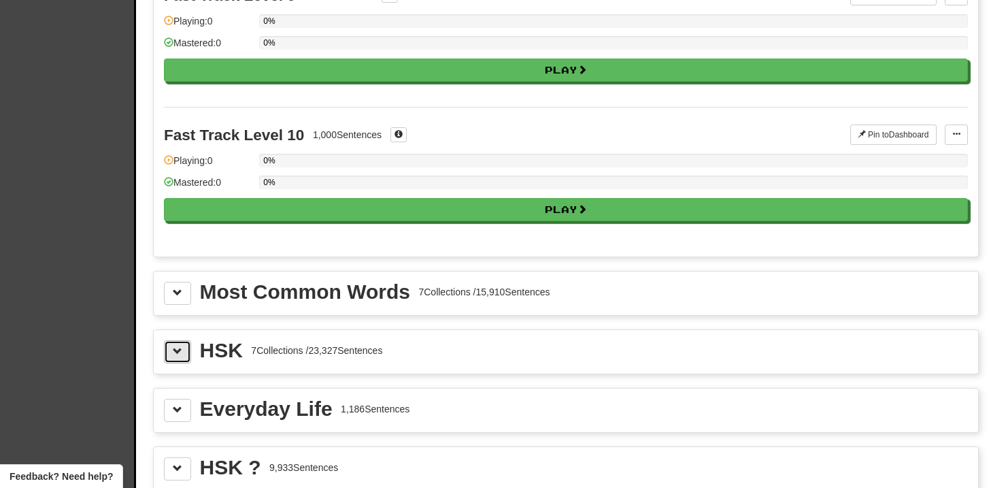
click at [182, 354] on button at bounding box center [177, 351] width 27 height 23
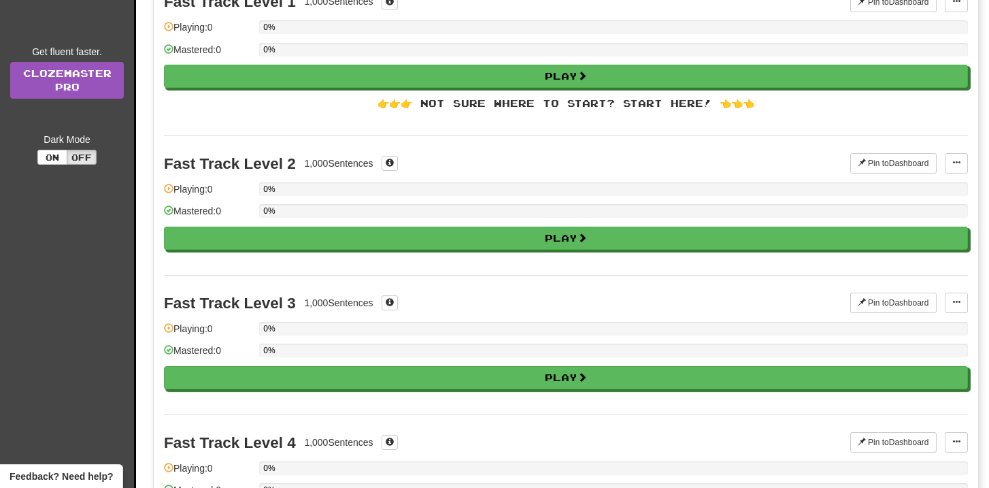
scroll to position [0, 0]
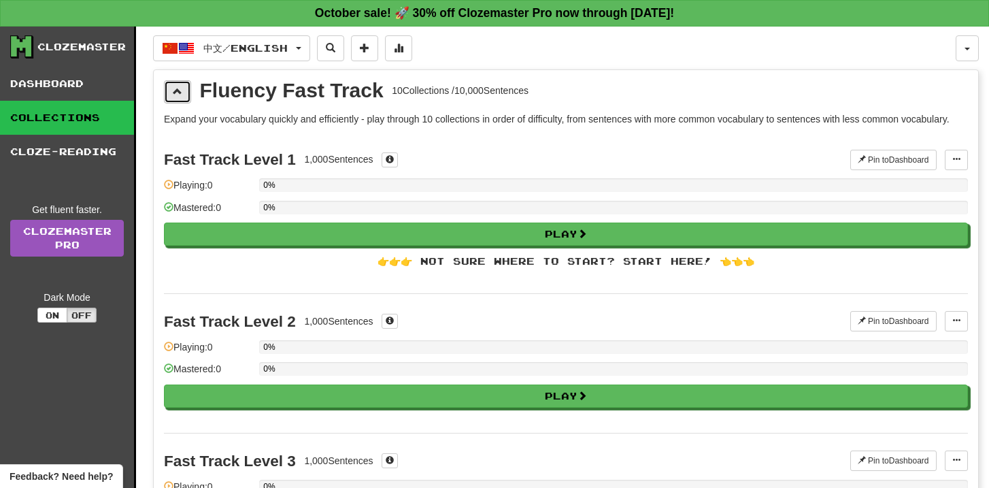
click at [180, 100] on button at bounding box center [177, 91] width 27 height 23
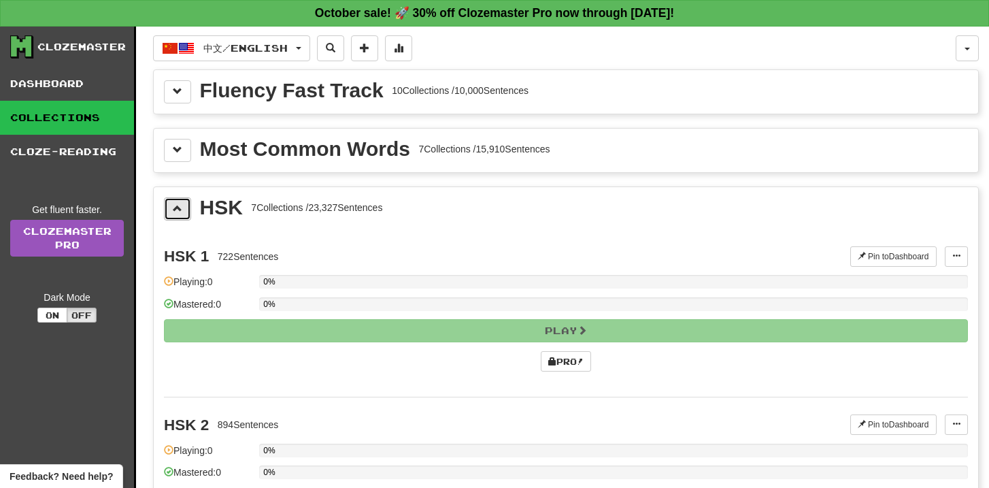
click at [178, 207] on span at bounding box center [178, 208] width 10 height 10
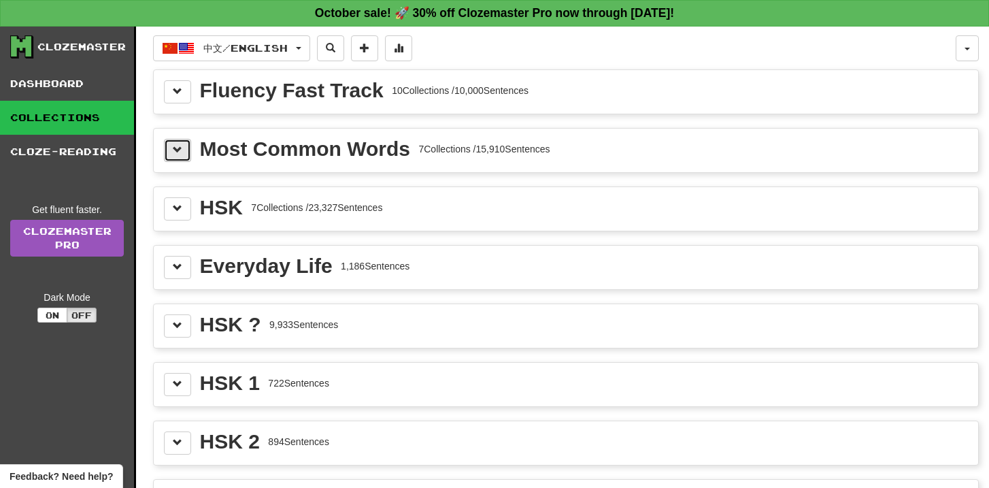
click at [177, 159] on button at bounding box center [177, 150] width 27 height 23
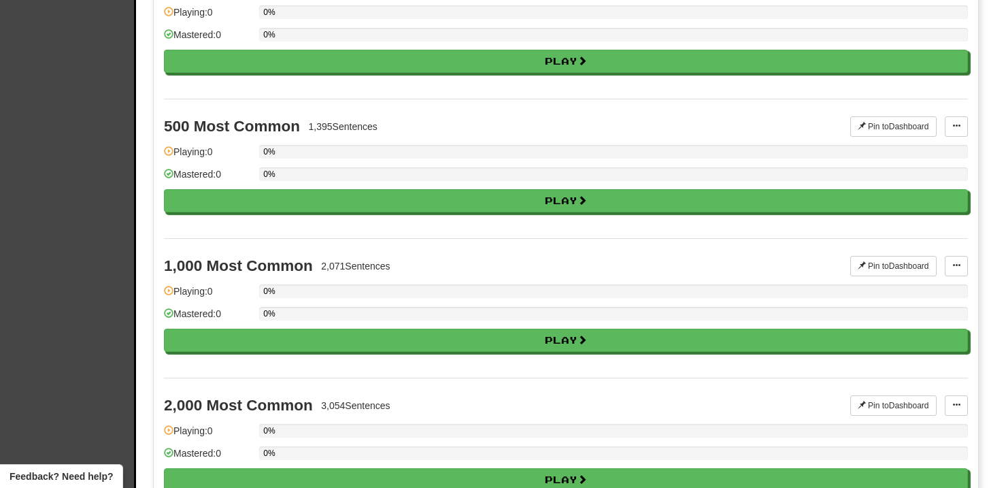
scroll to position [125, 0]
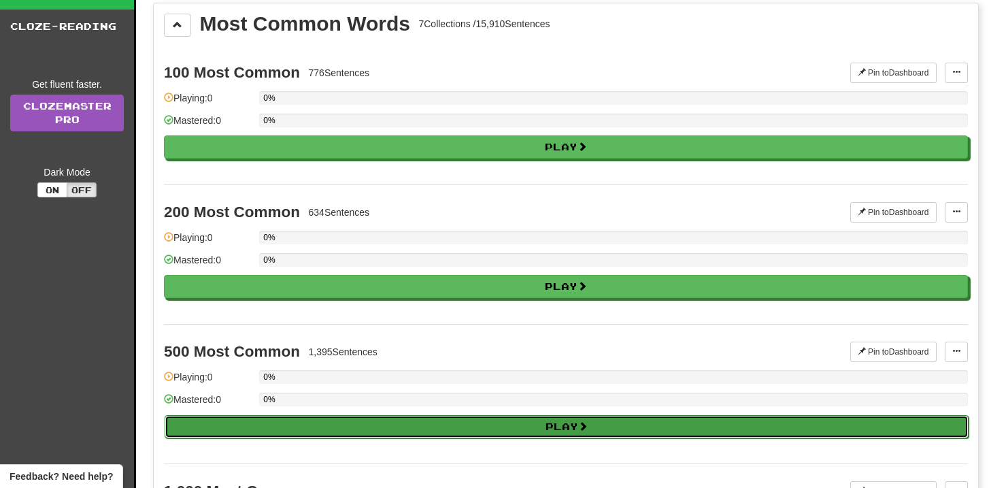
click at [336, 427] on button "Play" at bounding box center [567, 426] width 804 height 23
select select "**"
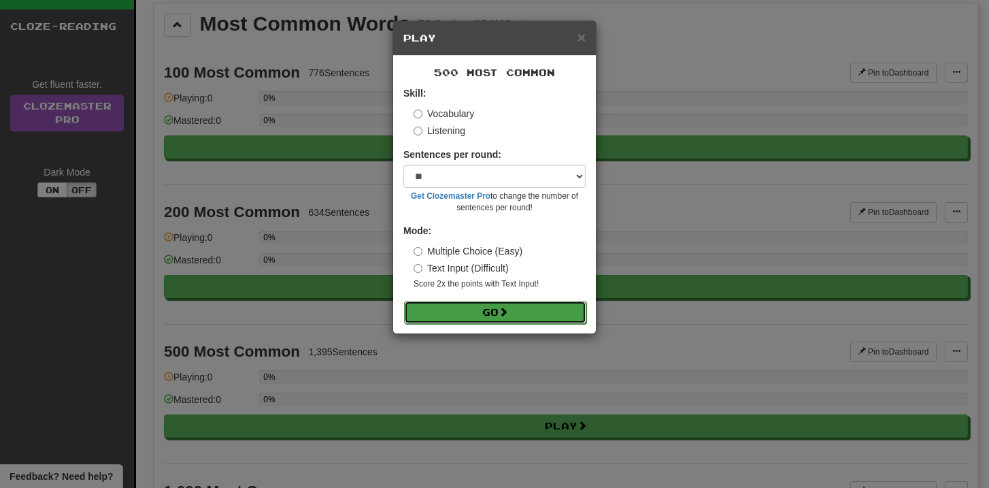
click at [471, 316] on button "Go" at bounding box center [495, 312] width 182 height 23
click at [578, 38] on span "×" at bounding box center [582, 37] width 8 height 16
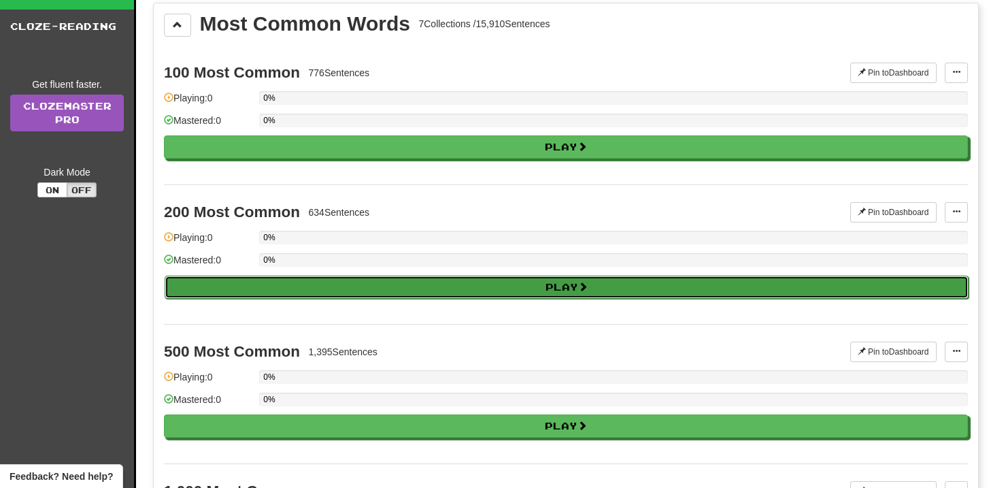
click at [356, 287] on button "Play" at bounding box center [567, 286] width 804 height 23
select select "**"
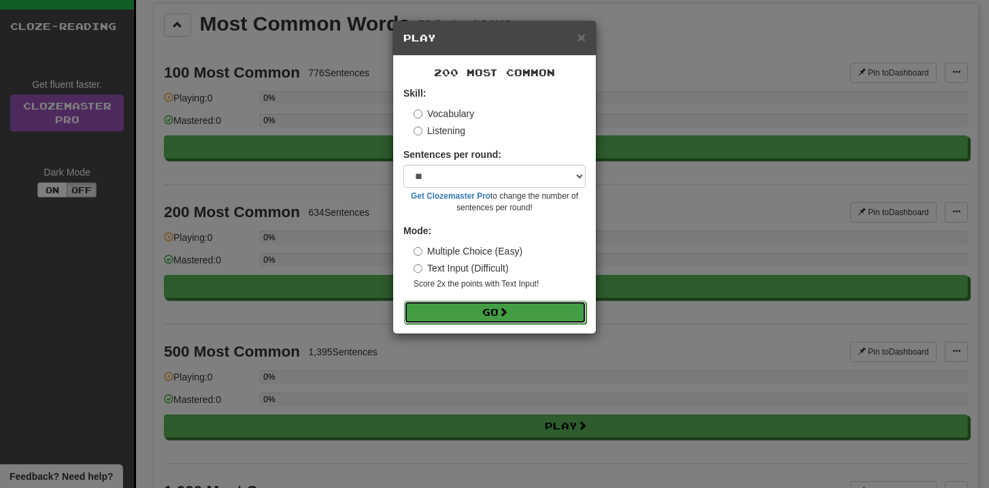
click at [493, 310] on button "Go" at bounding box center [495, 312] width 182 height 23
click at [581, 35] on span "×" at bounding box center [582, 37] width 8 height 16
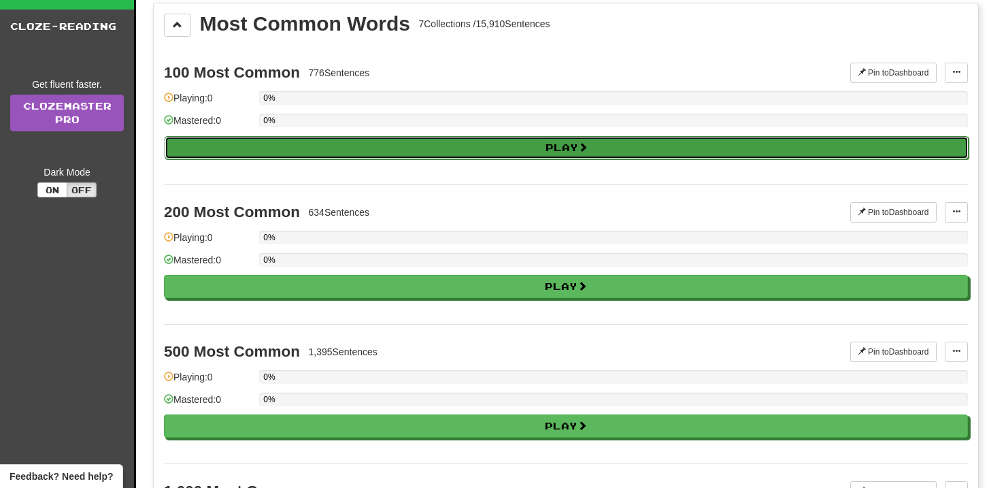
click at [344, 144] on button "Play" at bounding box center [567, 147] width 804 height 23
select select "**"
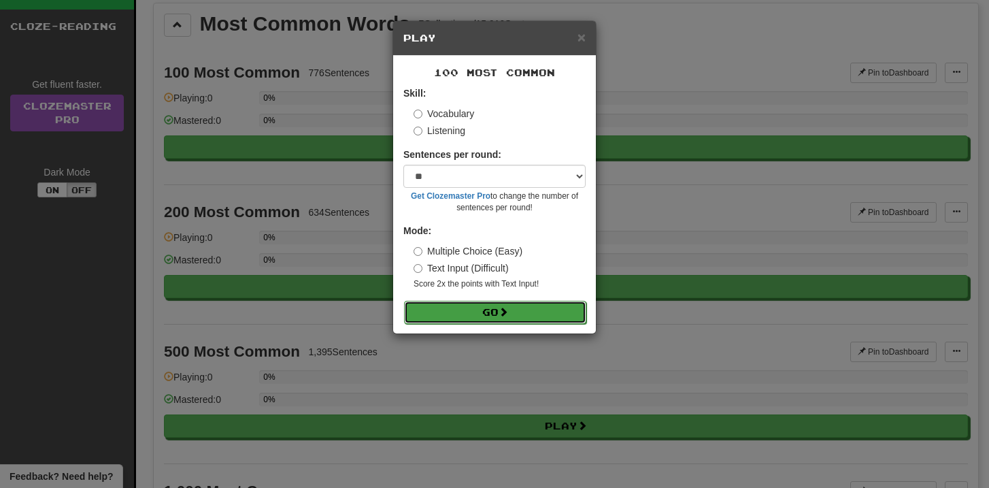
click at [477, 311] on button "Go" at bounding box center [495, 312] width 182 height 23
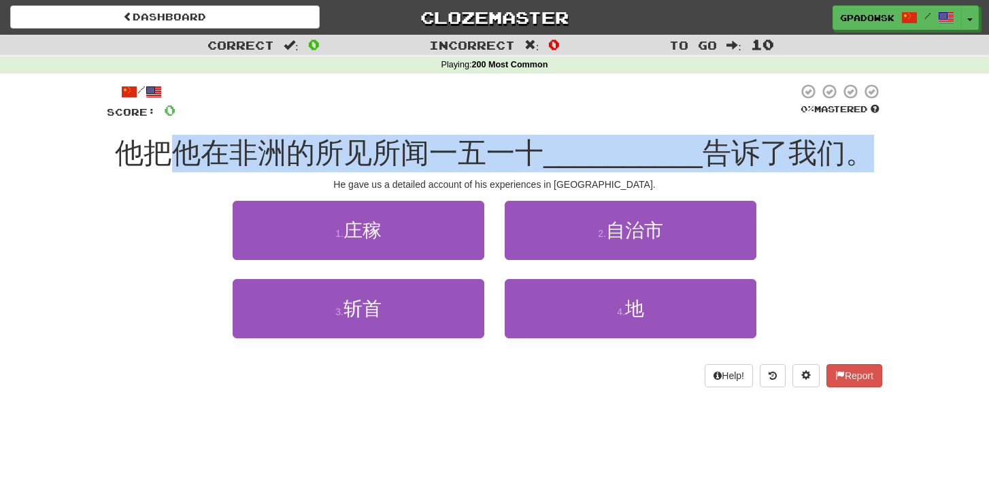
drag, startPoint x: 861, startPoint y: 154, endPoint x: 176, endPoint y: 164, distance: 685.1
click at [176, 164] on div "他把他在非洲的所见所闻一五一十 __________ 告诉了我们。" at bounding box center [494, 153] width 775 height 37
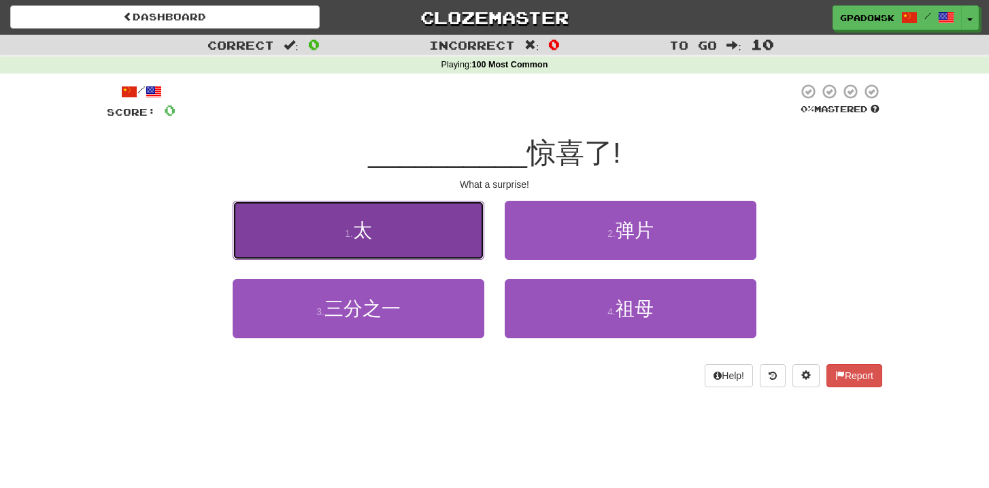
click at [410, 229] on button "1 . 太" at bounding box center [359, 230] width 252 height 59
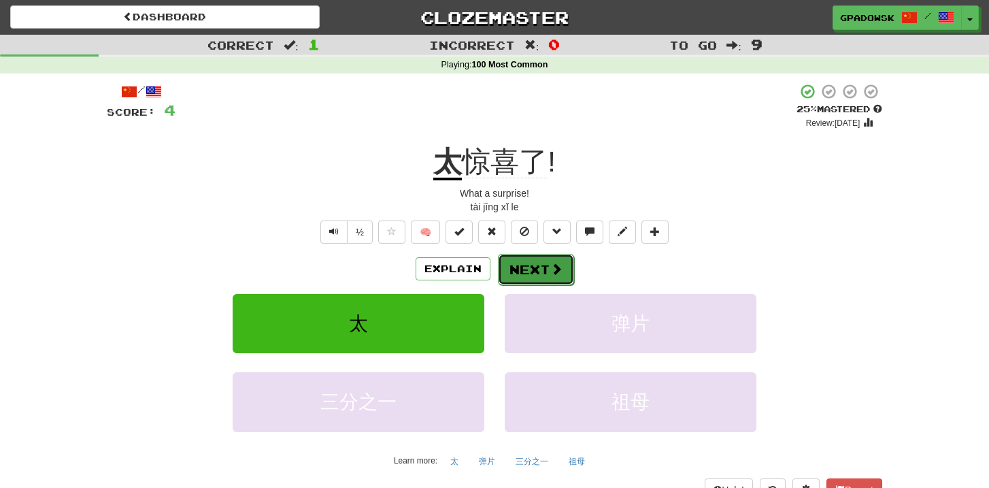
click at [538, 274] on button "Next" at bounding box center [536, 269] width 76 height 31
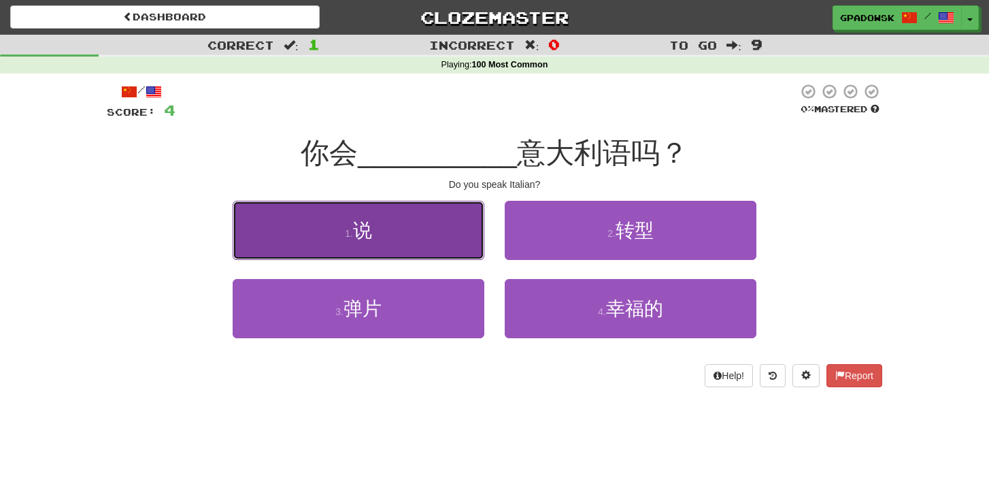
click at [433, 224] on button "1 . 说" at bounding box center [359, 230] width 252 height 59
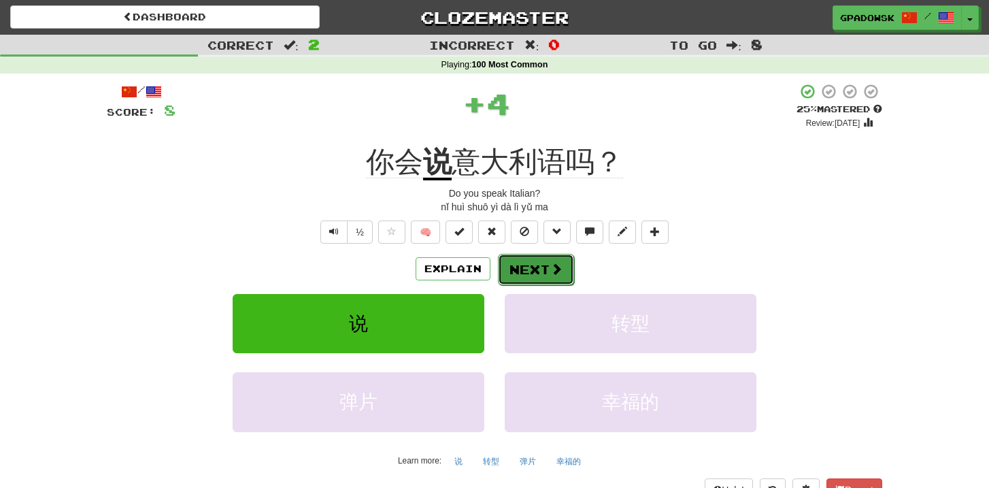
click at [524, 272] on button "Next" at bounding box center [536, 269] width 76 height 31
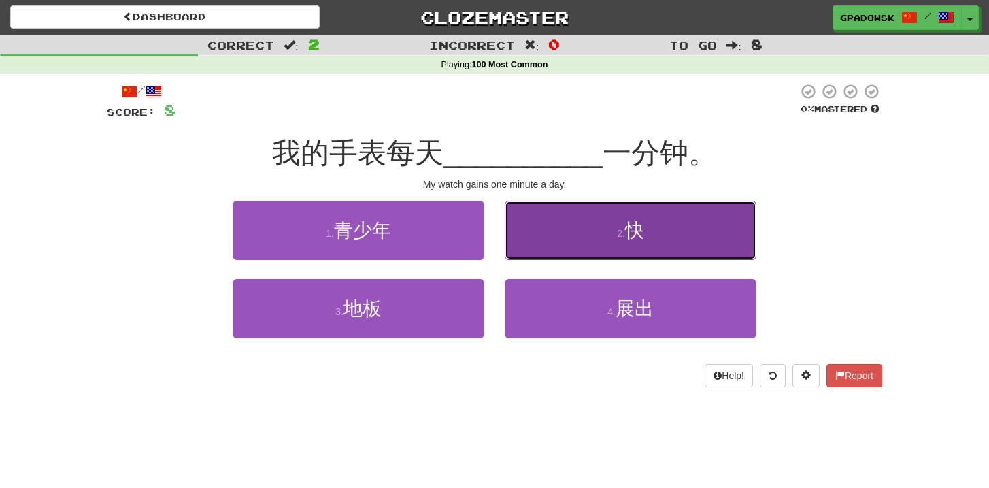
click at [564, 231] on button "2 . 快" at bounding box center [631, 230] width 252 height 59
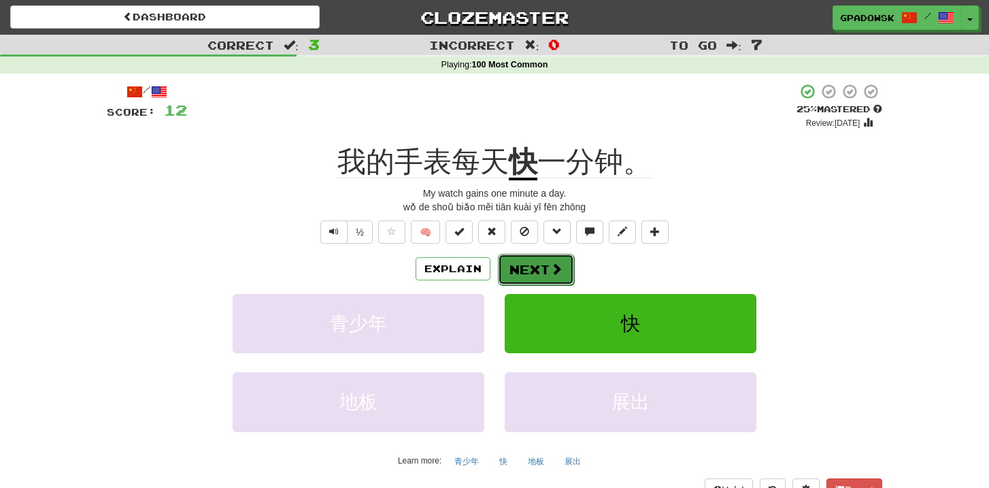
click at [541, 273] on button "Next" at bounding box center [536, 269] width 76 height 31
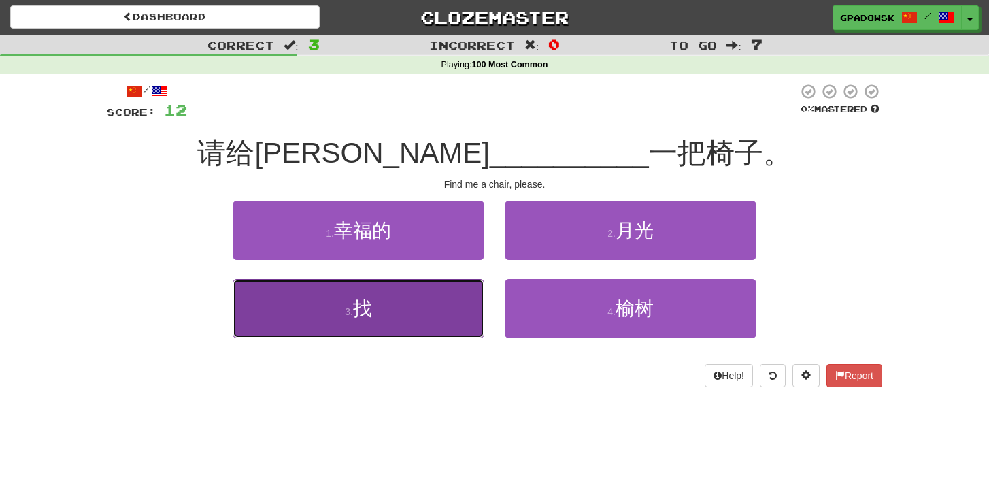
click at [398, 318] on button "3 . 找" at bounding box center [359, 308] width 252 height 59
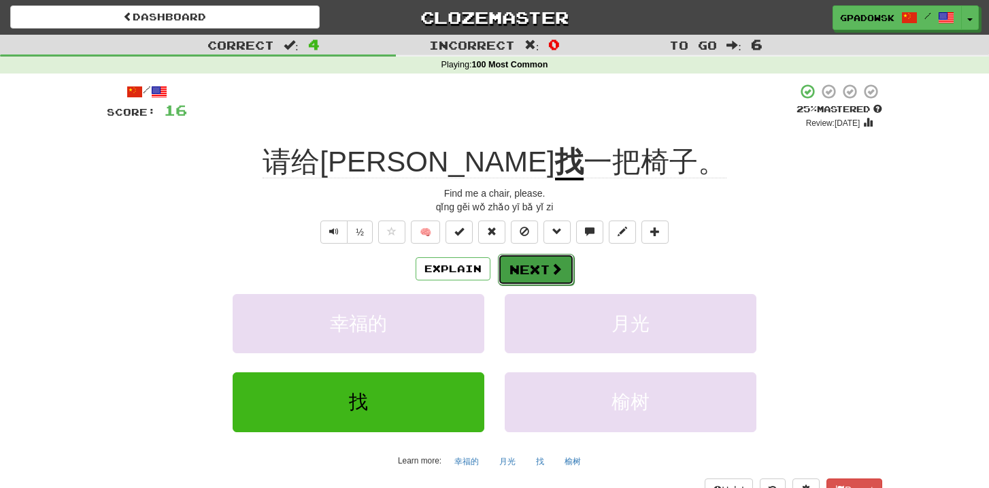
click at [535, 275] on button "Next" at bounding box center [536, 269] width 76 height 31
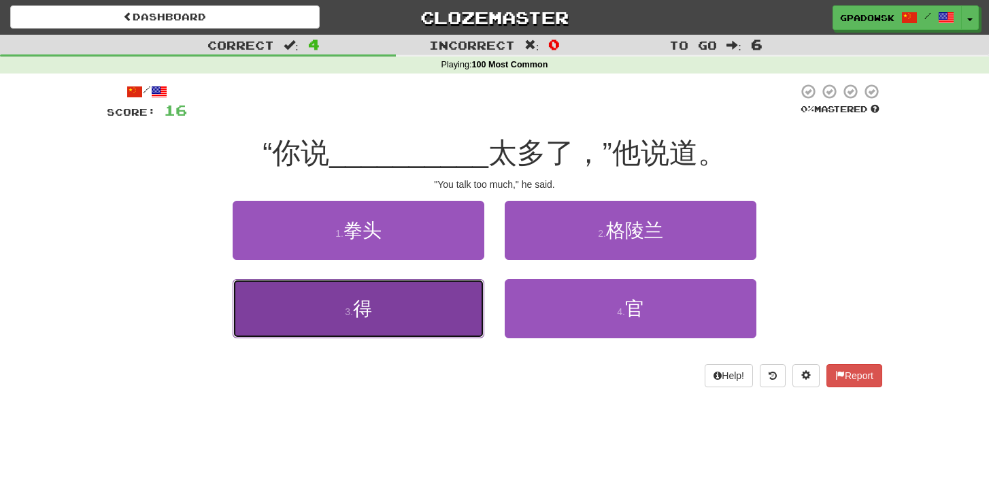
click at [415, 304] on button "3 . 得" at bounding box center [359, 308] width 252 height 59
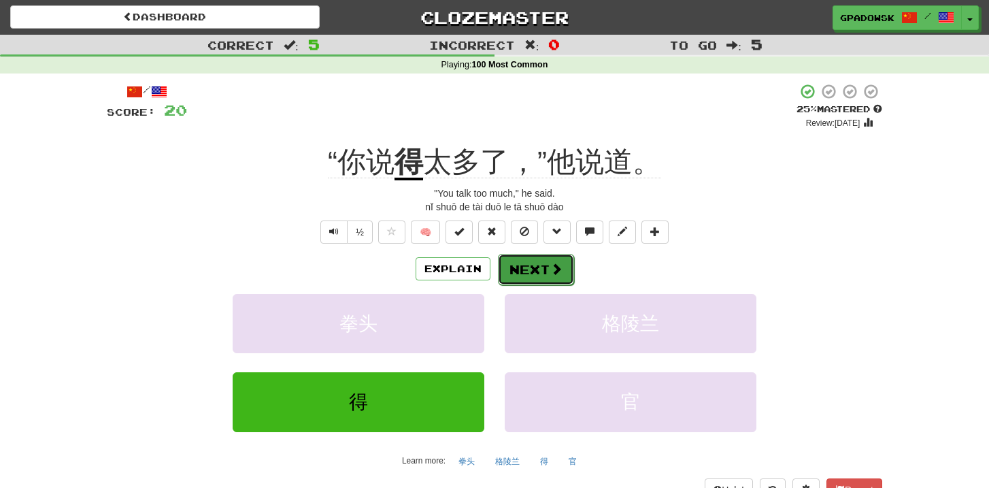
click at [535, 278] on button "Next" at bounding box center [536, 269] width 76 height 31
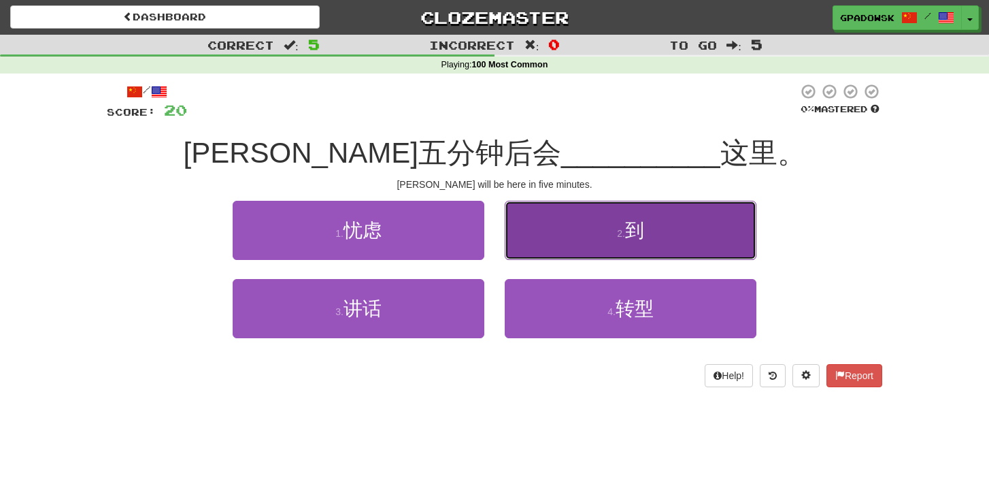
click at [570, 241] on button "2 . 到" at bounding box center [631, 230] width 252 height 59
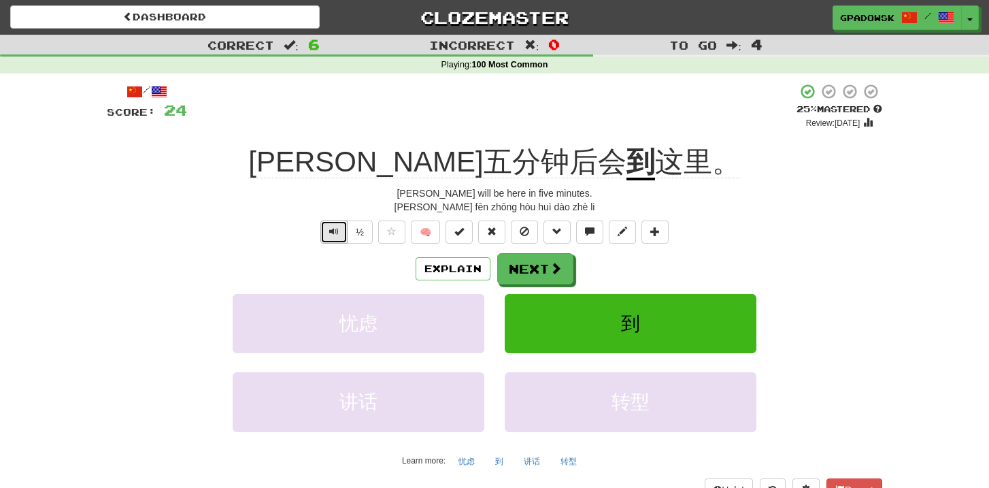
click at [327, 229] on button "Text-to-speech controls" at bounding box center [333, 231] width 27 height 23
click at [539, 267] on button "Next" at bounding box center [536, 269] width 76 height 31
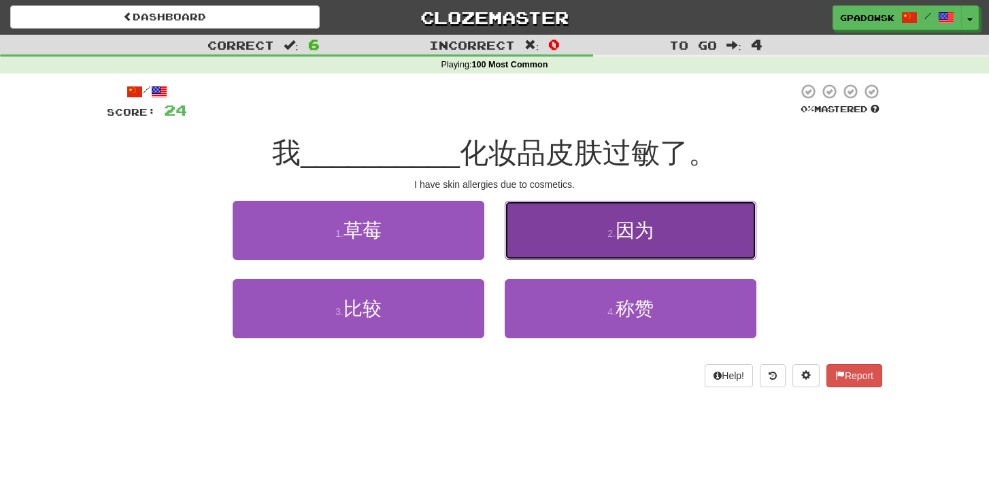
click at [562, 233] on button "2 . 因为" at bounding box center [631, 230] width 252 height 59
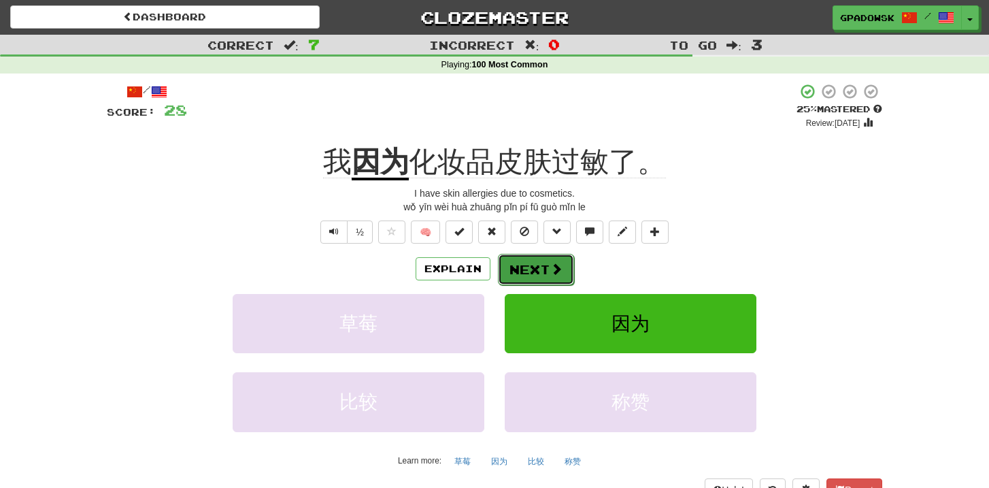
click at [531, 268] on button "Next" at bounding box center [536, 269] width 76 height 31
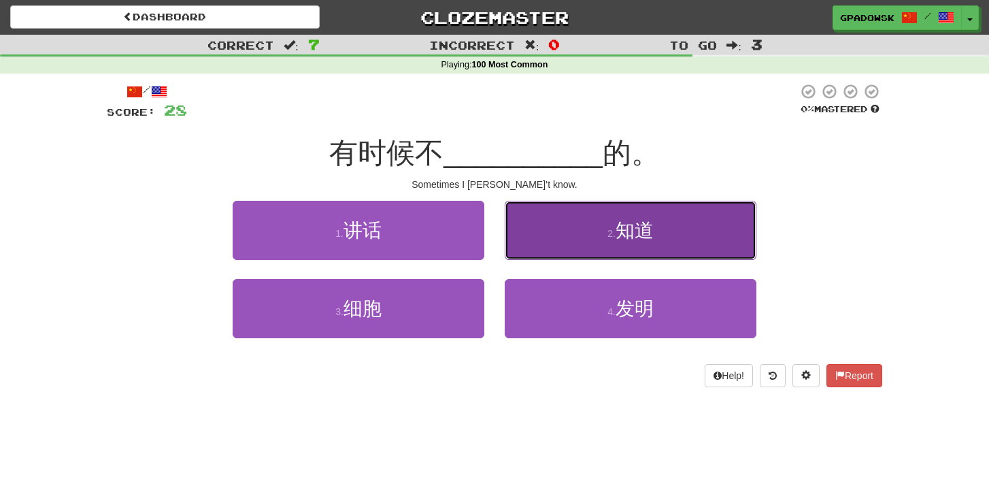
click at [557, 238] on button "2 . 知道" at bounding box center [631, 230] width 252 height 59
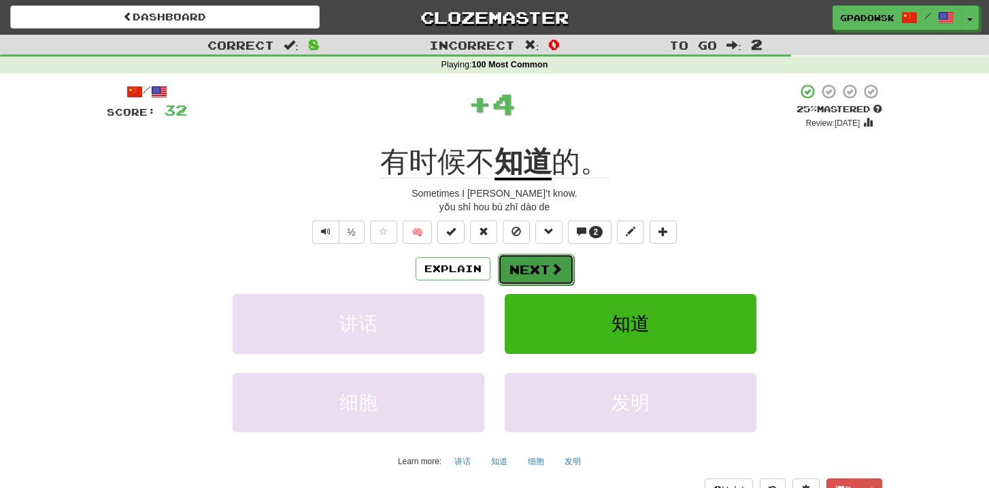
click at [535, 268] on button "Next" at bounding box center [536, 269] width 76 height 31
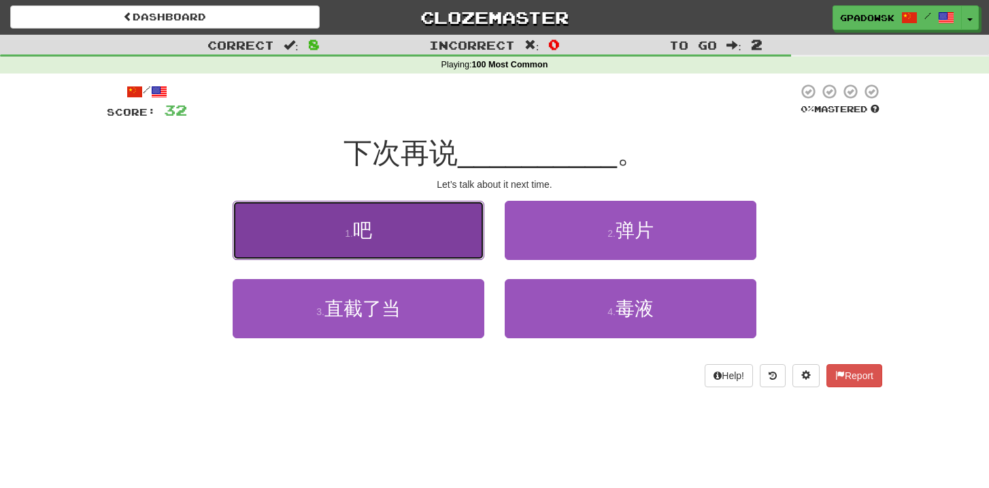
click at [433, 224] on button "1 . 吧" at bounding box center [359, 230] width 252 height 59
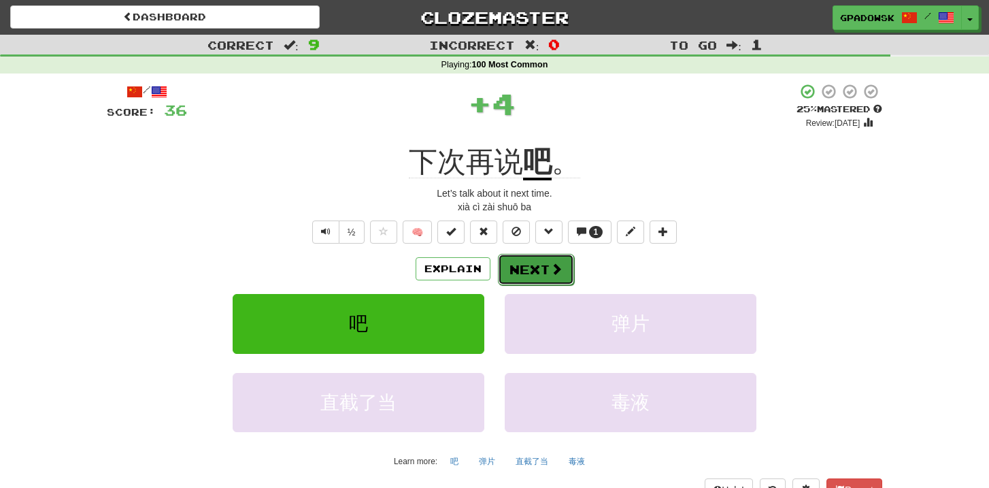
click at [534, 273] on button "Next" at bounding box center [536, 269] width 76 height 31
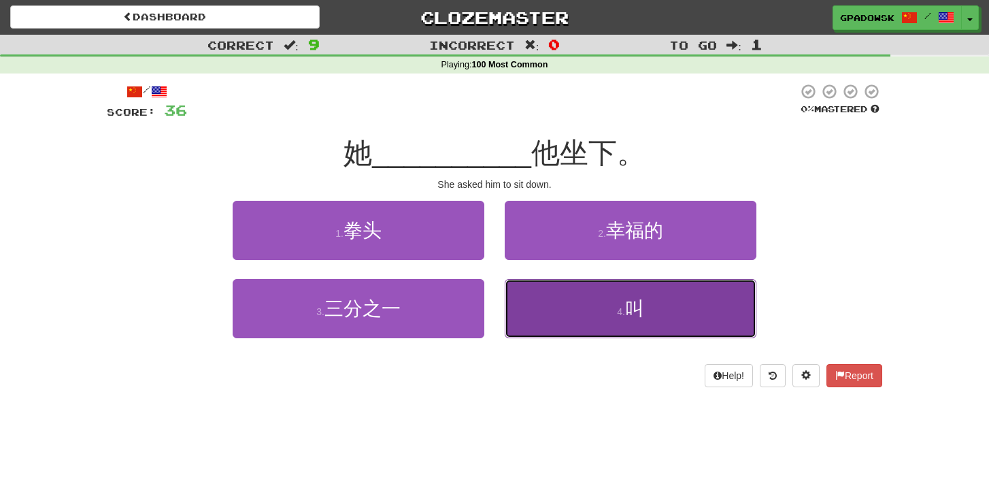
click at [567, 317] on button "4 . 叫" at bounding box center [631, 308] width 252 height 59
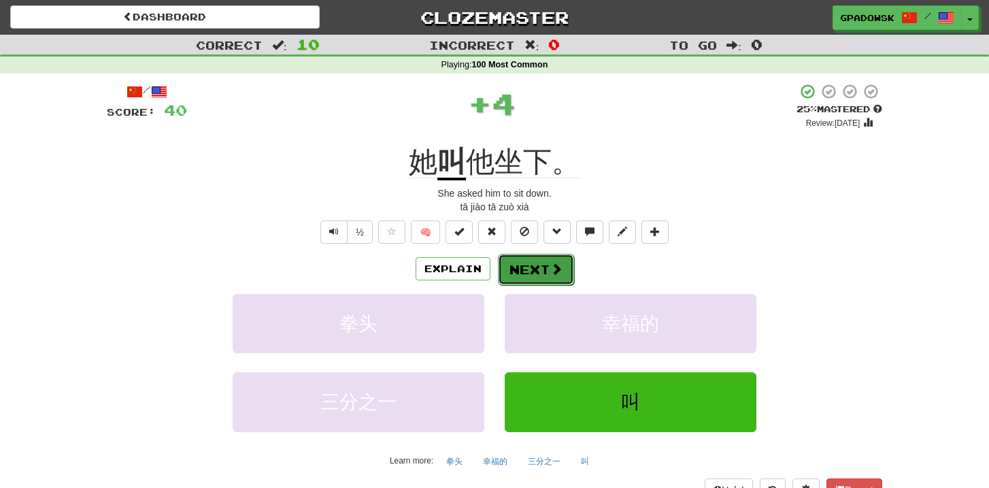
click at [534, 269] on button "Next" at bounding box center [536, 269] width 76 height 31
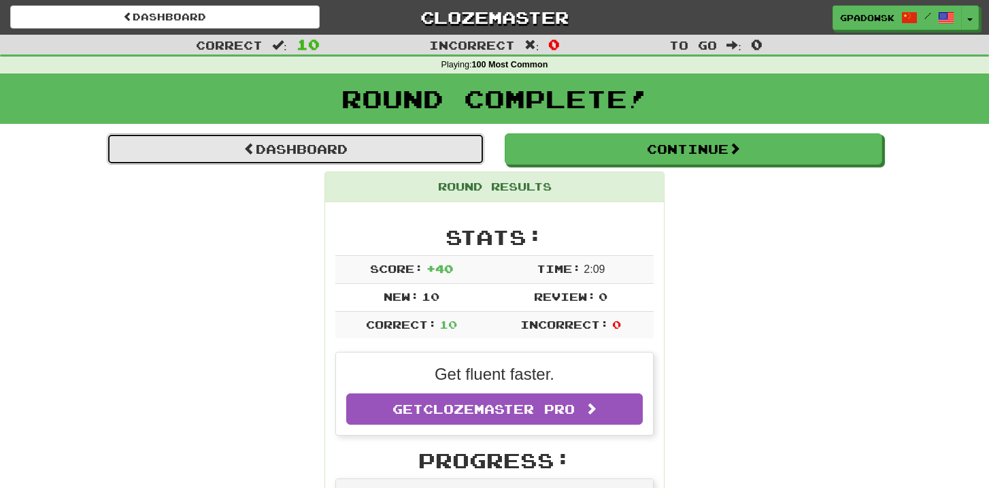
click at [337, 147] on link "Dashboard" at bounding box center [296, 148] width 378 height 31
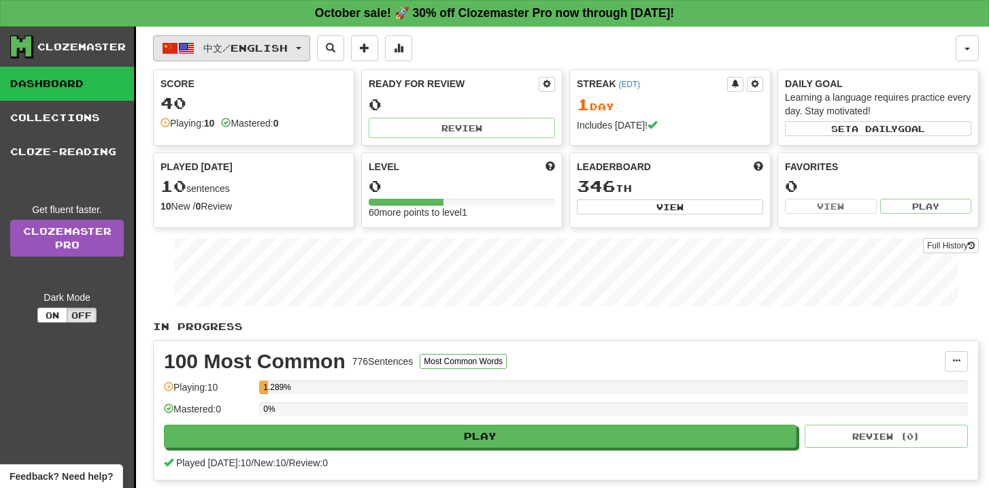
click at [264, 50] on span "中文 / English" at bounding box center [245, 48] width 84 height 12
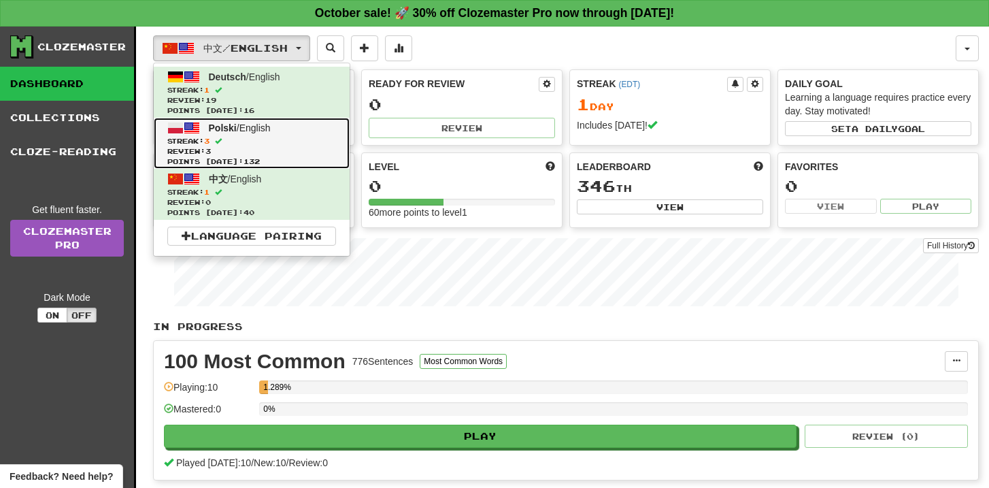
click at [273, 145] on span "Streak: 3" at bounding box center [251, 141] width 169 height 10
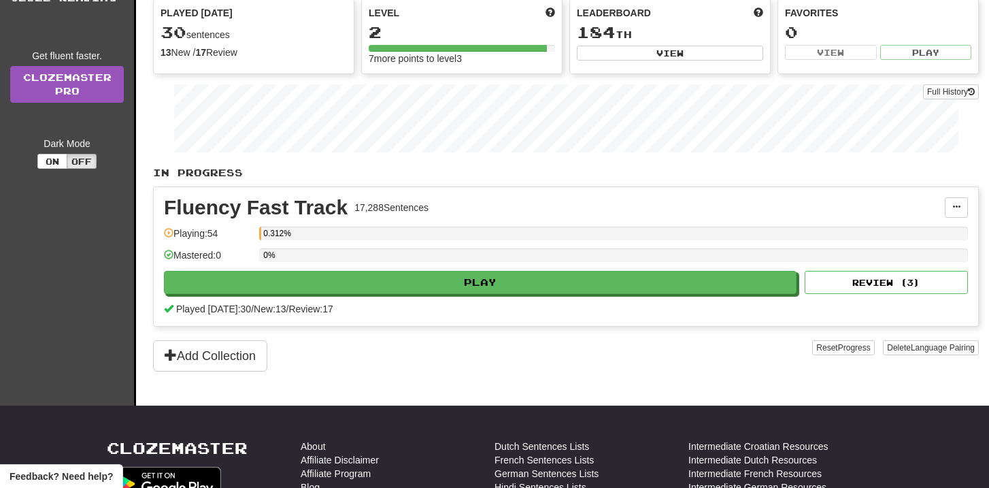
scroll to position [154, 0]
